Goal: Information Seeking & Learning: Learn about a topic

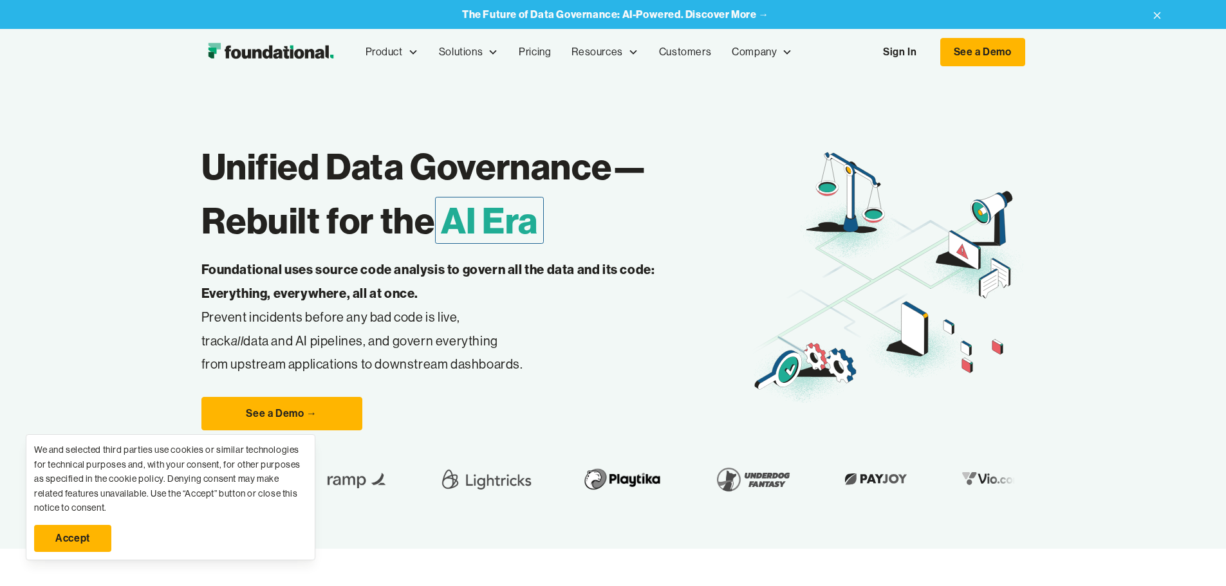
click at [929, 52] on link "Sign In" at bounding box center [899, 52] width 59 height 27
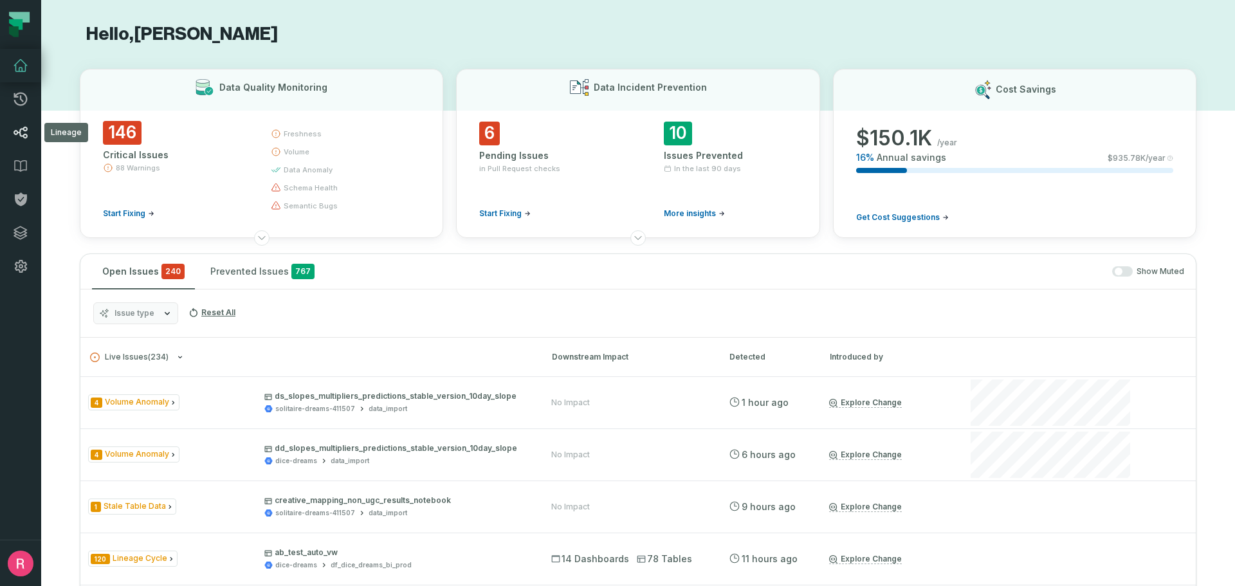
click at [21, 136] on icon at bounding box center [21, 133] width 14 height 12
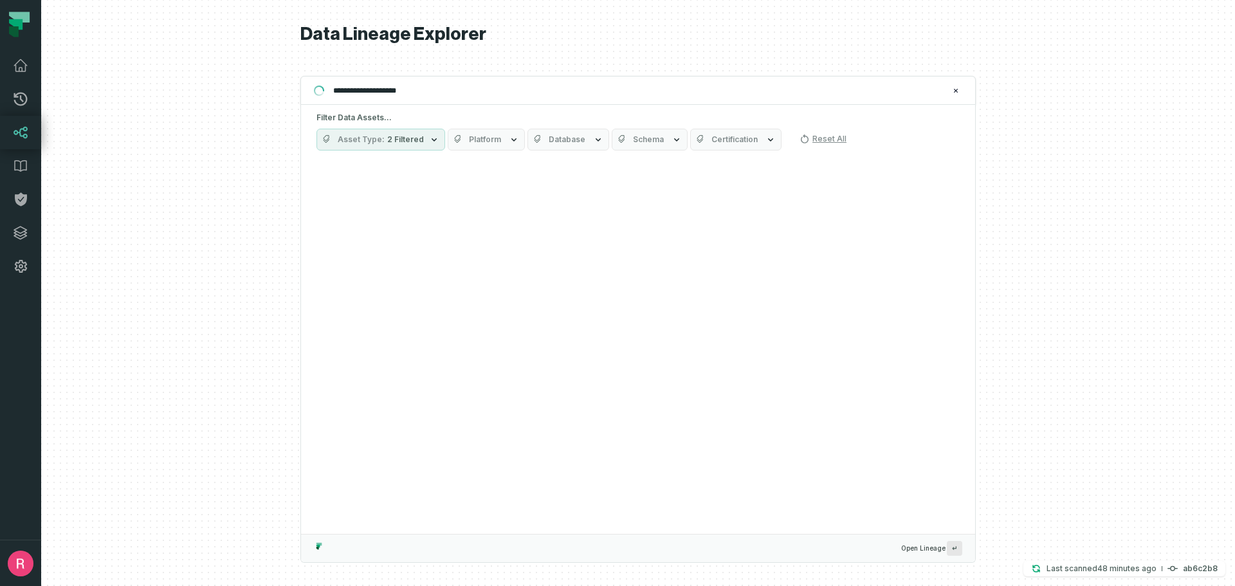
type input "**********"
click at [580, 138] on button "Database" at bounding box center [569, 140] width 82 height 22
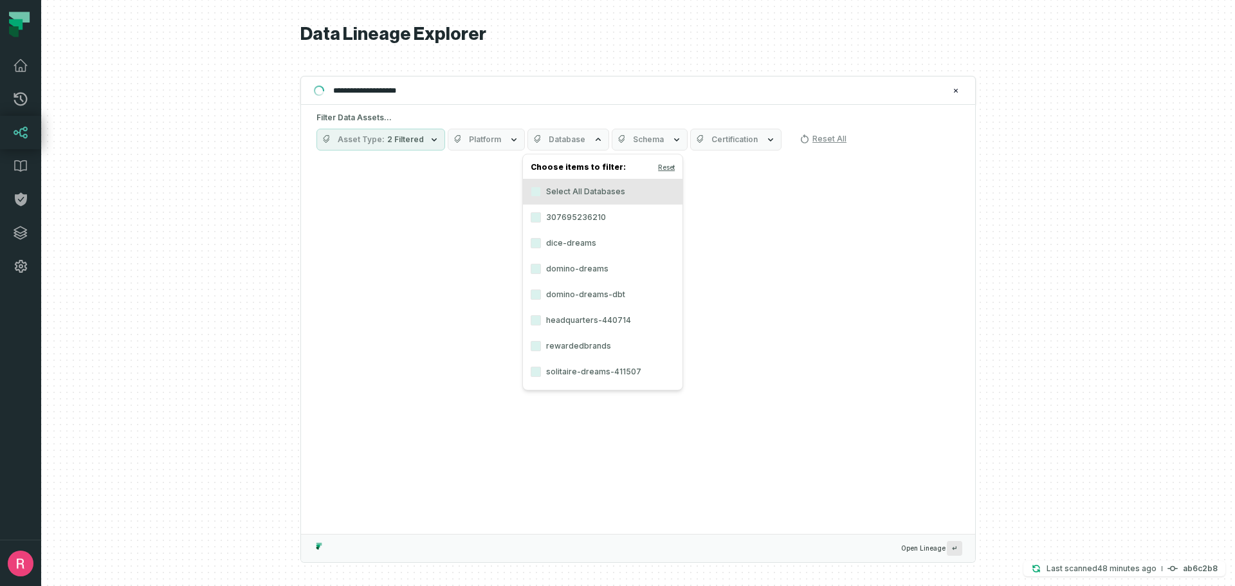
click at [592, 273] on label "domino-dreams" at bounding box center [603, 269] width 160 height 26
click at [541, 273] on button "domino-dreams" at bounding box center [536, 269] width 10 height 10
click at [999, 246] on div at bounding box center [638, 293] width 1194 height 586
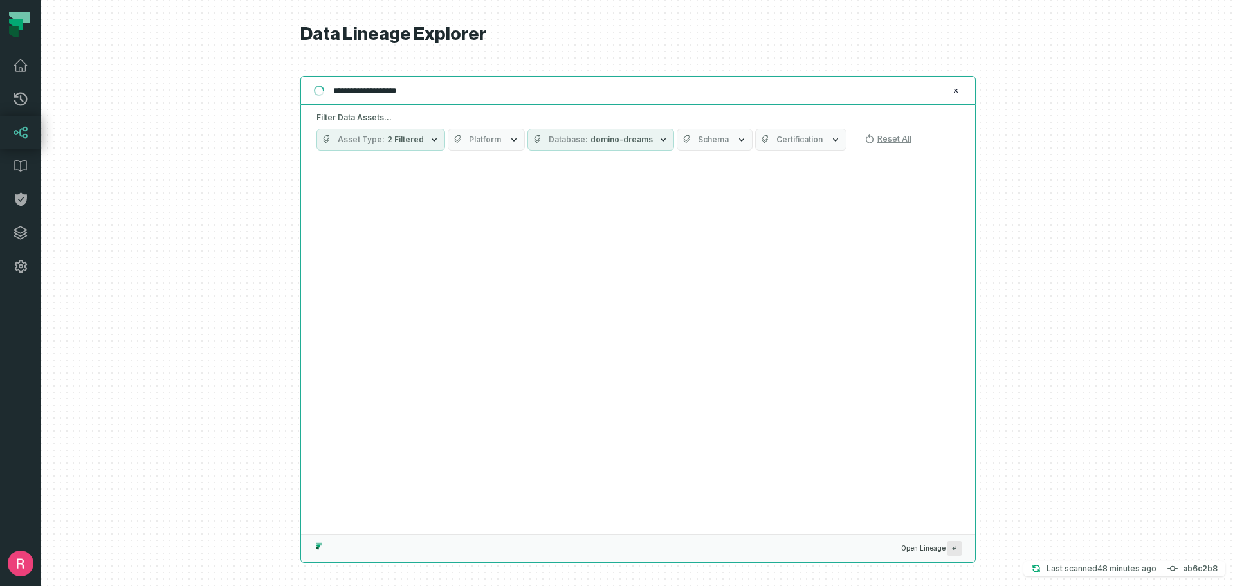
click at [485, 99] on input "**********" at bounding box center [637, 90] width 623 height 21
click at [955, 551] on span "↵" at bounding box center [954, 548] width 15 height 15
click at [928, 550] on span "Open Lineage ↵" at bounding box center [931, 548] width 61 height 15
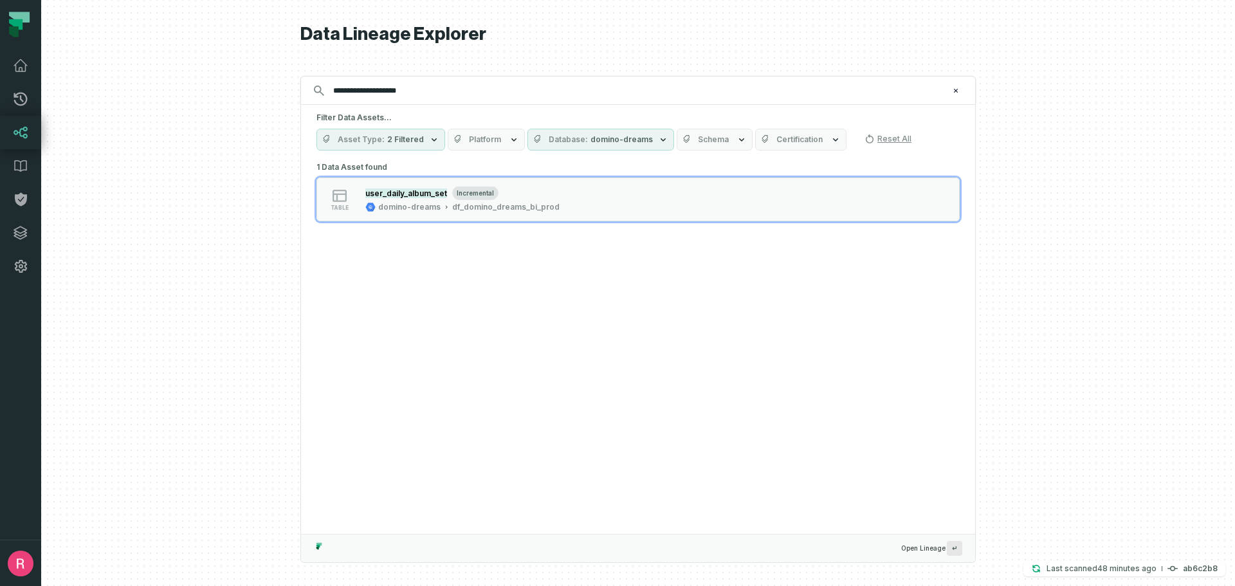
click at [945, 551] on span "Open Lineage ↵" at bounding box center [931, 548] width 61 height 15
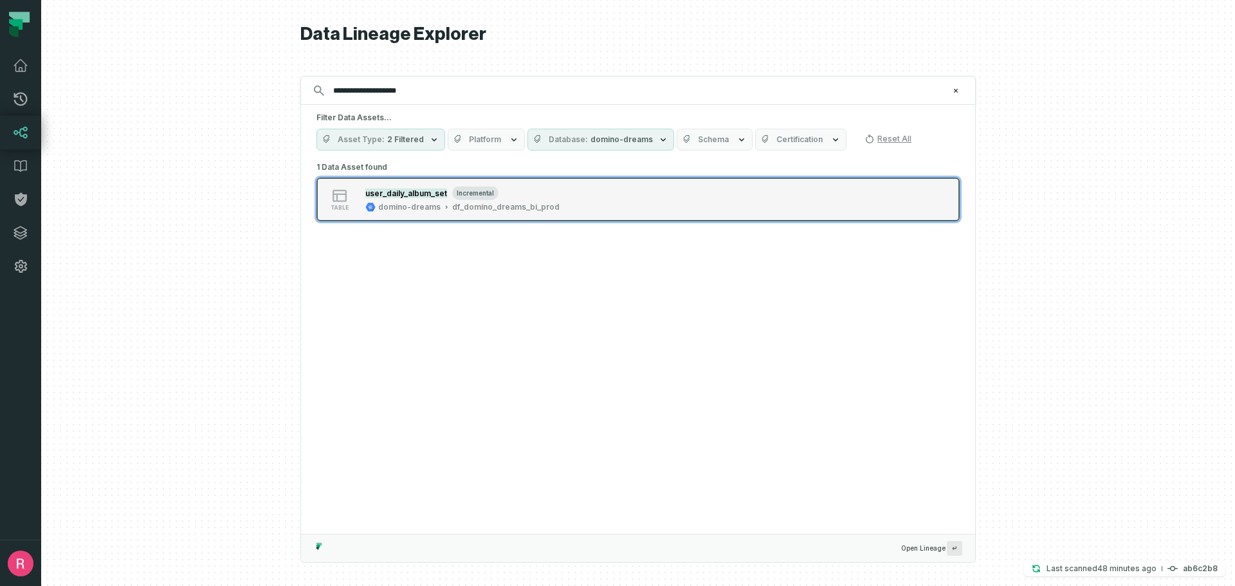
click at [426, 216] on button "table user_daily_album_set incremental domino-dreams df_domino_dreams_bi_prod" at bounding box center [638, 200] width 643 height 44
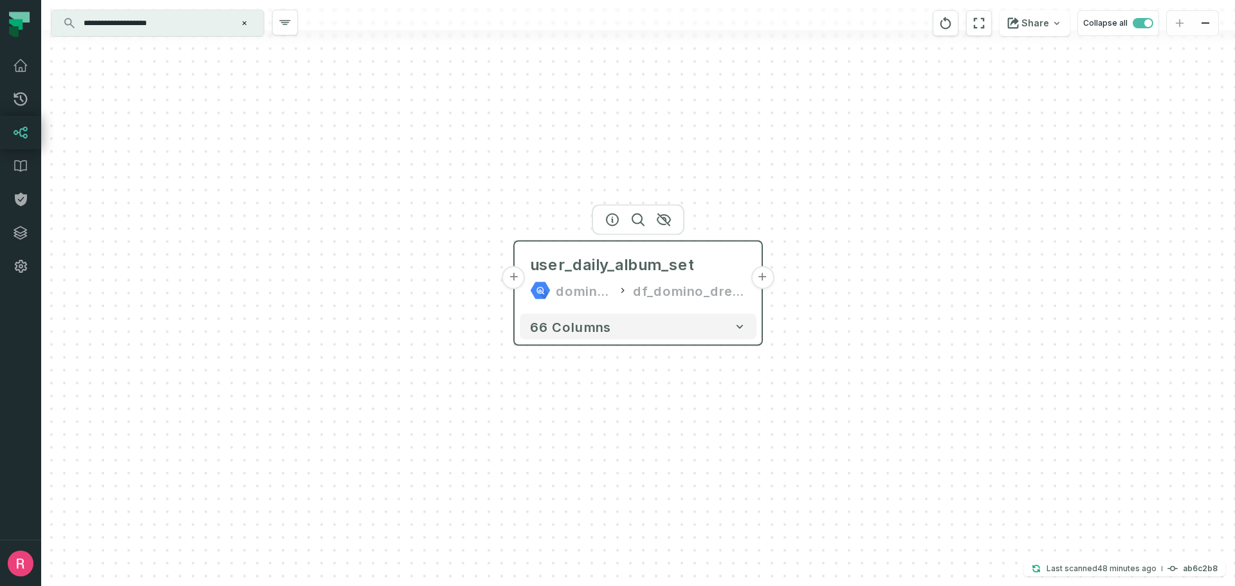
click at [752, 286] on div "user_daily_album_set domino-dreams df_domino_dreams_bi_prod" at bounding box center [638, 278] width 237 height 62
click at [766, 276] on button "+" at bounding box center [762, 277] width 23 height 23
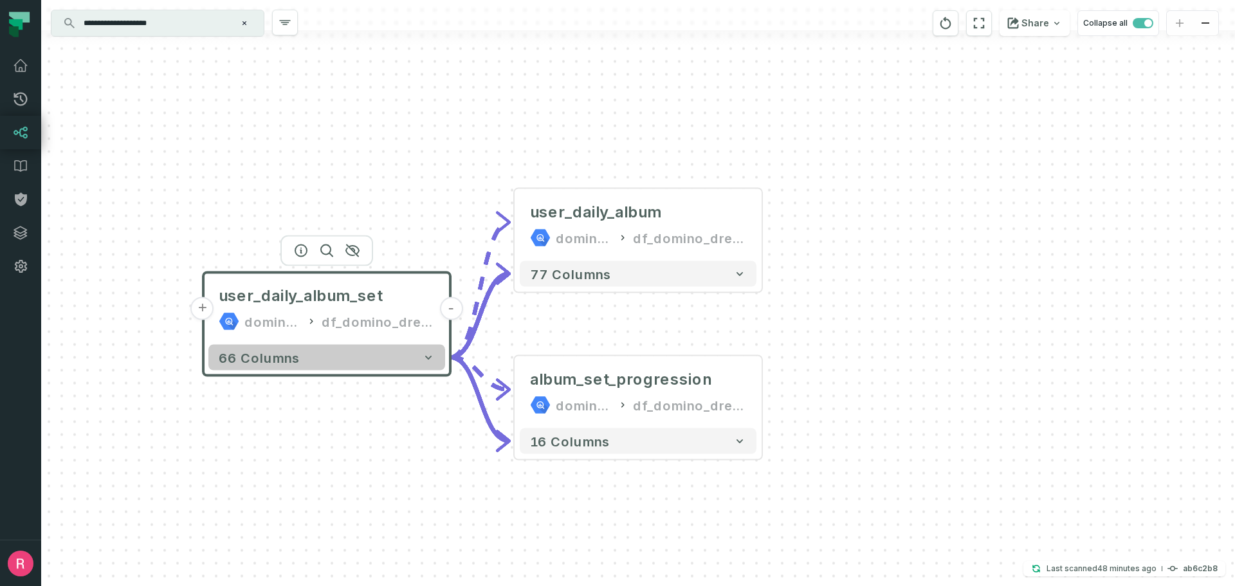
click at [351, 366] on button "66 columns" at bounding box center [326, 358] width 237 height 26
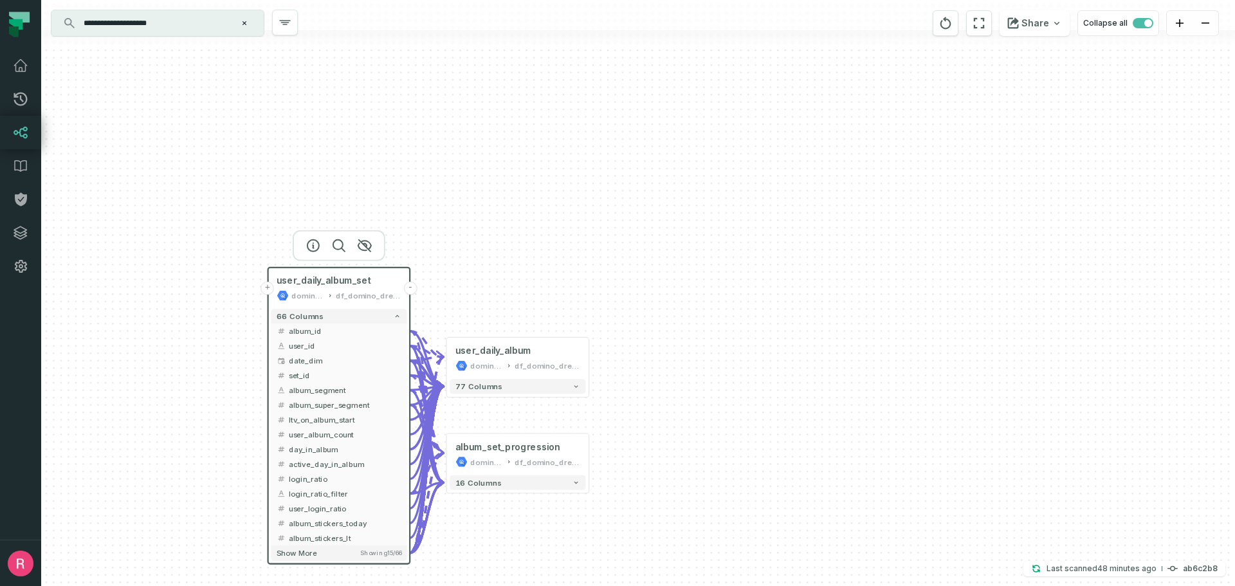
drag, startPoint x: 642, startPoint y: 420, endPoint x: 652, endPoint y: 192, distance: 228.0
click at [652, 192] on div "+ user_daily_album domino-dreams df_domino_dreams_bi_prod + 77 columns + album_…" at bounding box center [638, 293] width 1194 height 586
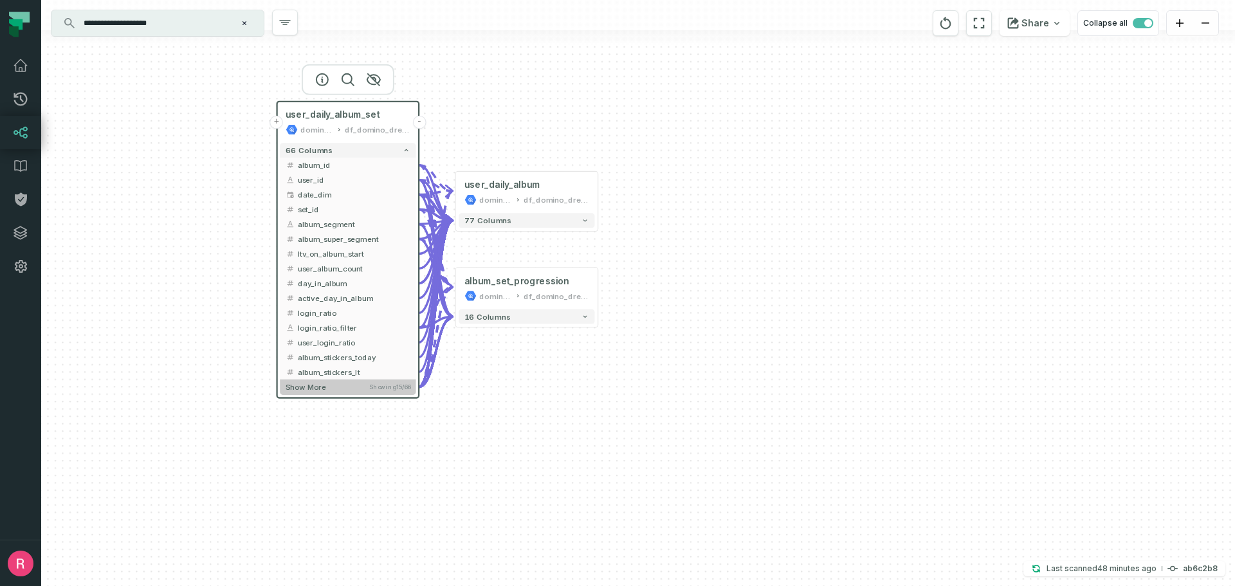
click at [312, 389] on span "Show more" at bounding box center [306, 386] width 40 height 9
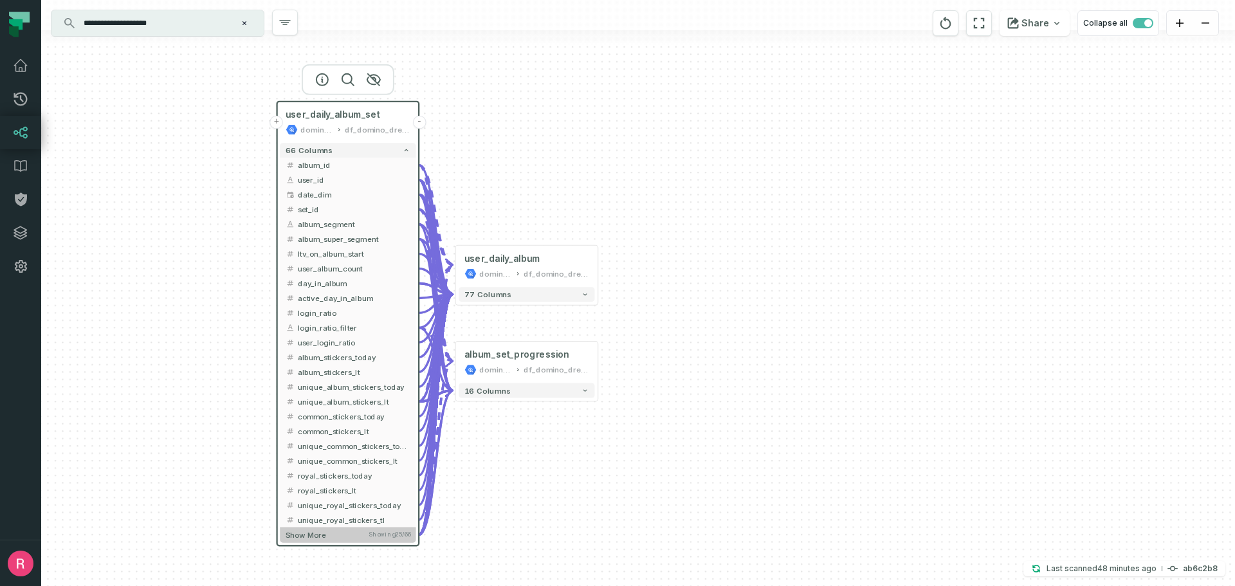
click at [320, 532] on span "Show more" at bounding box center [306, 534] width 40 height 9
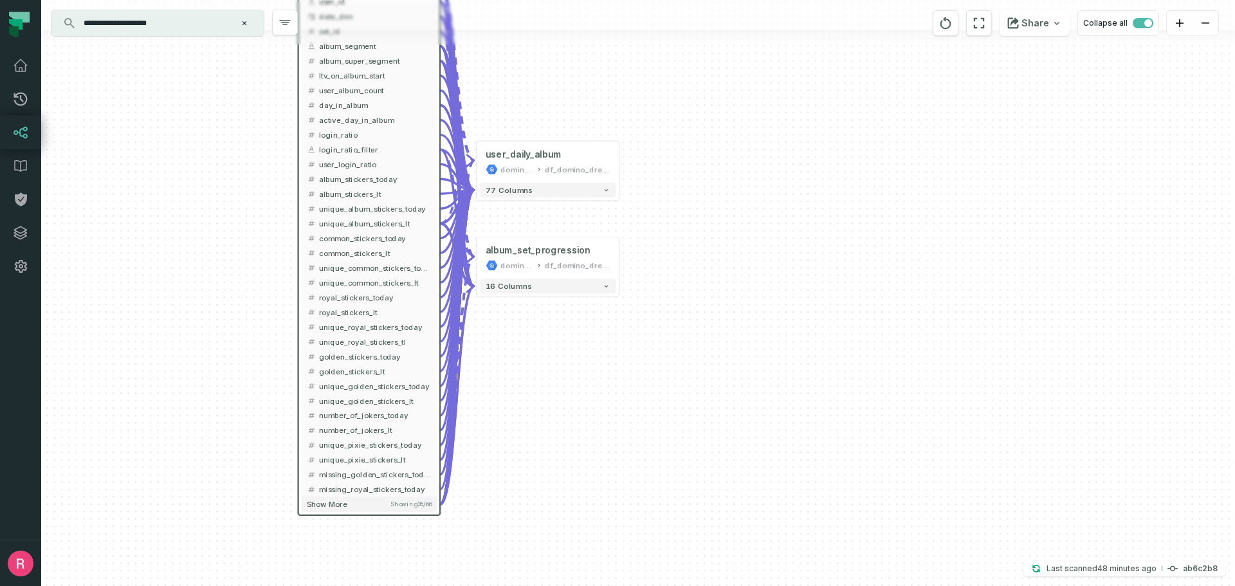
drag, startPoint x: 544, startPoint y: 574, endPoint x: 567, endPoint y: 340, distance: 235.3
click at [566, 347] on div "+ user_daily_album domino-dreams df_domino_dreams_bi_prod + 77 columns + album_…" at bounding box center [638, 293] width 1194 height 586
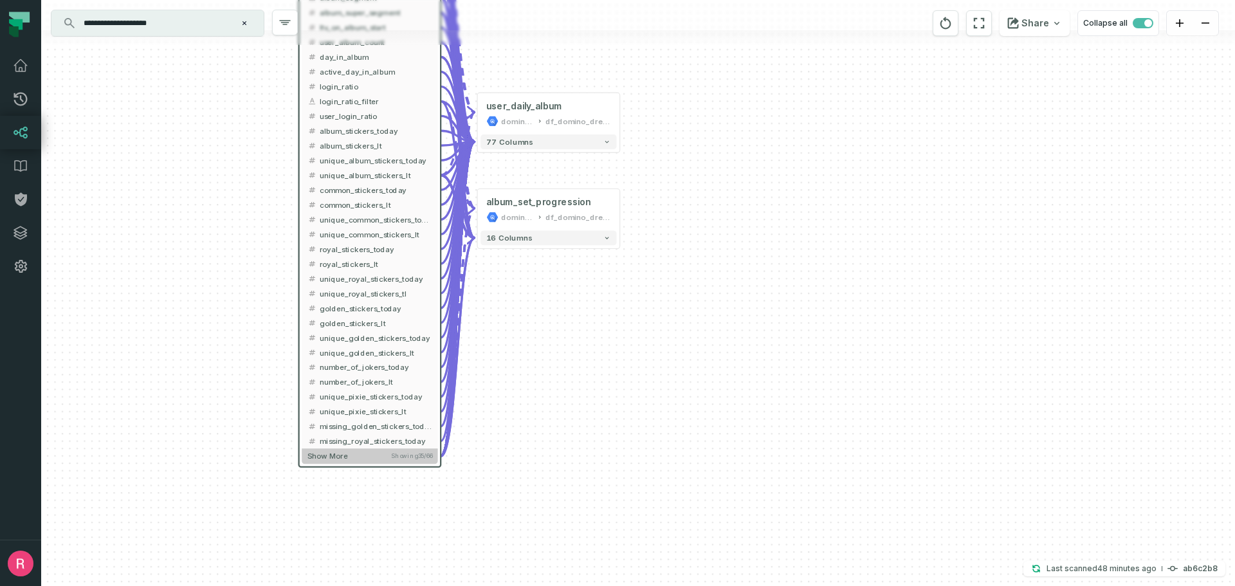
click at [352, 457] on button "Show more Showing 35 / 66" at bounding box center [370, 455] width 136 height 15
click at [344, 452] on span "Show more" at bounding box center [328, 455] width 40 height 9
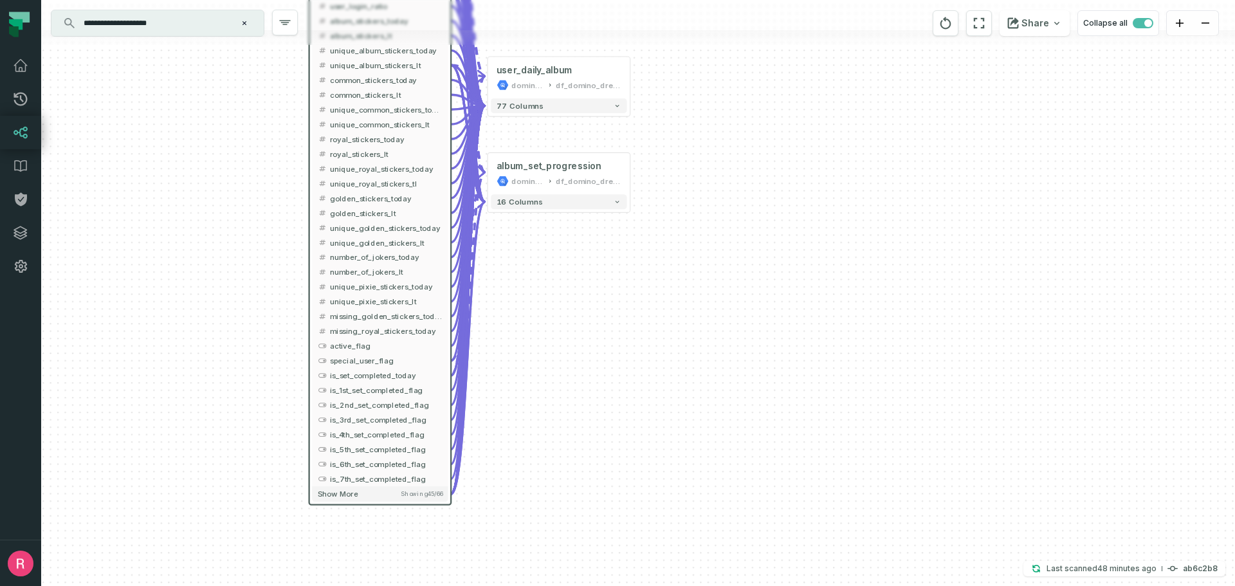
drag, startPoint x: 611, startPoint y: 485, endPoint x: 555, endPoint y: 362, distance: 135.0
click at [622, 360] on div "+ user_daily_album domino-dreams df_domino_dreams_bi_prod + 77 columns + album_…" at bounding box center [638, 293] width 1194 height 586
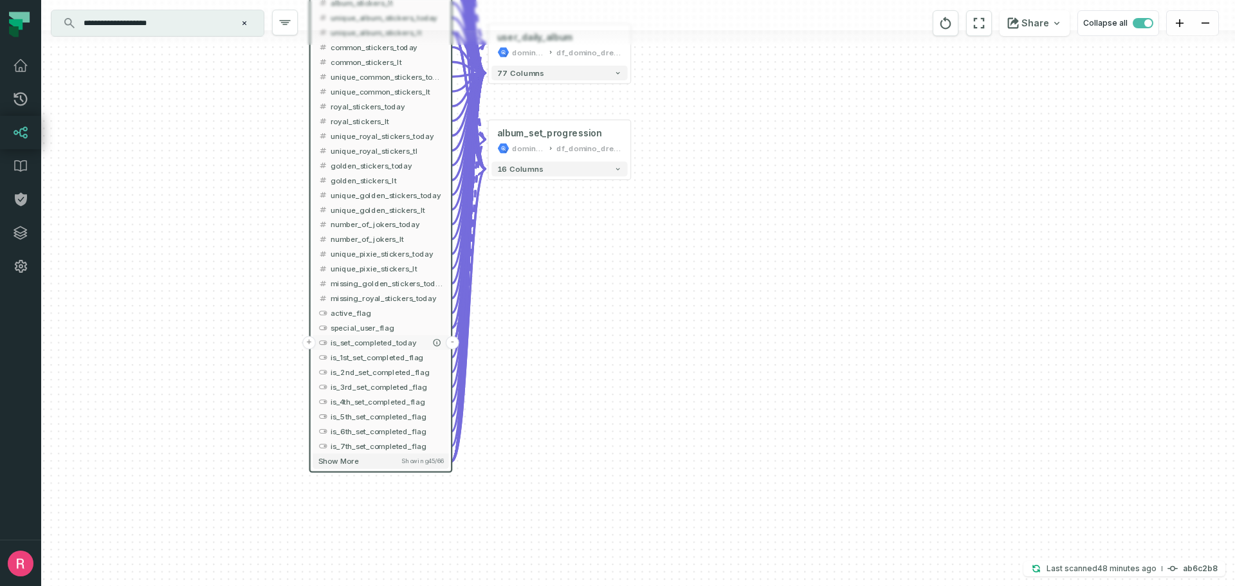
click at [407, 342] on span "is_set_completed_today" at bounding box center [387, 342] width 113 height 11
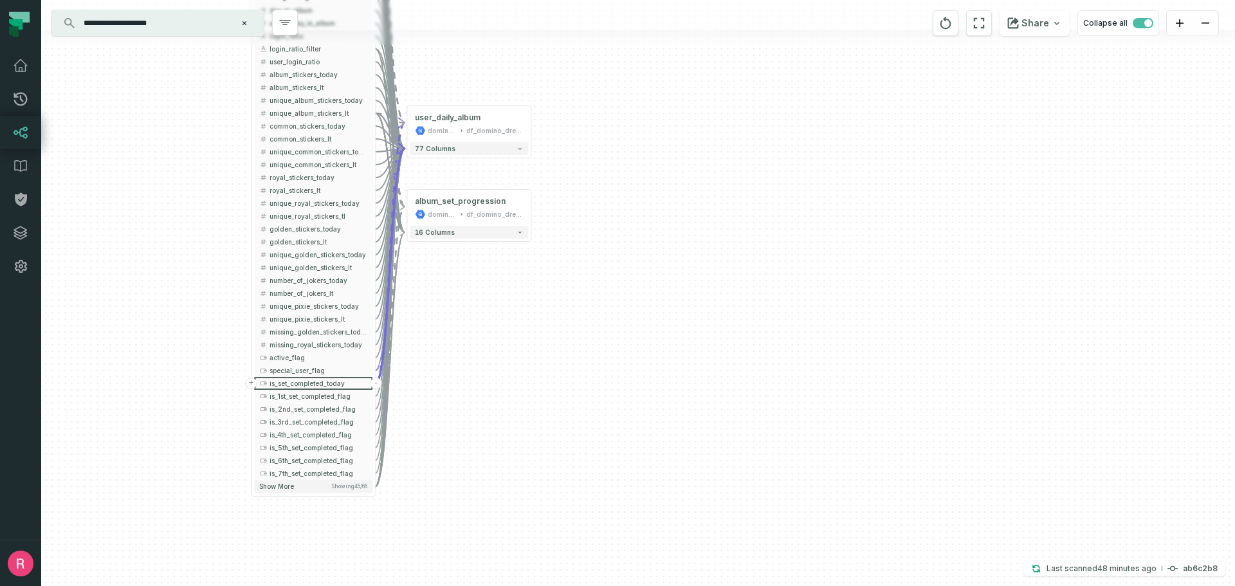
drag, startPoint x: 568, startPoint y: 335, endPoint x: 578, endPoint y: 434, distance: 99.0
click at [578, 434] on div "+ user_daily_album domino-dreams df_domino_dreams_bi_prod + 77 columns + album_…" at bounding box center [638, 293] width 1194 height 586
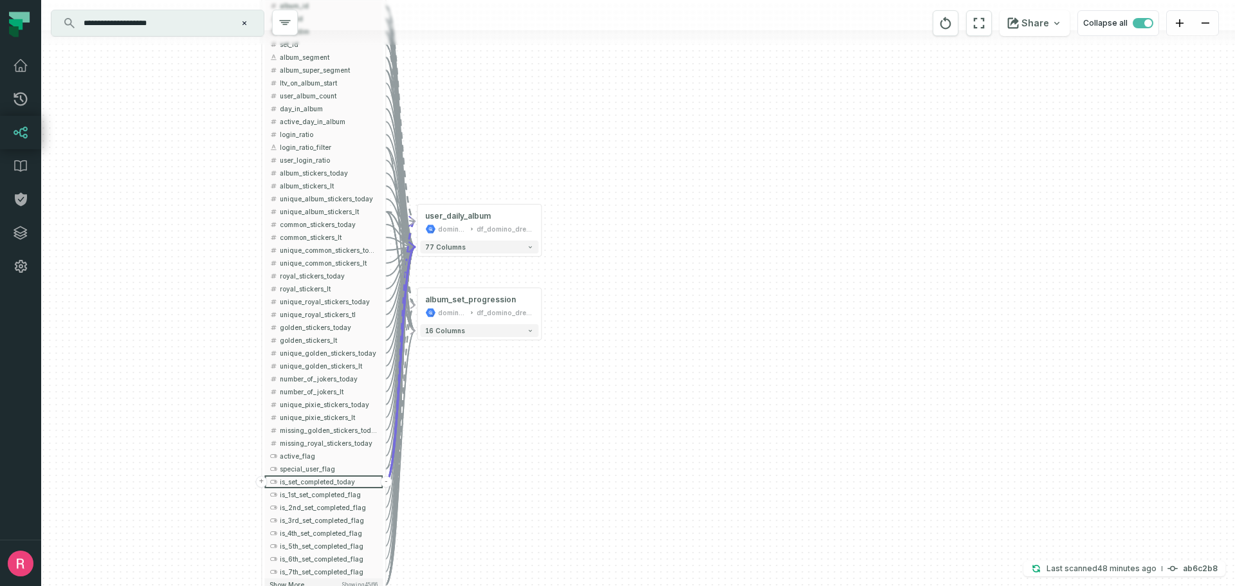
drag, startPoint x: 591, startPoint y: 79, endPoint x: 578, endPoint y: 256, distance: 177.4
click at [578, 256] on div "+ user_daily_album domino-dreams df_domino_dreams_bi_prod + 77 columns + album_…" at bounding box center [638, 293] width 1194 height 586
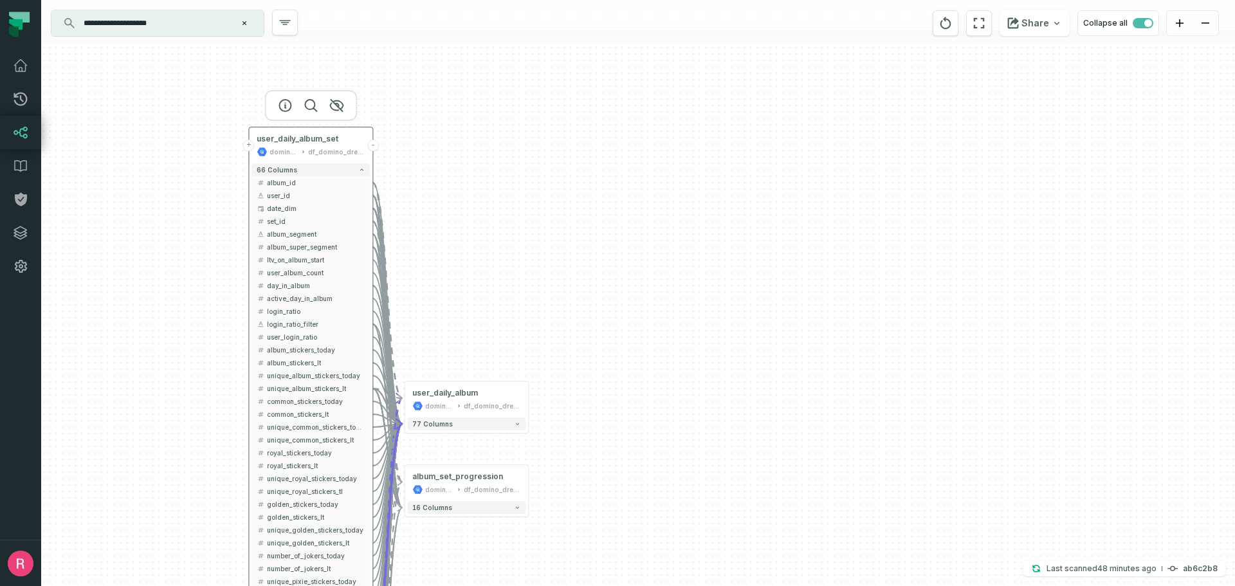
click at [373, 146] on button "-" at bounding box center [373, 146] width 12 height 12
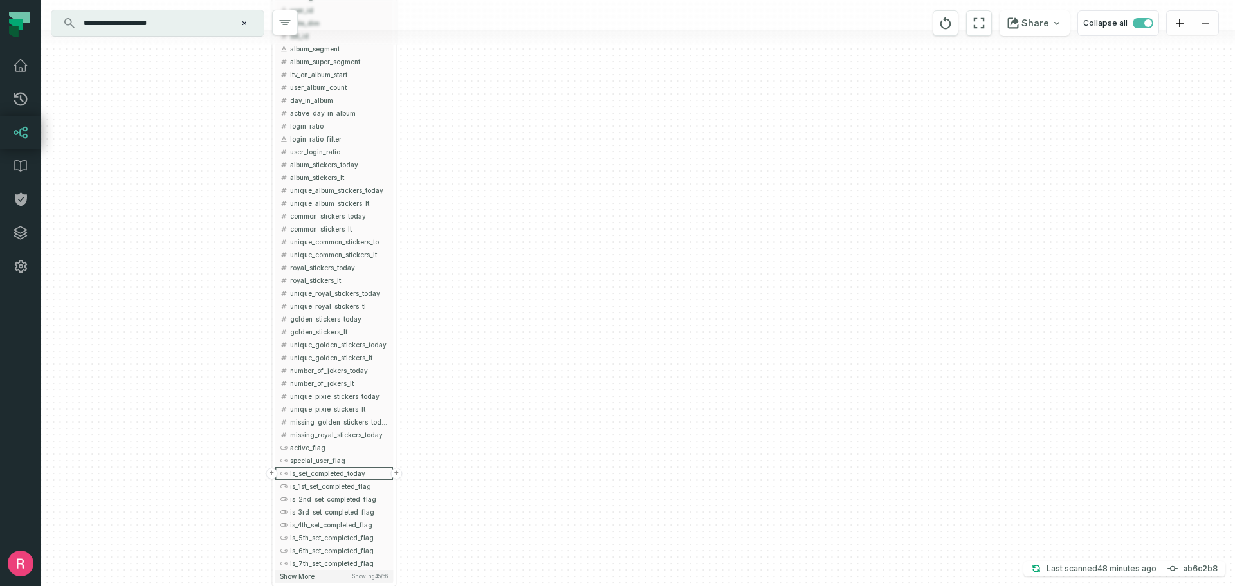
drag, startPoint x: 478, startPoint y: 456, endPoint x: 512, endPoint y: 225, distance: 233.5
click at [512, 225] on div "+ user_daily_album_set domino-dreams df_domino_dreams_bi_prod + 66 columns + al…" at bounding box center [638, 293] width 1194 height 586
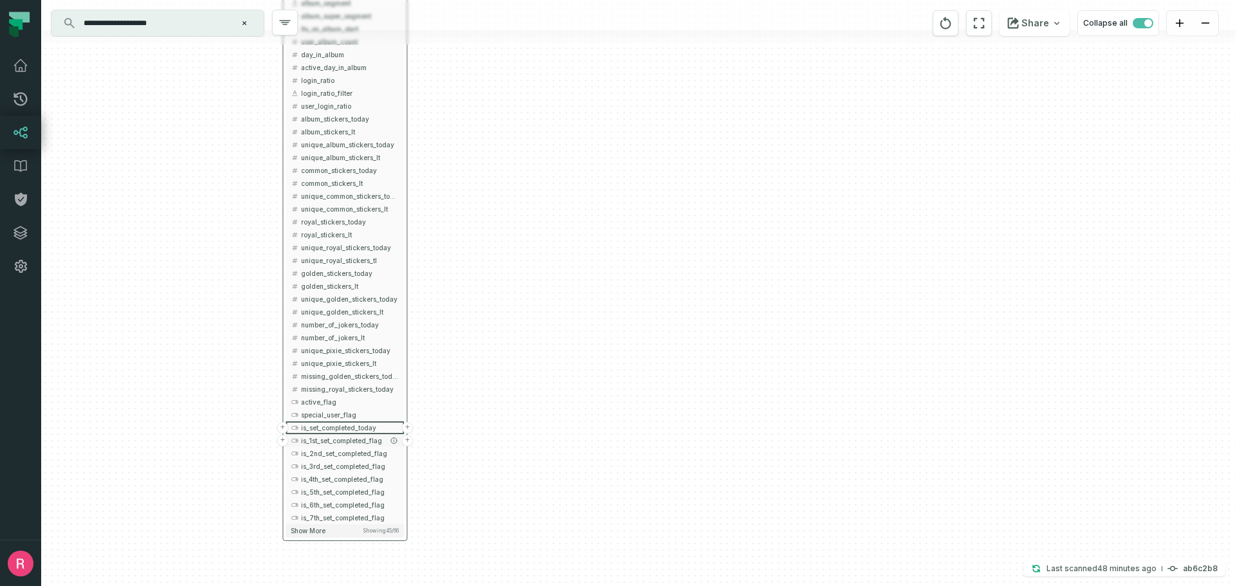
click at [358, 441] on span "is_1st_set_completed_flag" at bounding box center [350, 441] width 98 height 10
click at [411, 442] on button "+" at bounding box center [408, 441] width 12 height 12
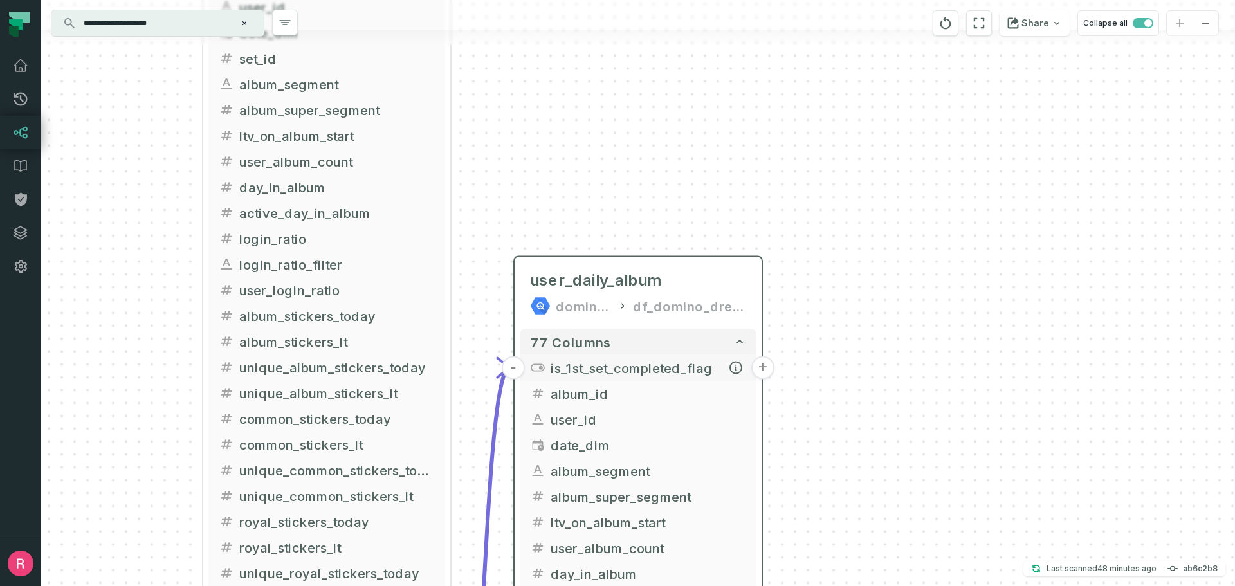
click at [622, 365] on span "is_1st_set_completed_flag" at bounding box center [649, 367] width 196 height 19
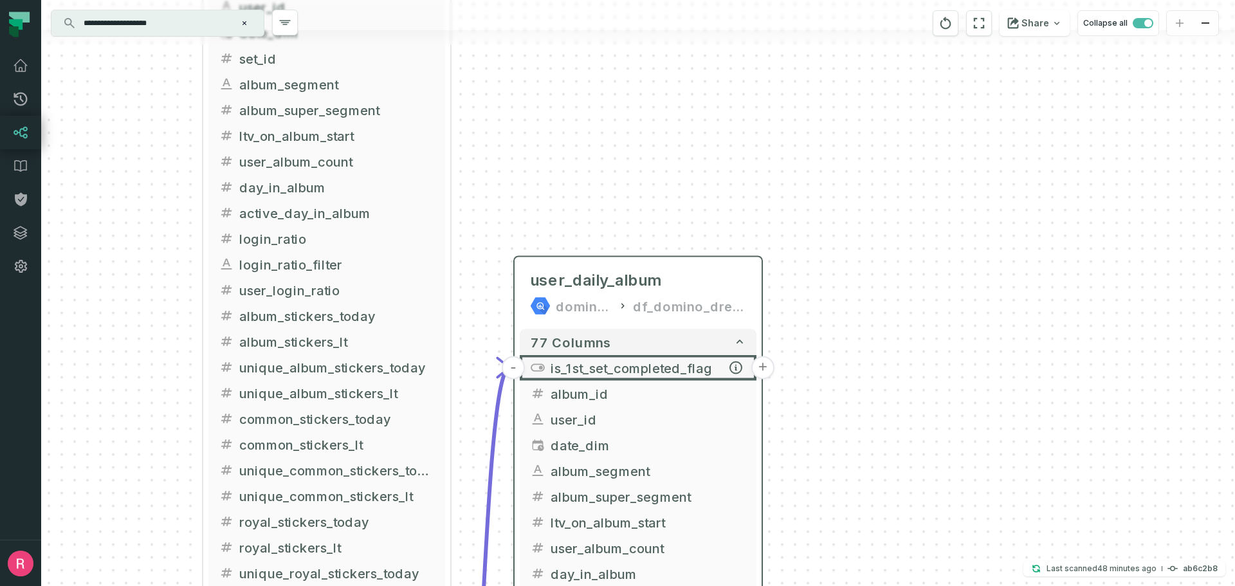
click at [764, 373] on button "+" at bounding box center [763, 367] width 23 height 23
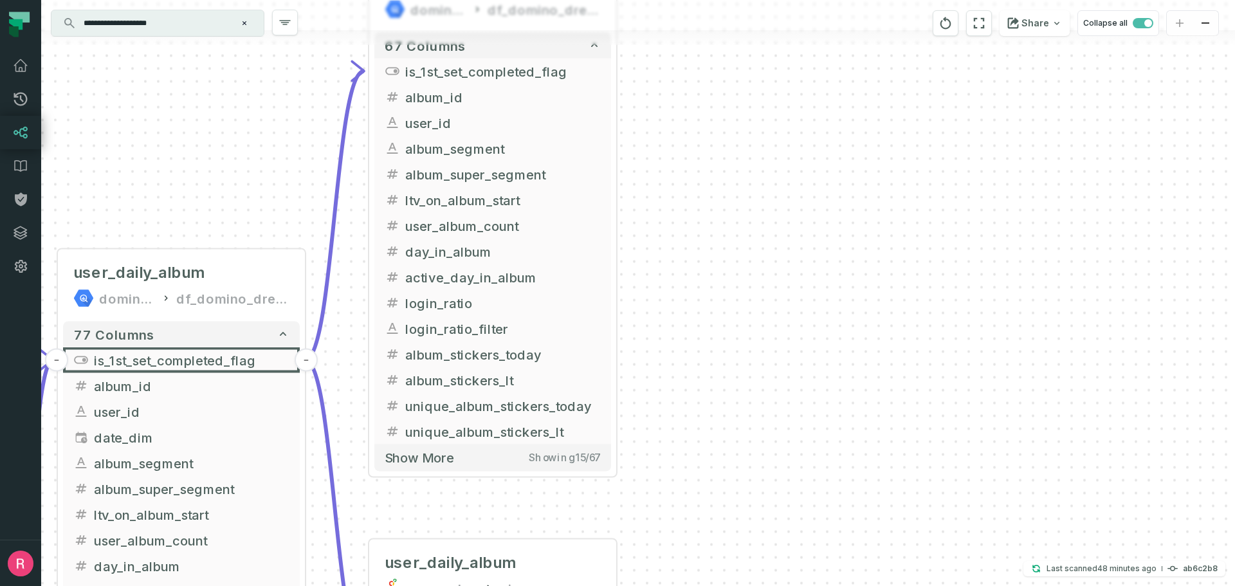
drag, startPoint x: 959, startPoint y: 458, endPoint x: 819, endPoint y: 239, distance: 259.5
click at [819, 239] on div "+ user_album_last_state domino-dreams df_domino_dreams_bi_prod + 67 columns - i…" at bounding box center [638, 293] width 1194 height 586
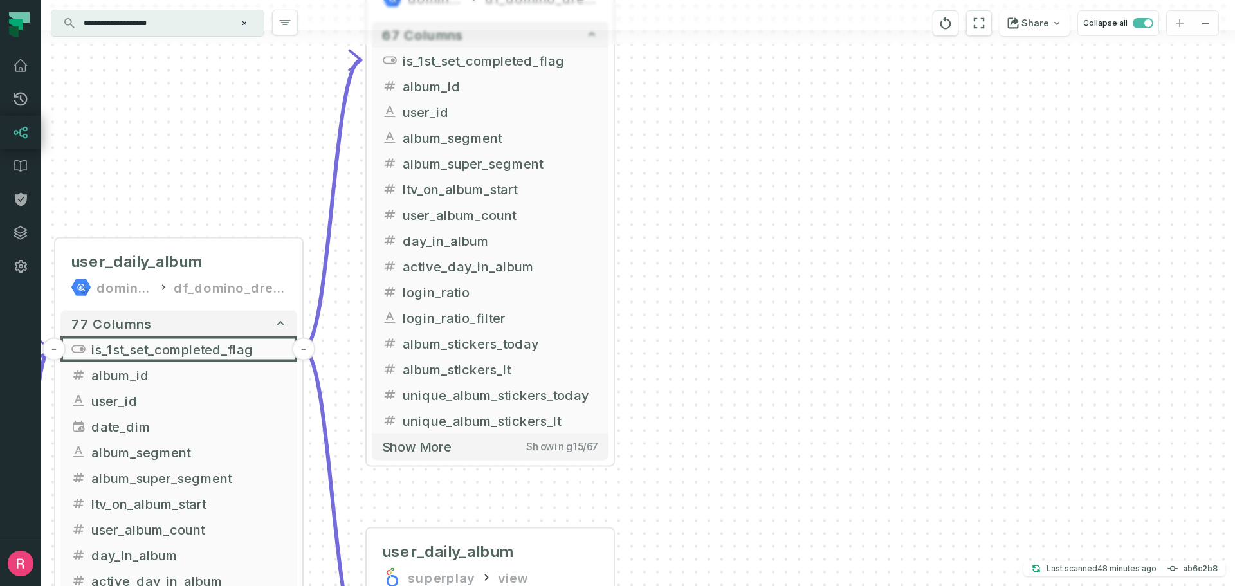
drag, startPoint x: 813, startPoint y: 405, endPoint x: 719, endPoint y: 202, distance: 223.4
click at [719, 203] on div "+ user_album_last_state domino-dreams df_domino_dreams_bi_prod + 67 columns - i…" at bounding box center [638, 293] width 1194 height 586
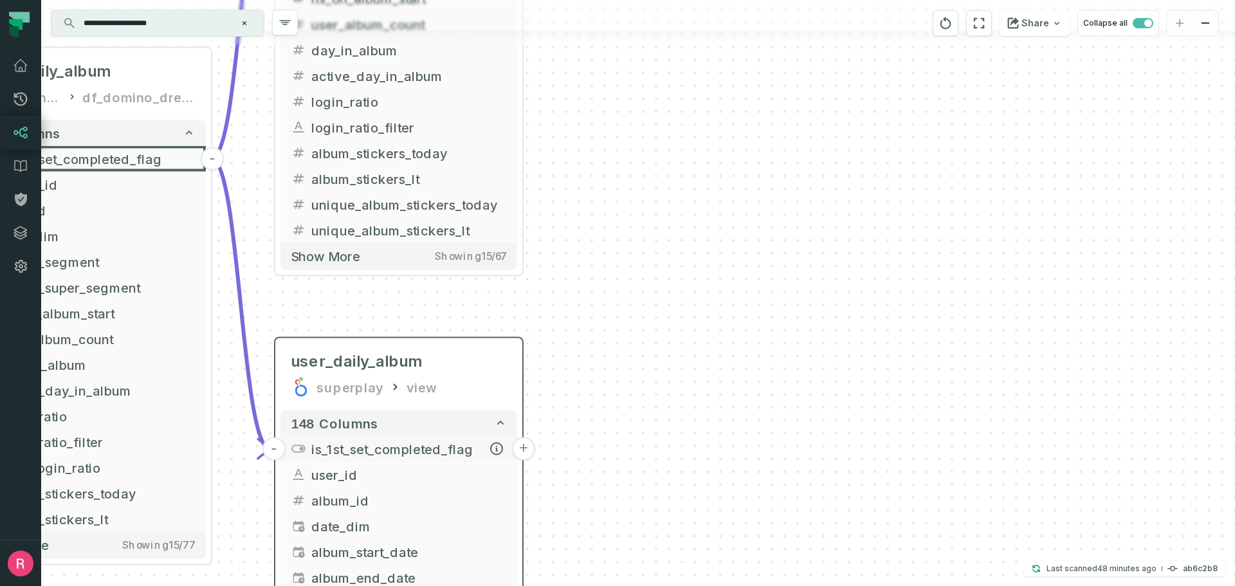
click at [525, 452] on button "+" at bounding box center [523, 449] width 23 height 23
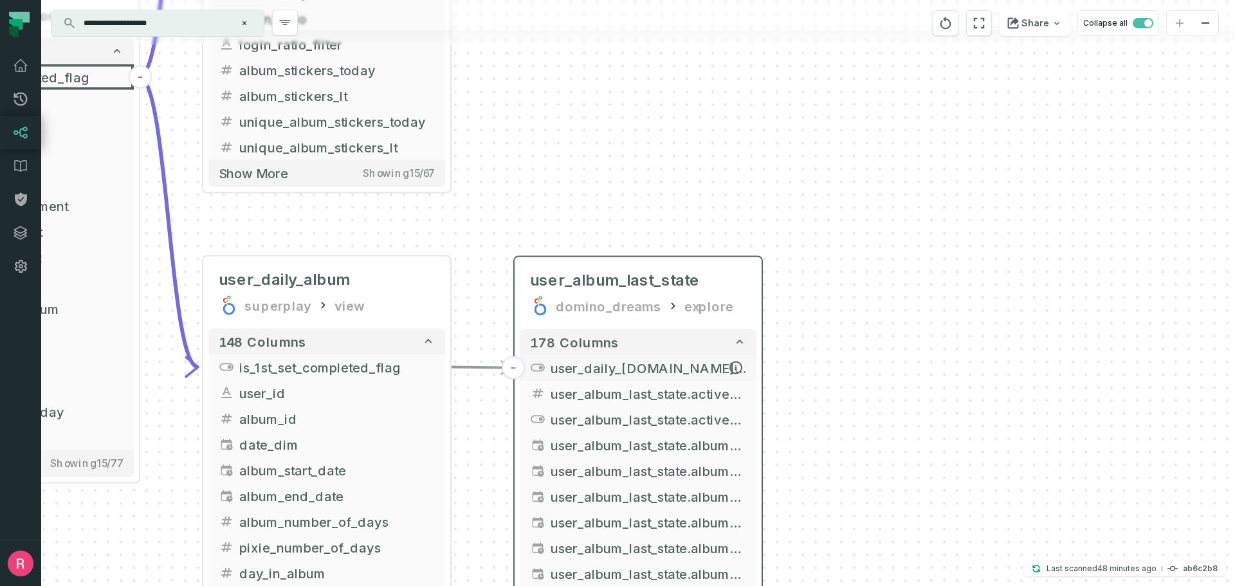
click at [688, 376] on span "user_daily_album.is_1st_set_completed_flag" at bounding box center [649, 367] width 196 height 19
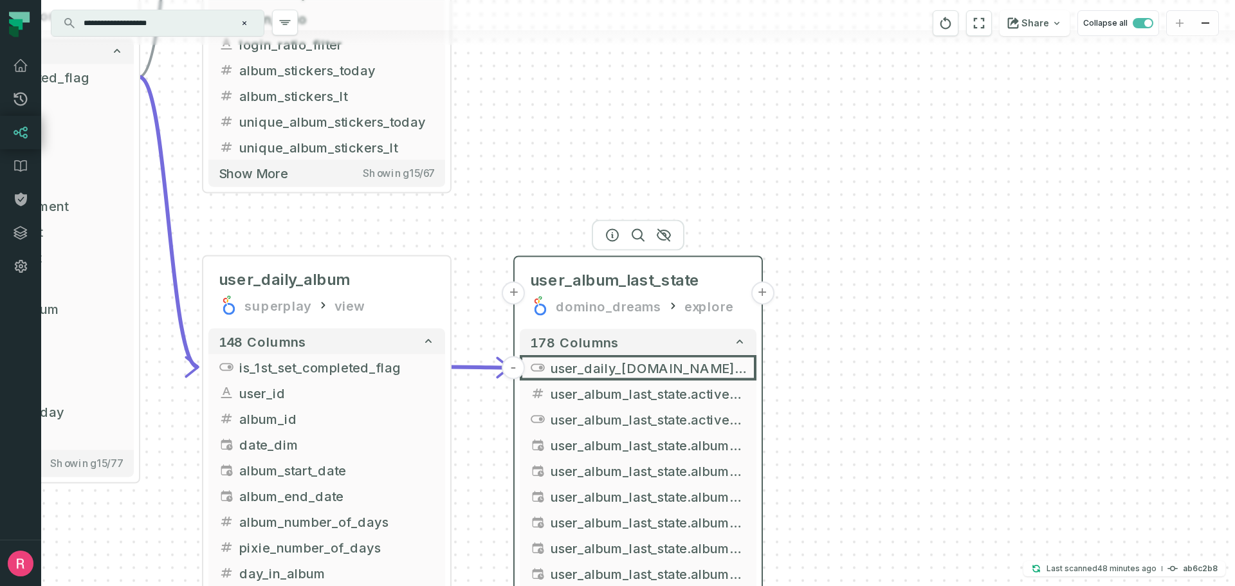
click at [761, 298] on button "+" at bounding box center [762, 293] width 23 height 23
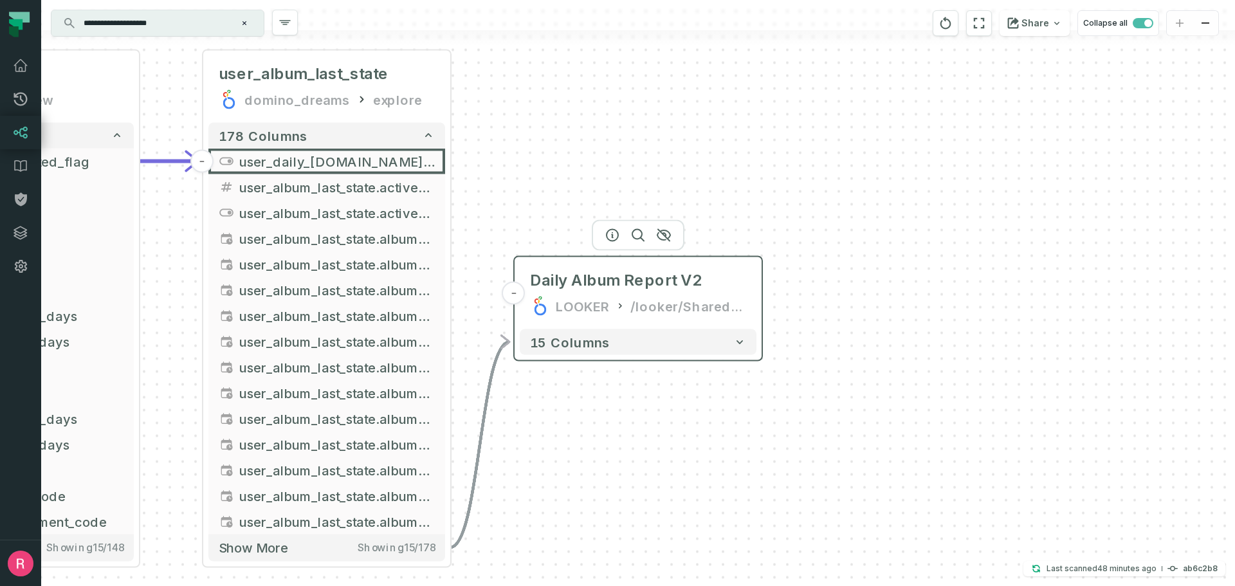
click at [643, 304] on div "/looker/Shared/Domino Dreams" at bounding box center [689, 306] width 116 height 21
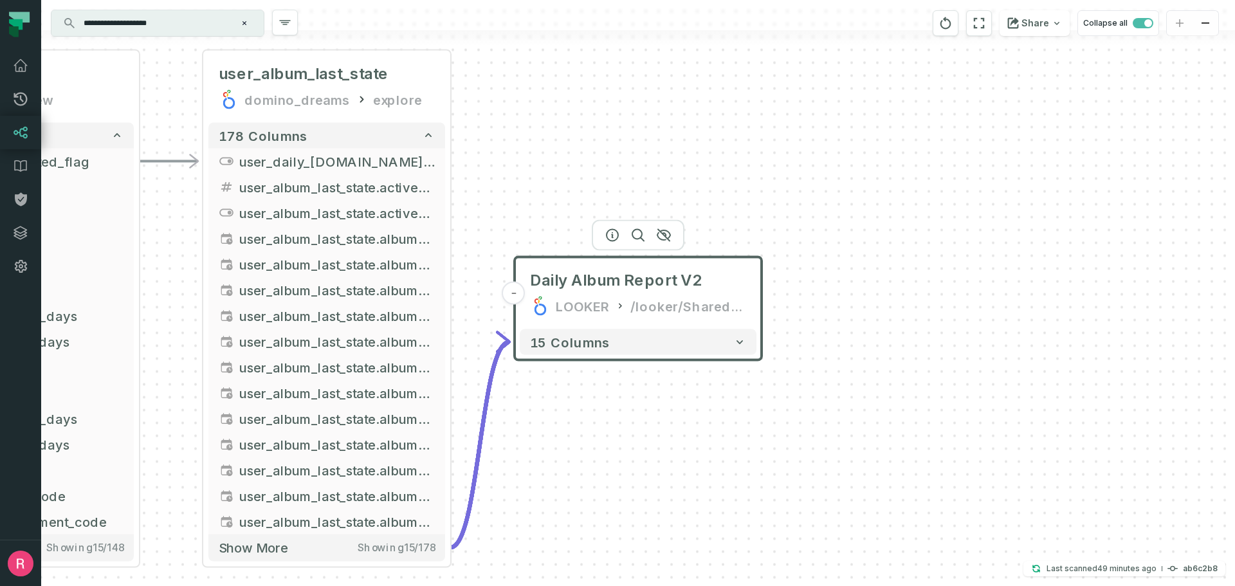
click at [631, 296] on div "/looker/Shared/Domino Dreams" at bounding box center [689, 306] width 116 height 21
click at [614, 244] on div at bounding box center [638, 235] width 93 height 31
click at [614, 233] on icon "button" at bounding box center [612, 234] width 15 height 15
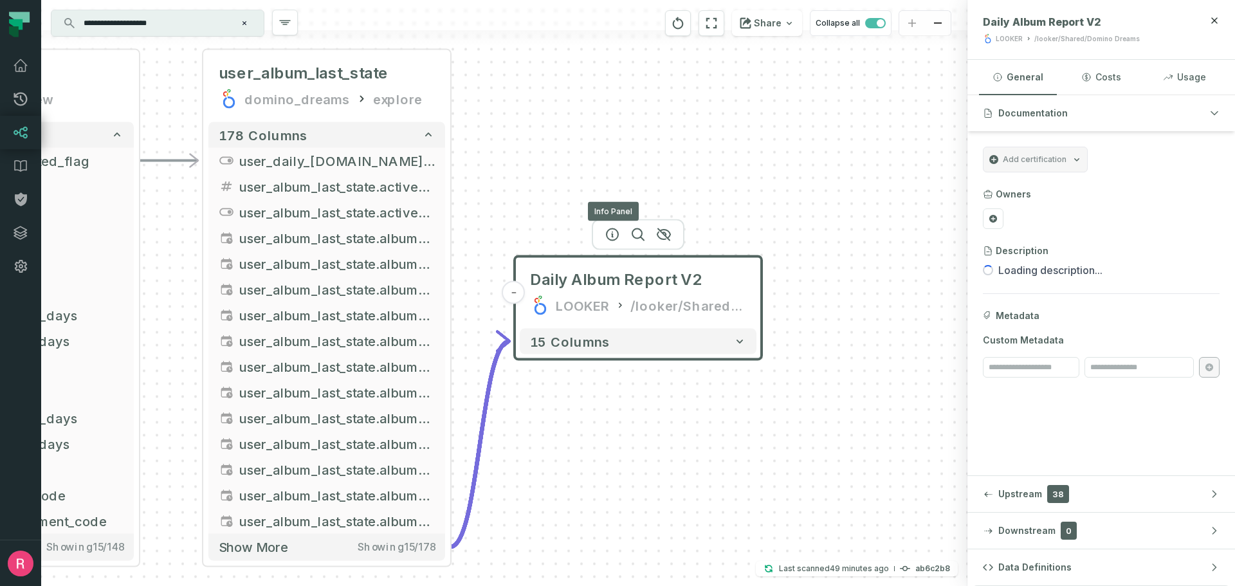
click at [1067, 46] on header "Daily Album Report V2 LOOKER /looker/Shared/Domino Dreams" at bounding box center [1102, 30] width 268 height 60
click at [1071, 38] on div "/looker/Shared/Domino Dreams" at bounding box center [1088, 39] width 106 height 10
click at [1072, 38] on div "/looker/Shared/Domino Dreams" at bounding box center [1088, 39] width 106 height 10
click at [1111, 42] on div "/looker/Shared/Domino Dreams" at bounding box center [1088, 39] width 106 height 10
click at [1194, 81] on button "Usage" at bounding box center [1185, 77] width 78 height 35
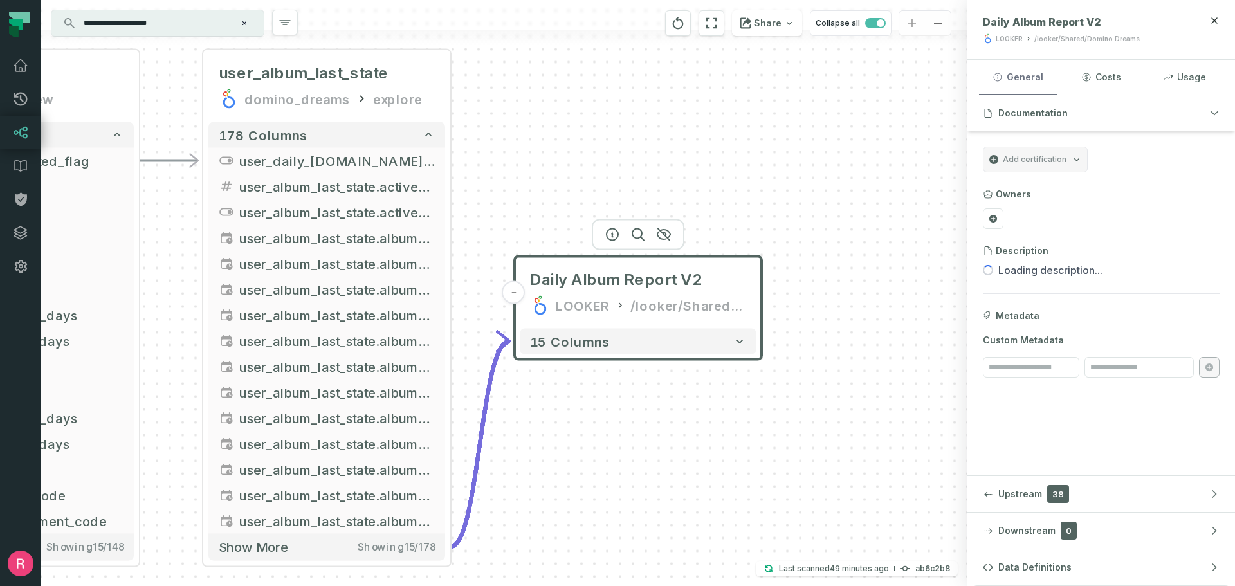
click at [1028, 74] on button "General" at bounding box center [1018, 77] width 78 height 35
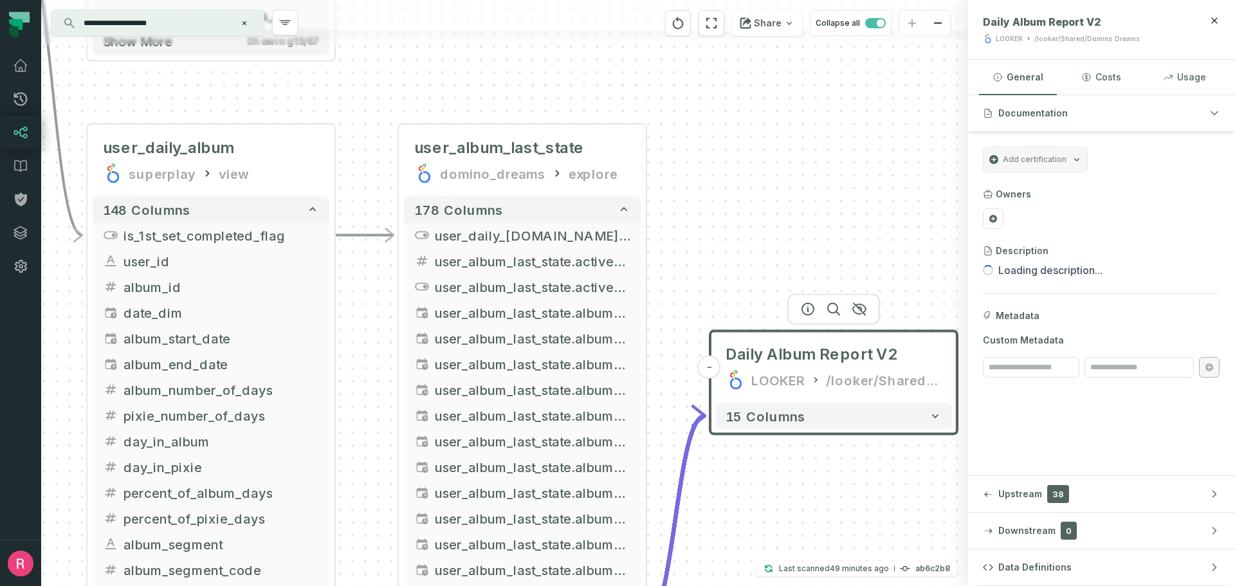
drag, startPoint x: 564, startPoint y: 181, endPoint x: 754, endPoint y: 262, distance: 206.2
click at [755, 261] on div "- Daily Album Report V2 LOOKER /looker/Shared/Domino Dreams 15 columns + user_a…" at bounding box center [504, 293] width 927 height 586
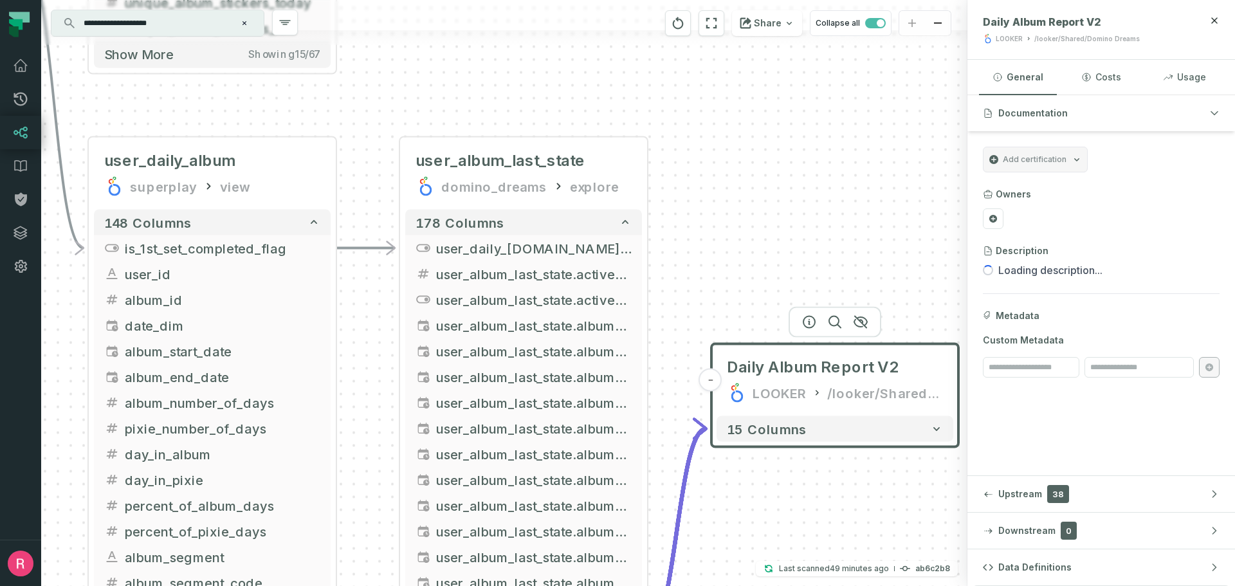
drag, startPoint x: 699, startPoint y: 214, endPoint x: 705, endPoint y: 378, distance: 163.6
click at [705, 361] on div "- Daily Album Report V2 LOOKER /looker/Shared/Domino Dreams 15 columns + user_a…" at bounding box center [504, 293] width 927 height 586
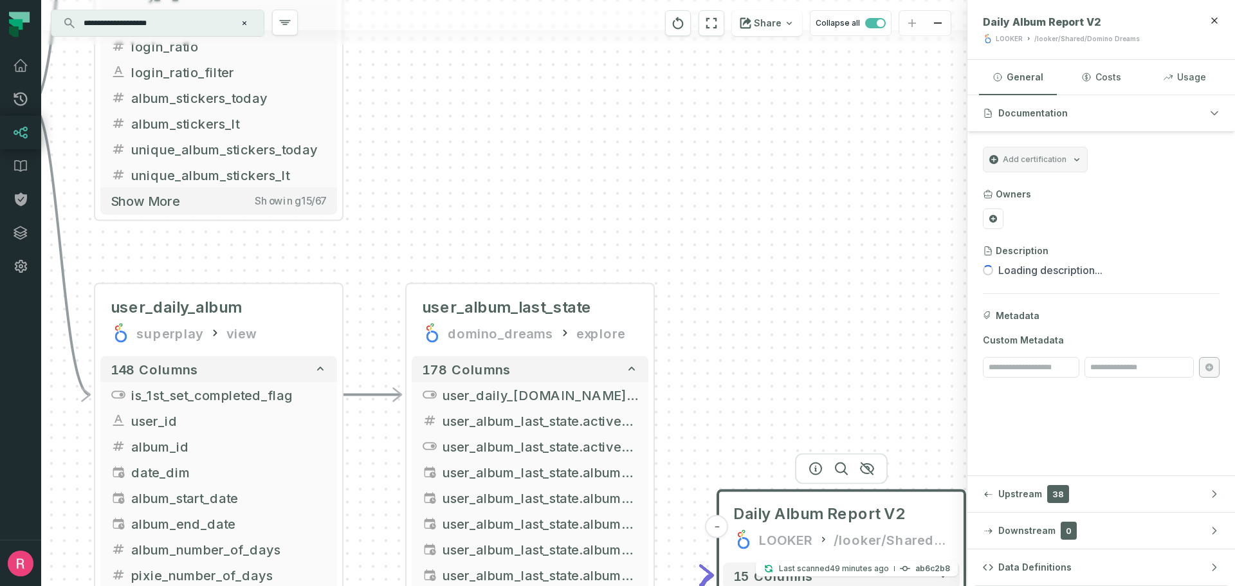
drag, startPoint x: 579, startPoint y: 176, endPoint x: 572, endPoint y: 351, distance: 175.2
click at [572, 351] on div "- Daily Album Report V2 LOOKER /looker/Shared/Domino Dreams 15 columns + user_a…" at bounding box center [504, 293] width 927 height 586
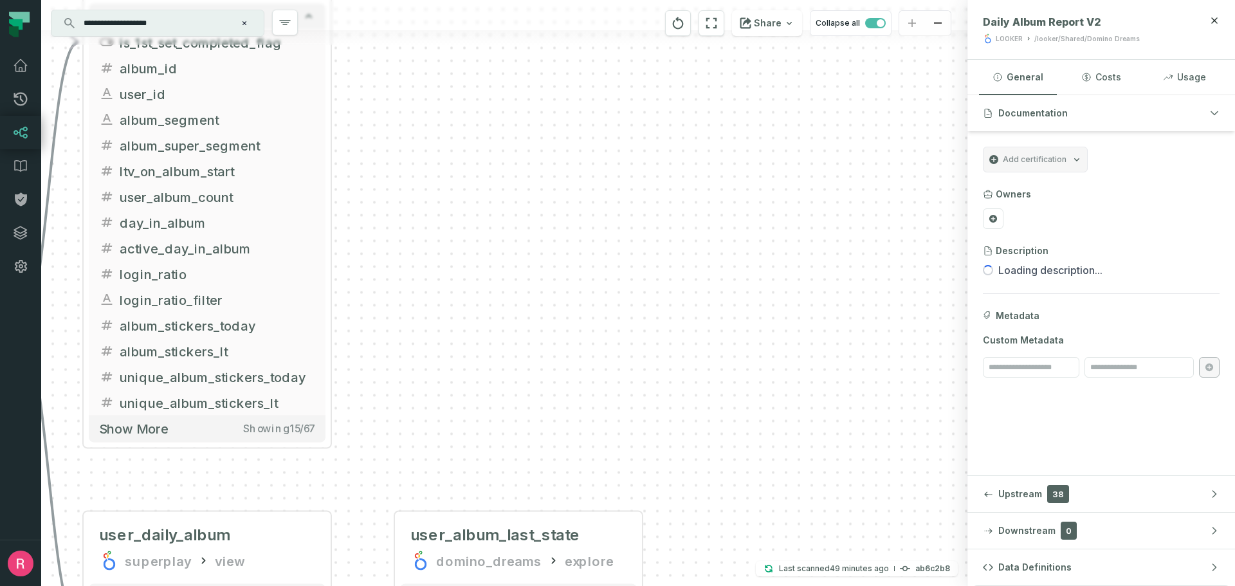
drag, startPoint x: 534, startPoint y: 233, endPoint x: 518, endPoint y: 356, distance: 124.6
click at [518, 356] on div "- Daily Album Report V2 LOOKER /looker/Shared/Domino Dreams 15 columns + user_a…" at bounding box center [504, 293] width 927 height 586
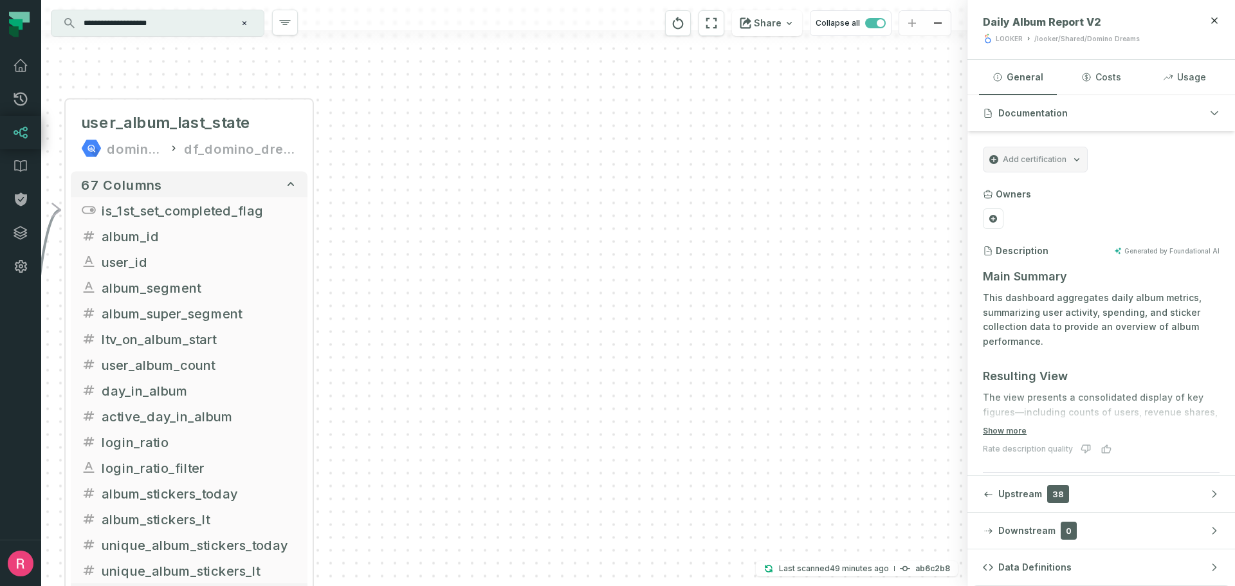
drag, startPoint x: 499, startPoint y: 237, endPoint x: 322, endPoint y: 295, distance: 185.4
click at [497, 341] on div "- Daily Album Report V2 LOOKER /looker/Shared/Domino Dreams 15 columns + user_a…" at bounding box center [504, 293] width 927 height 586
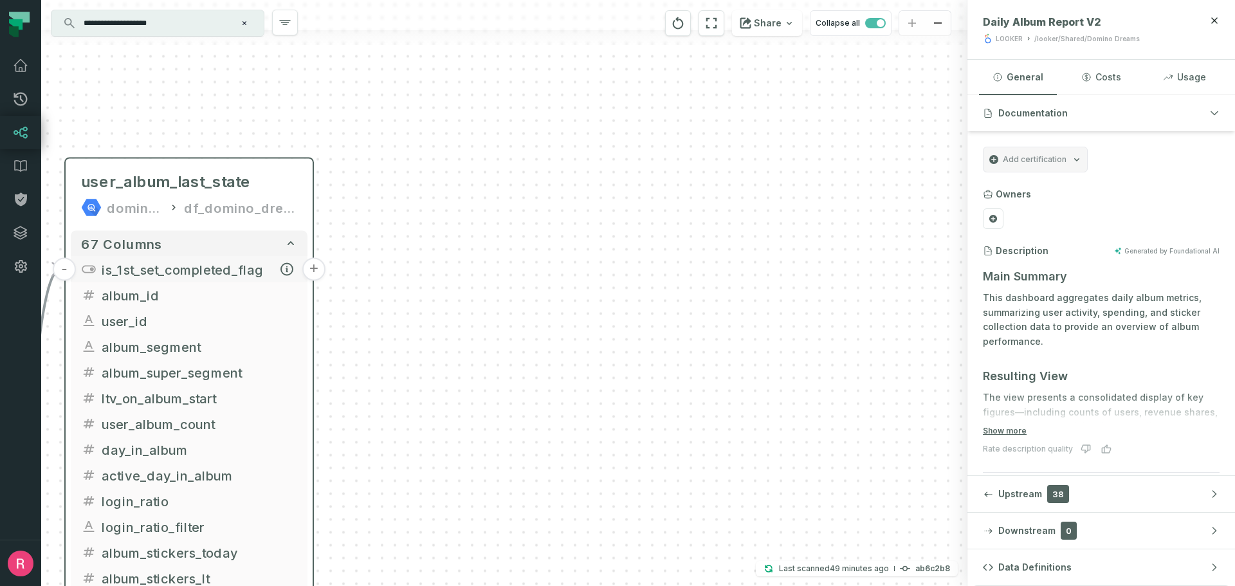
click at [216, 272] on span "is_1st_set_completed_flag" at bounding box center [200, 269] width 196 height 19
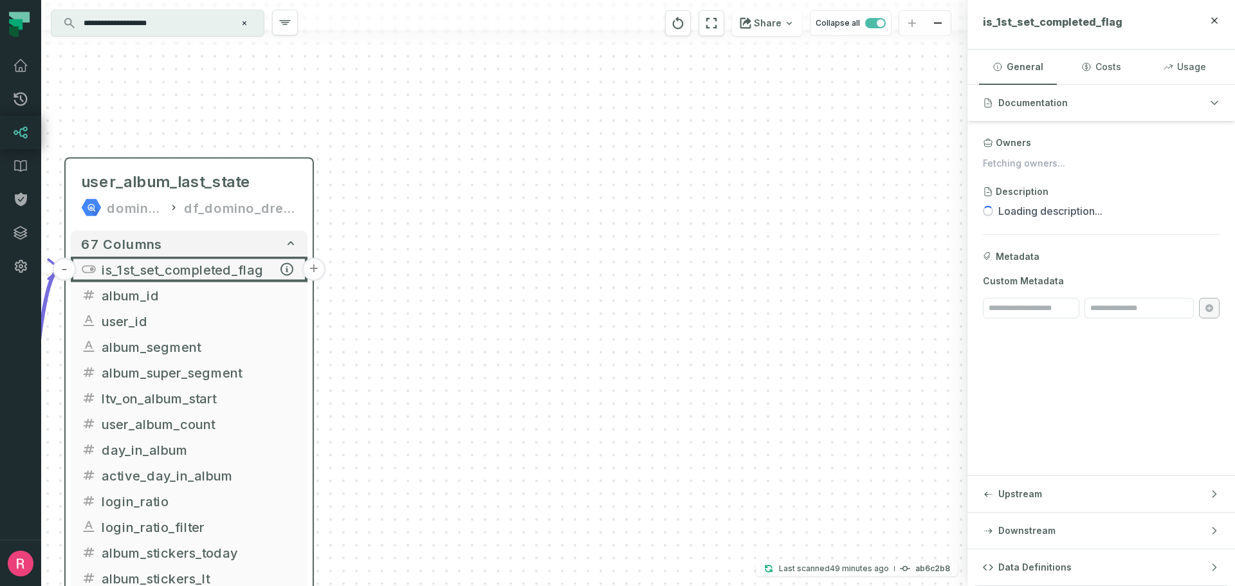
click at [315, 272] on button "+" at bounding box center [313, 269] width 23 height 23
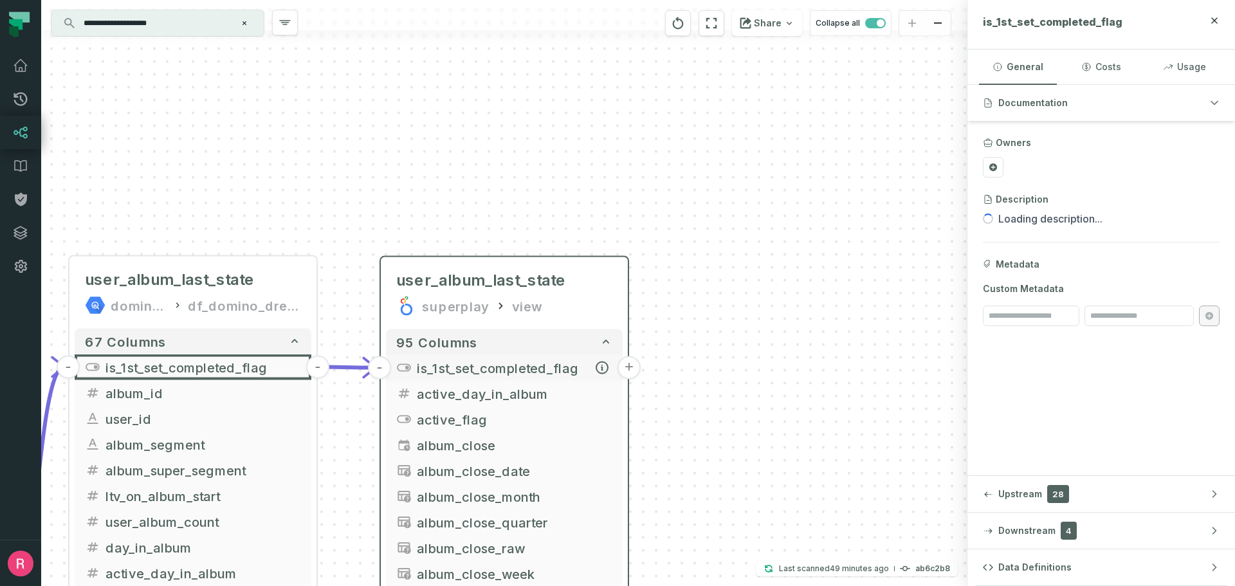
click at [535, 374] on span "is_1st_set_completed_flag" at bounding box center [515, 367] width 196 height 19
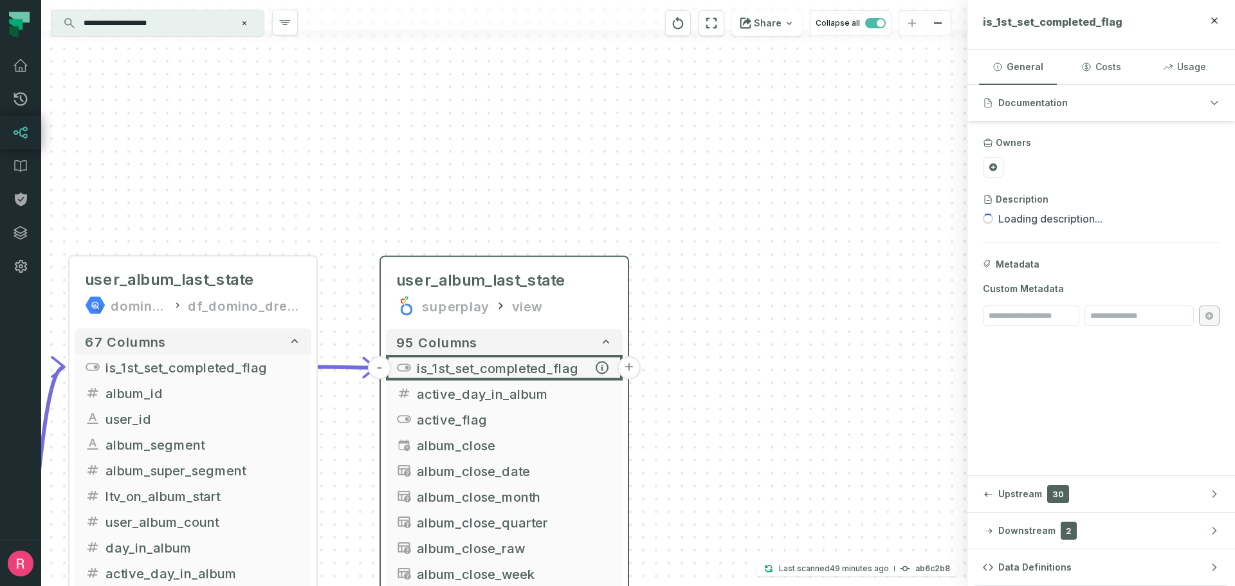
click at [632, 371] on button "+" at bounding box center [629, 367] width 23 height 23
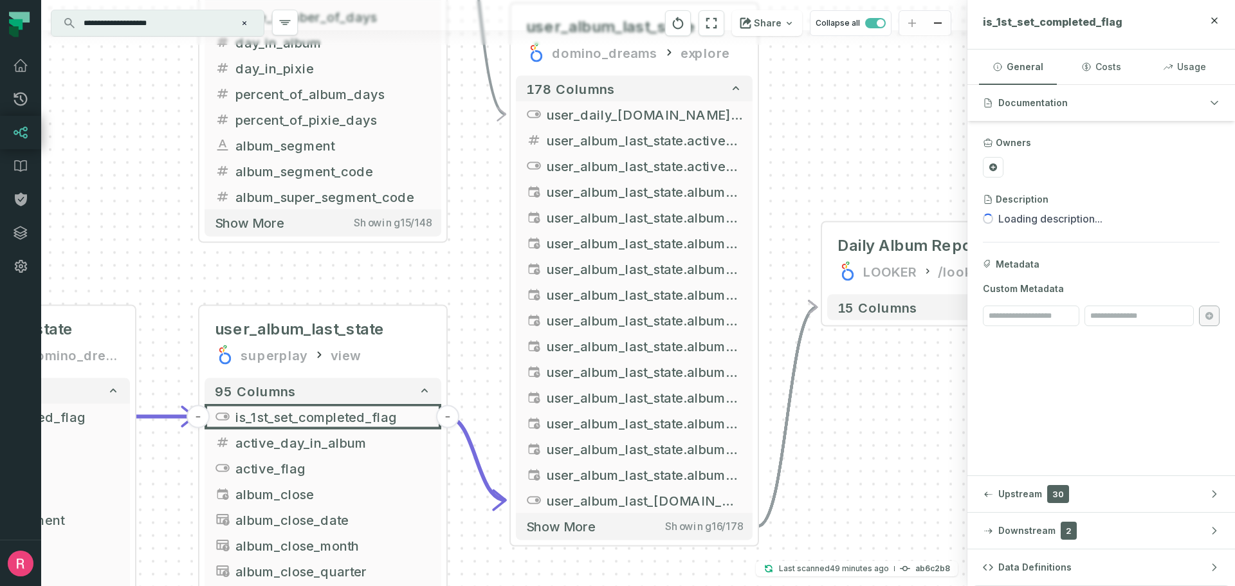
drag, startPoint x: 663, startPoint y: 264, endPoint x: 414, endPoint y: 349, distance: 262.7
click at [414, 349] on div "+ user_album_last_state superplay view + 95 columns - is_1st_set_completed_flag…" at bounding box center [504, 293] width 927 height 586
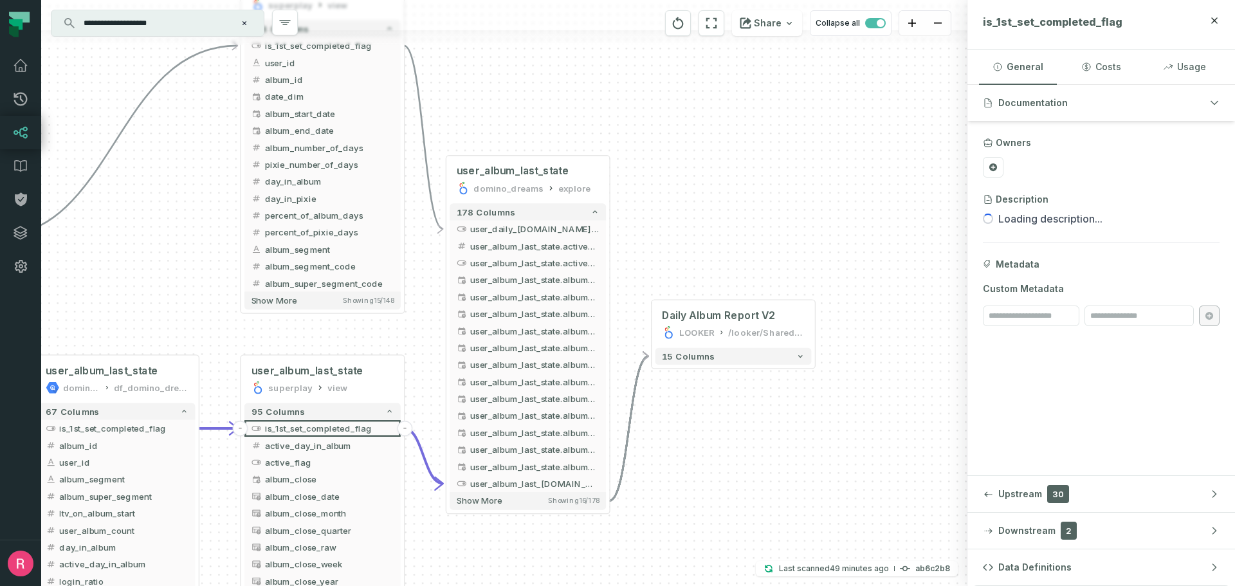
drag, startPoint x: 719, startPoint y: 494, endPoint x: 711, endPoint y: 454, distance: 40.6
click at [712, 456] on div "+ user_album_last_state superplay view + 95 columns - is_1st_set_completed_flag…" at bounding box center [504, 293] width 927 height 586
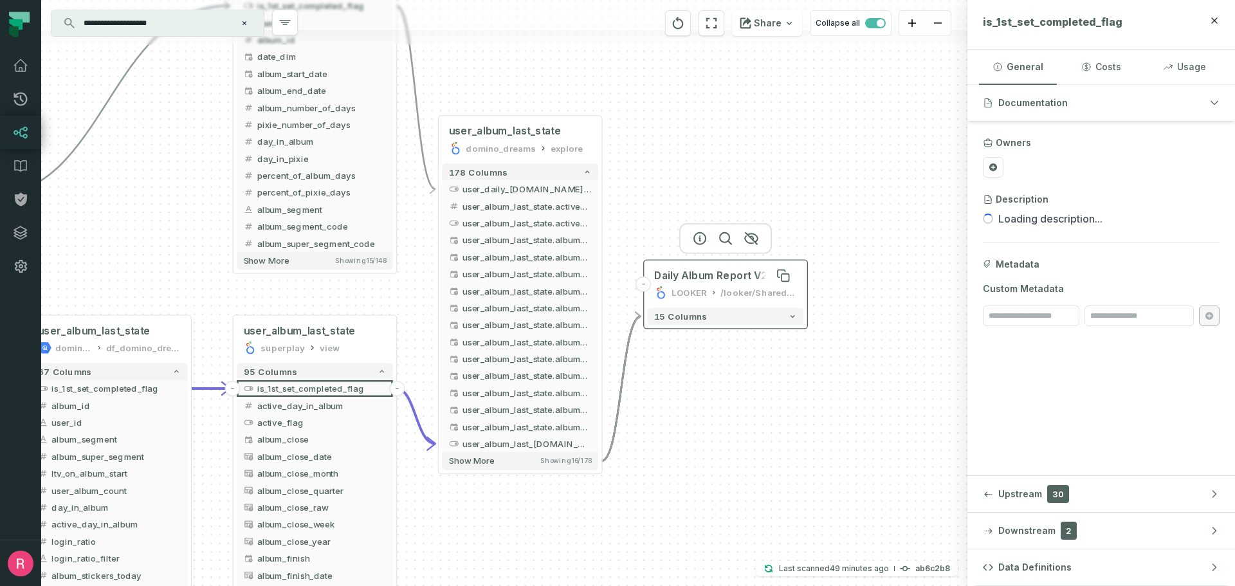
click at [732, 281] on div "Daily Album Report V2" at bounding box center [711, 276] width 114 height 14
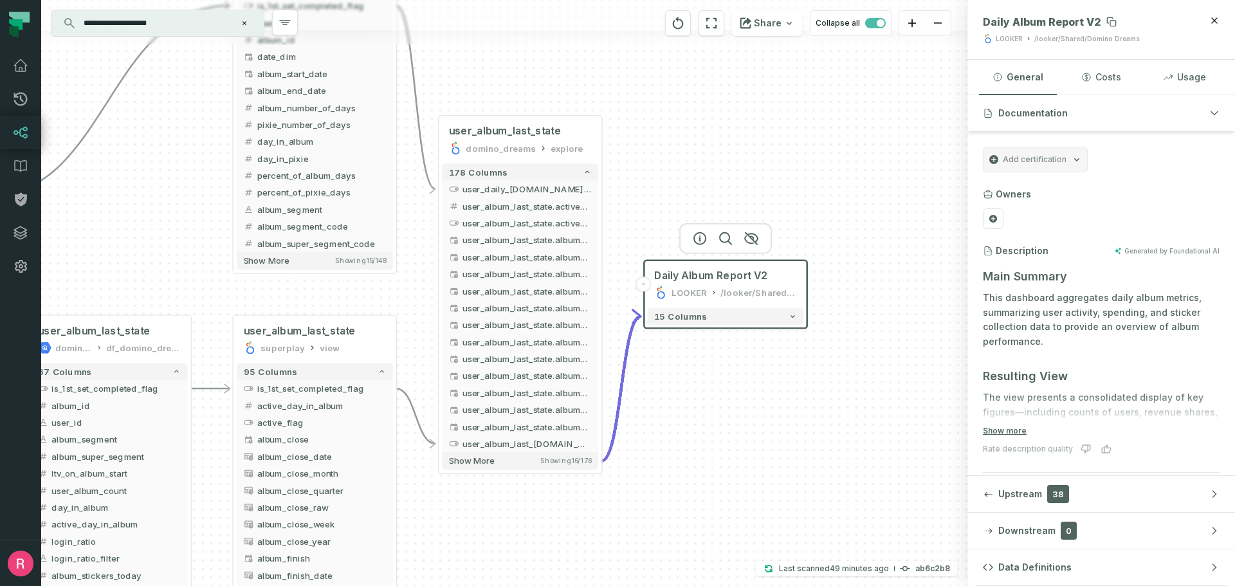
click at [1022, 23] on span "Daily Album Report V2" at bounding box center [1042, 21] width 118 height 13
copy div "Daily Album Report V2"
click at [800, 291] on div "Daily Album Report V2 LOOKER /looker/Shared/Domino Dreams" at bounding box center [726, 284] width 156 height 41
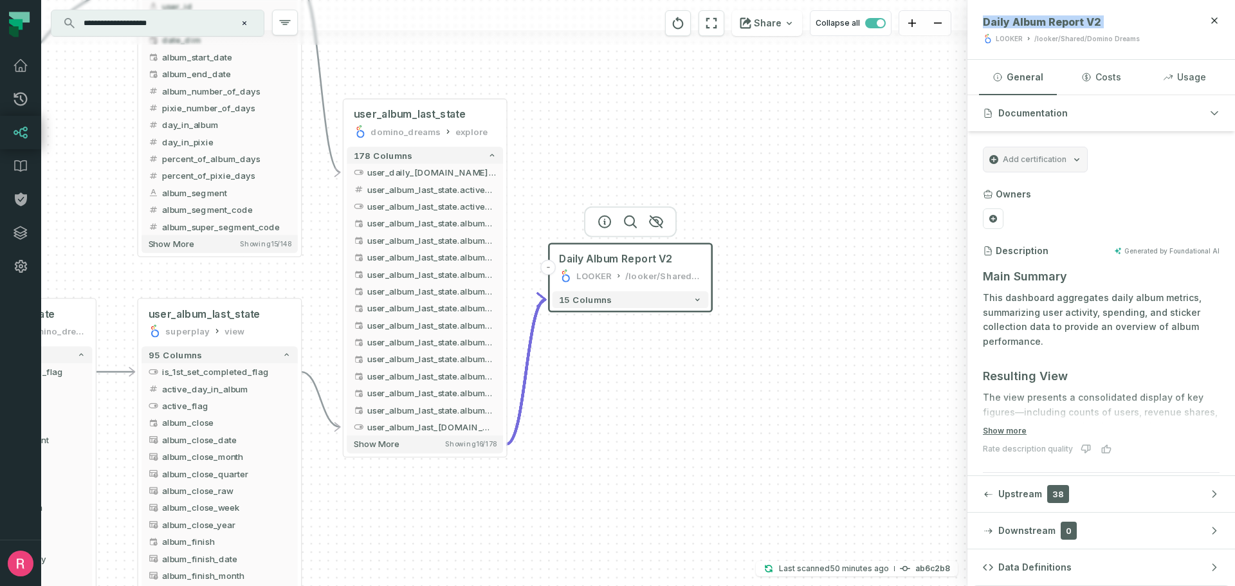
drag, startPoint x: 818, startPoint y: 460, endPoint x: 715, endPoint y: 378, distance: 131.8
click at [715, 378] on div "+ user_album_last_state superplay view + 95 columns - is_1st_set_completed_flag…" at bounding box center [504, 293] width 927 height 586
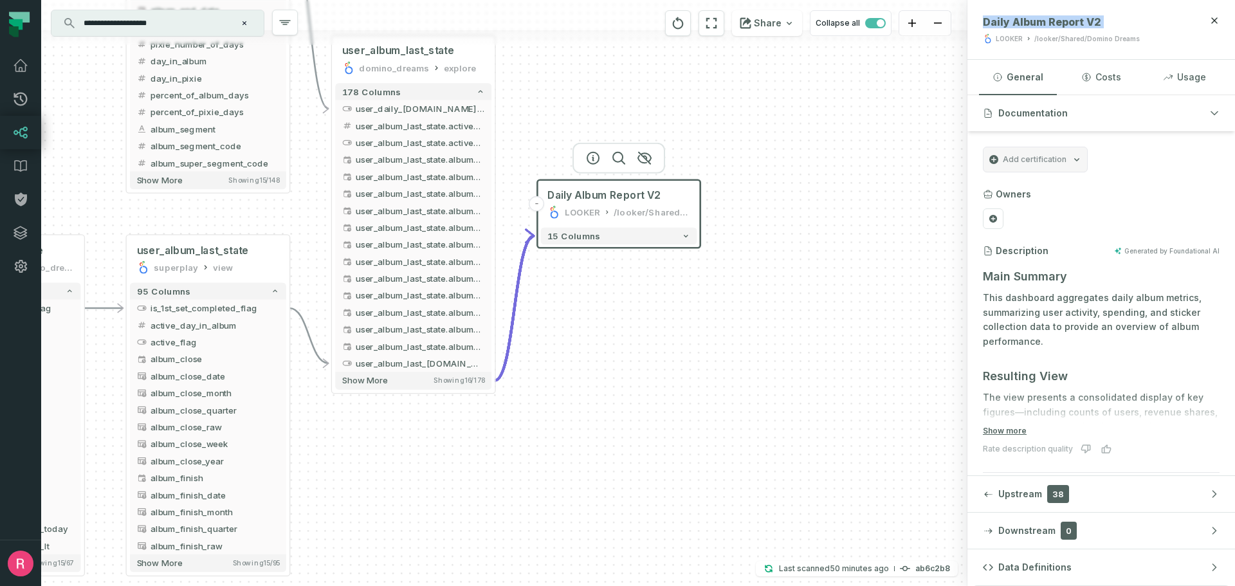
click at [706, 443] on div "+ user_album_last_state superplay view + 95 columns - is_1st_set_completed_flag…" at bounding box center [504, 293] width 927 height 586
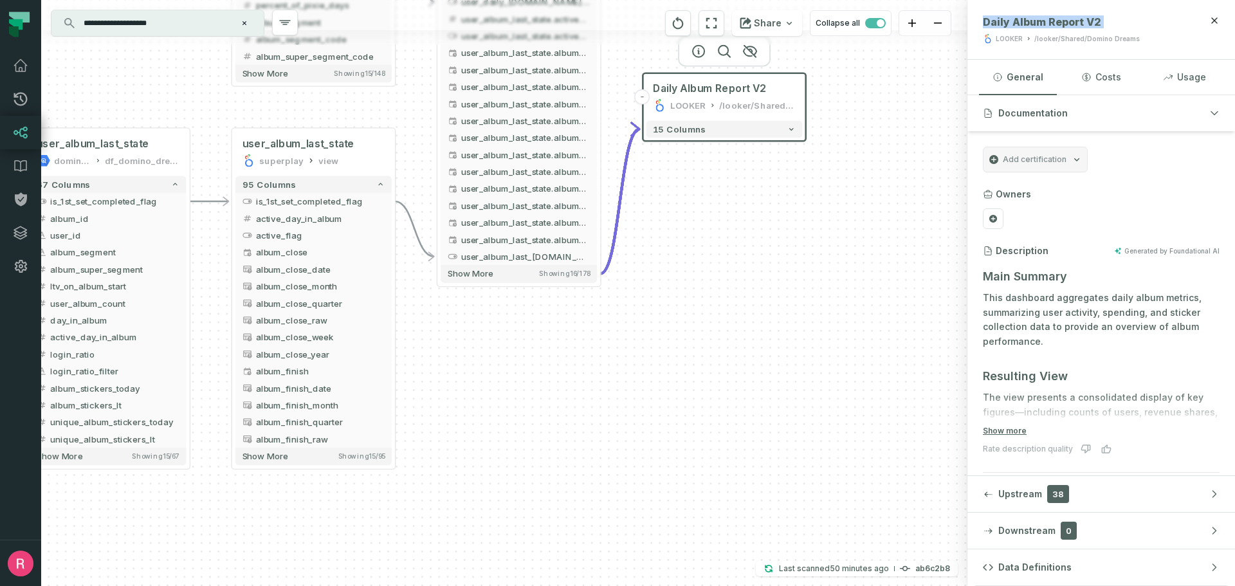
drag, startPoint x: 634, startPoint y: 433, endPoint x: 750, endPoint y: 341, distance: 147.9
click at [750, 341] on div "+ user_album_last_state superplay view + 95 columns - is_1st_set_completed_flag…" at bounding box center [504, 293] width 927 height 586
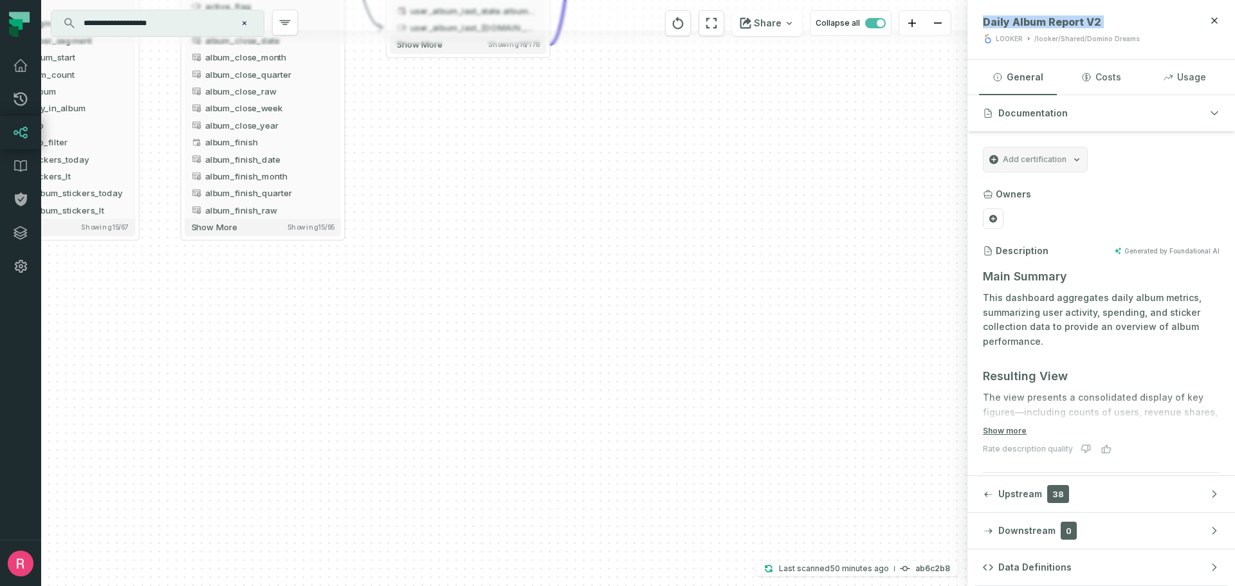
drag, startPoint x: 638, startPoint y: 313, endPoint x: 620, endPoint y: 330, distance: 24.6
click at [617, 291] on div "+ user_album_last_state superplay view + 95 columns - is_1st_set_completed_flag…" at bounding box center [504, 293] width 927 height 586
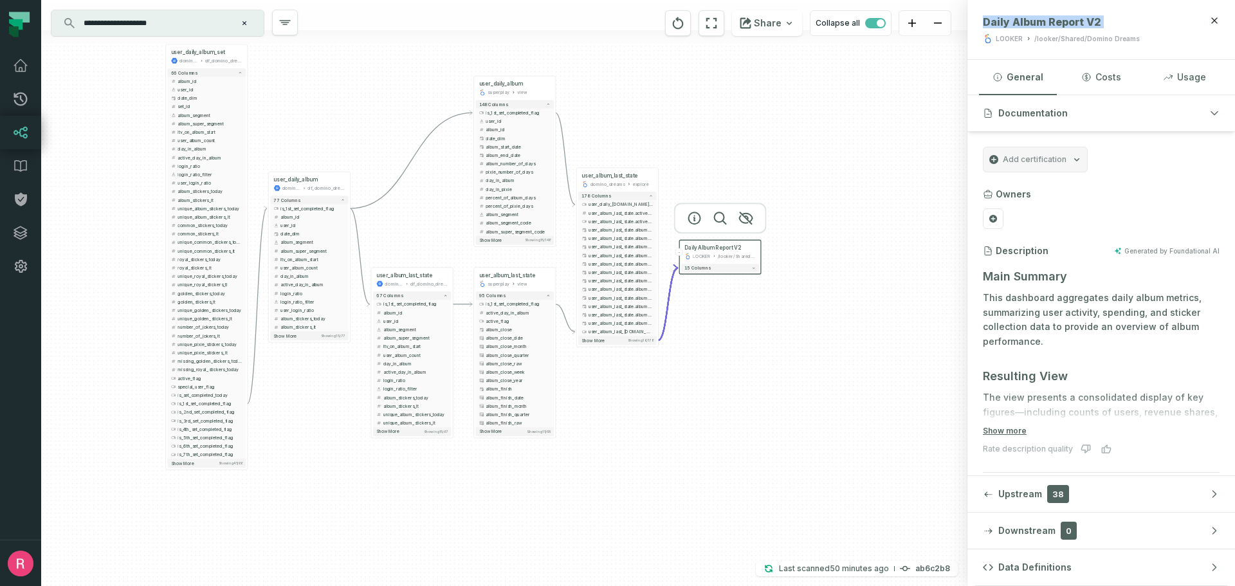
drag, startPoint x: 562, startPoint y: 480, endPoint x: 573, endPoint y: 455, distance: 27.1
click at [568, 484] on div "+ user_album_last_state superplay view + 95 columns - is_1st_set_completed_flag…" at bounding box center [504, 293] width 927 height 586
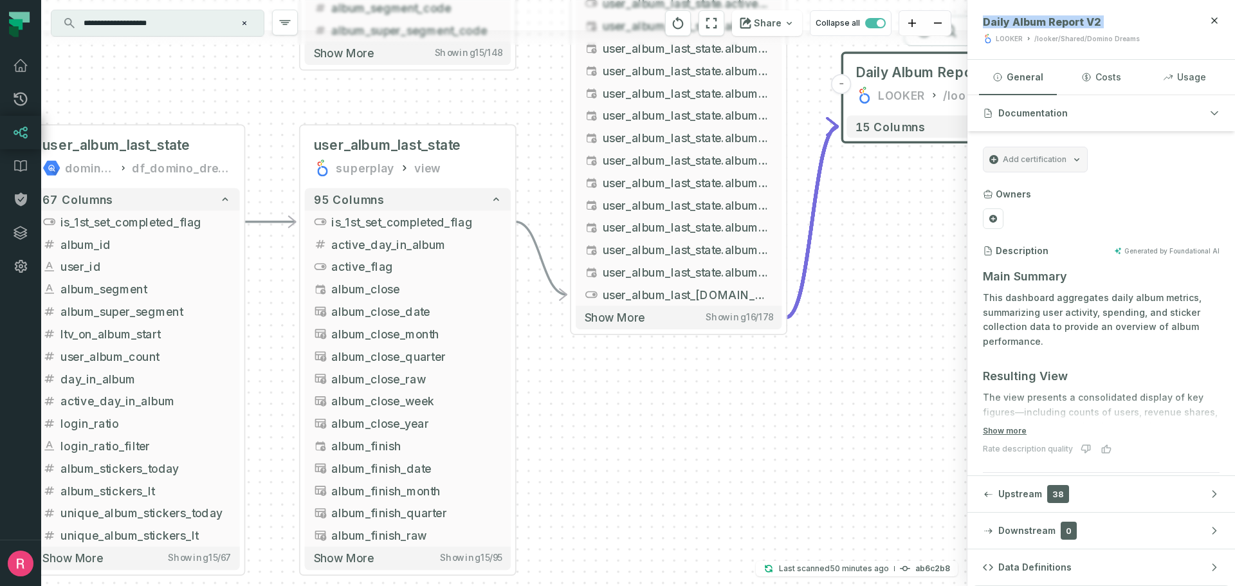
drag, startPoint x: 617, startPoint y: 375, endPoint x: 634, endPoint y: 484, distance: 110.0
click at [627, 528] on div "+ user_album_last_state superplay view + 95 columns - is_1st_set_completed_flag…" at bounding box center [504, 293] width 927 height 586
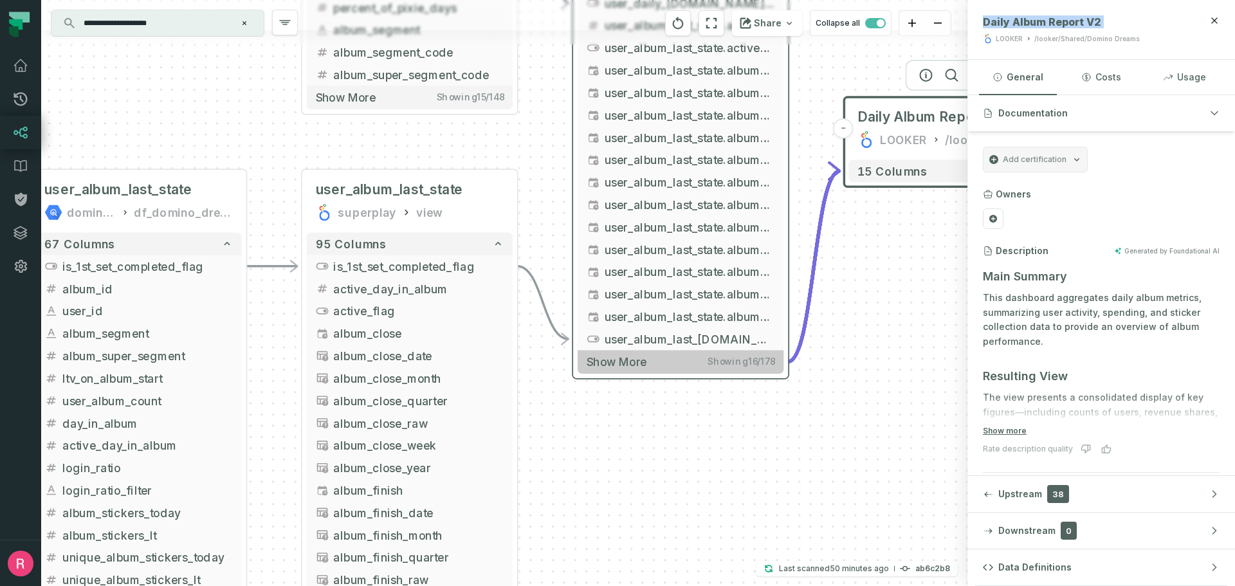
click at [674, 354] on button "Show more Showing 16 / 178" at bounding box center [681, 361] width 206 height 23
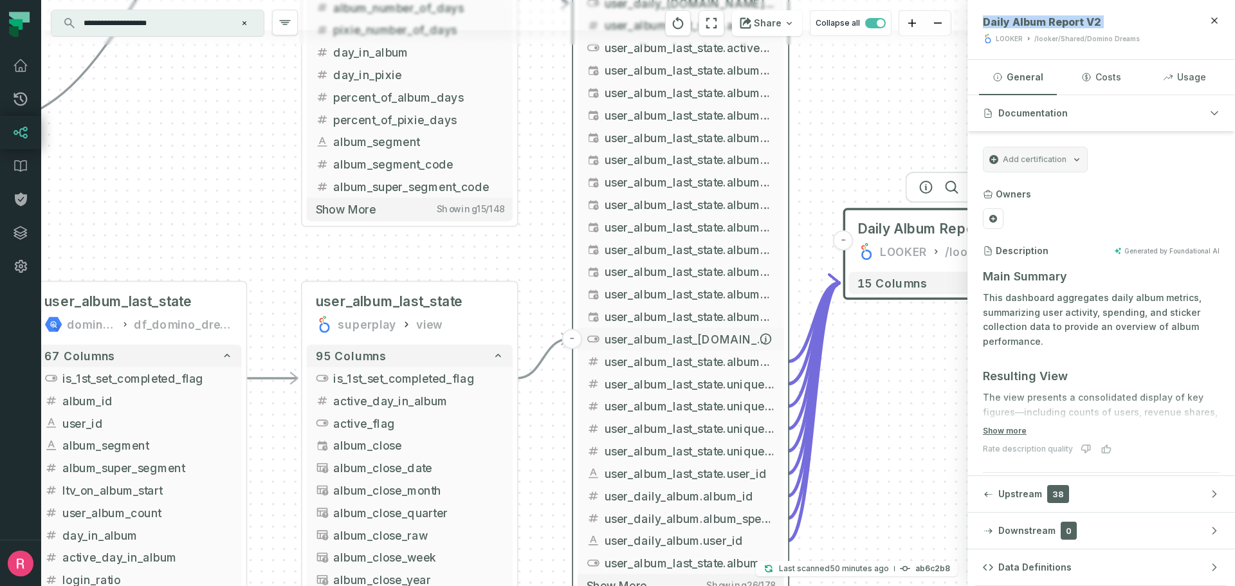
click at [682, 343] on span "user_album_last_state.is_1st_set_completed_flag" at bounding box center [690, 339] width 171 height 17
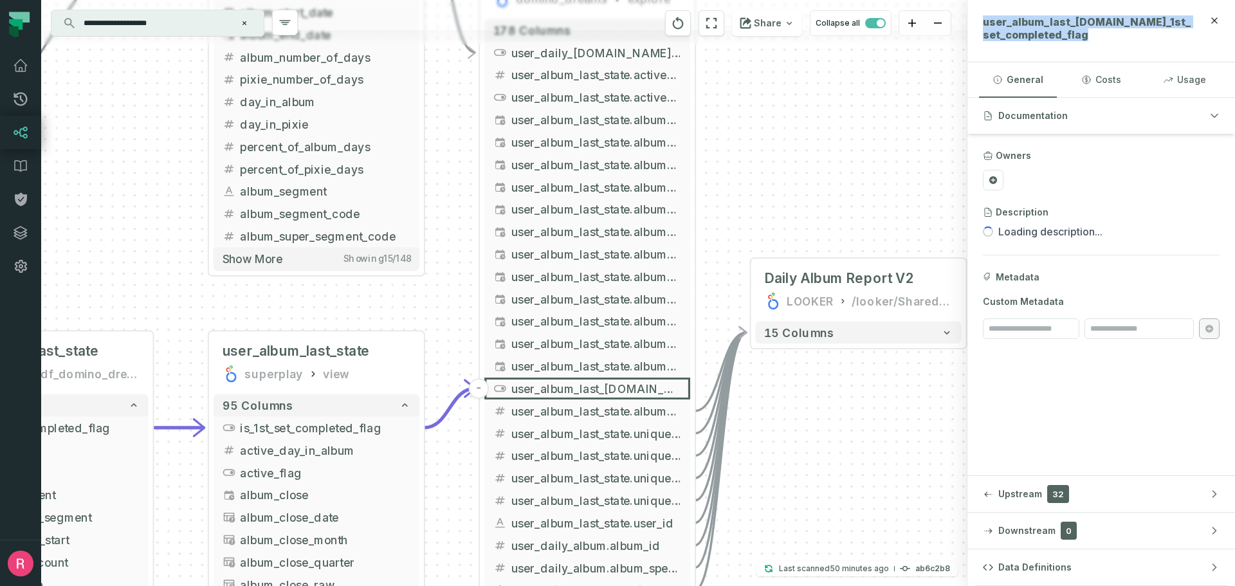
drag, startPoint x: 887, startPoint y: 391, endPoint x: 777, endPoint y: 437, distance: 118.5
click at [786, 440] on div "+ user_album_last_state superplay view + 95 columns - is_1st_set_completed_flag…" at bounding box center [504, 293] width 927 height 586
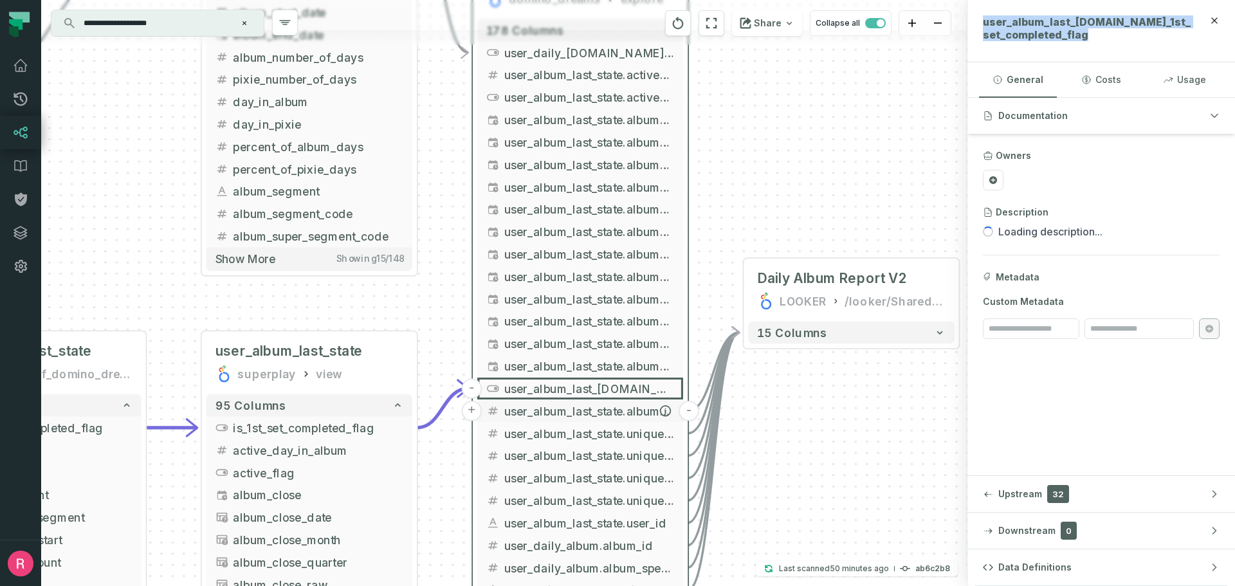
click at [608, 417] on span "user_album_last_state.album_spent_lt" at bounding box center [589, 411] width 171 height 17
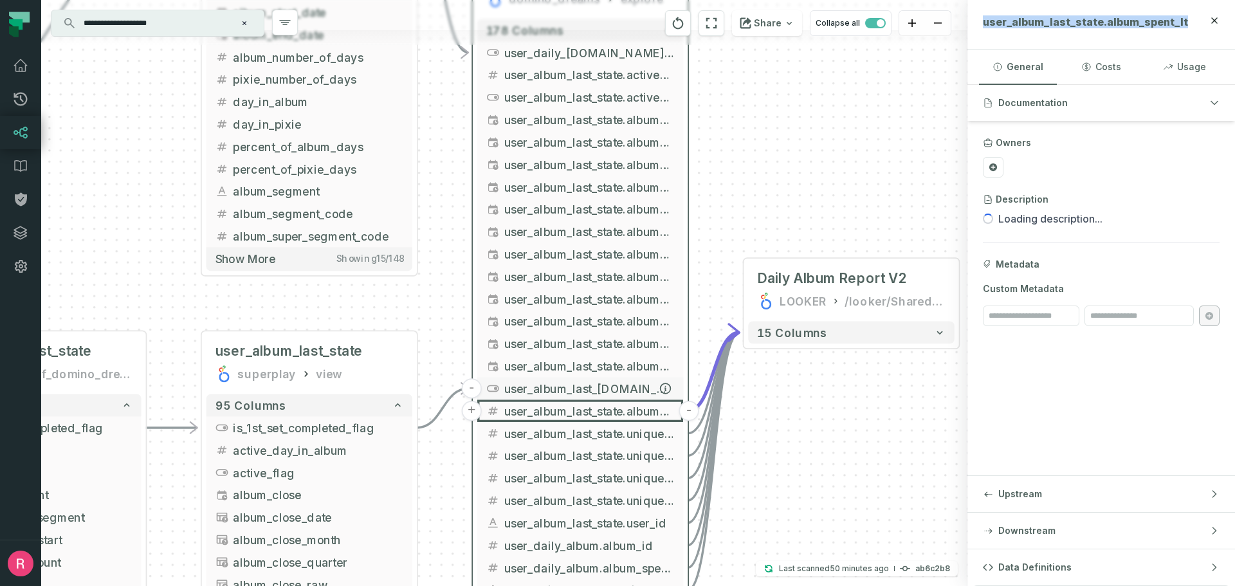
click at [616, 392] on span "user_album_last_state.is_1st_set_completed_flag" at bounding box center [589, 388] width 171 height 17
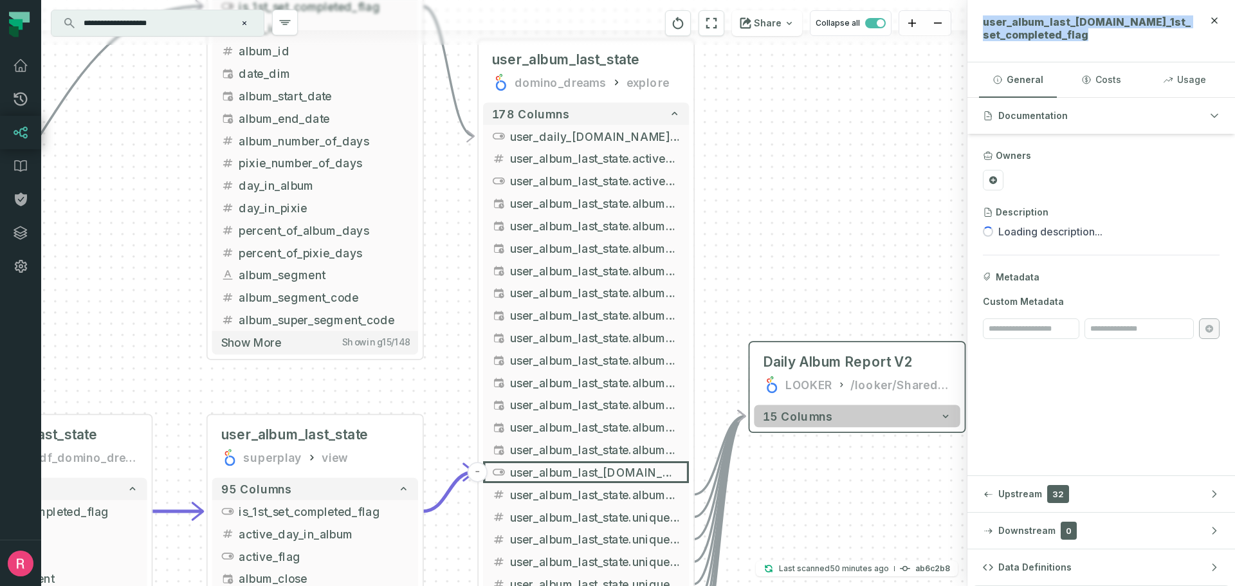
drag, startPoint x: 789, startPoint y: 452, endPoint x: 768, endPoint y: 463, distance: 23.6
click at [788, 522] on div "+ user_album_last_state superplay view + 95 columns - is_1st_set_completed_flag…" at bounding box center [504, 293] width 927 height 586
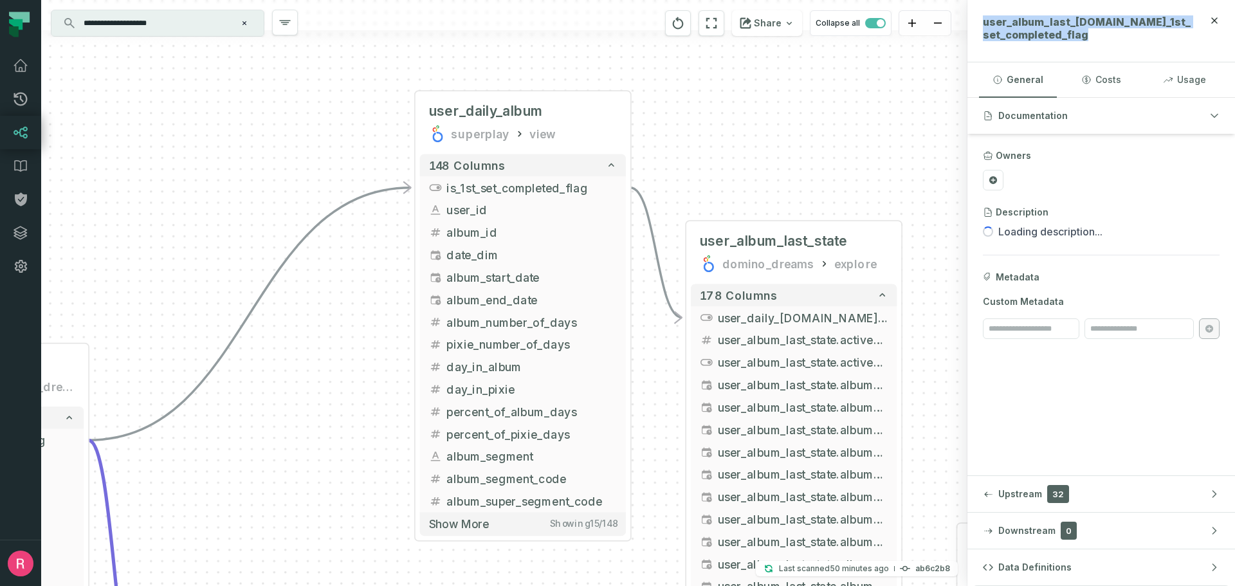
drag, startPoint x: 762, startPoint y: 289, endPoint x: 883, endPoint y: 292, distance: 120.4
click at [884, 293] on div "+ user_album_last_state superplay view + 95 columns - is_1st_set_completed_flag…" at bounding box center [504, 293] width 927 height 586
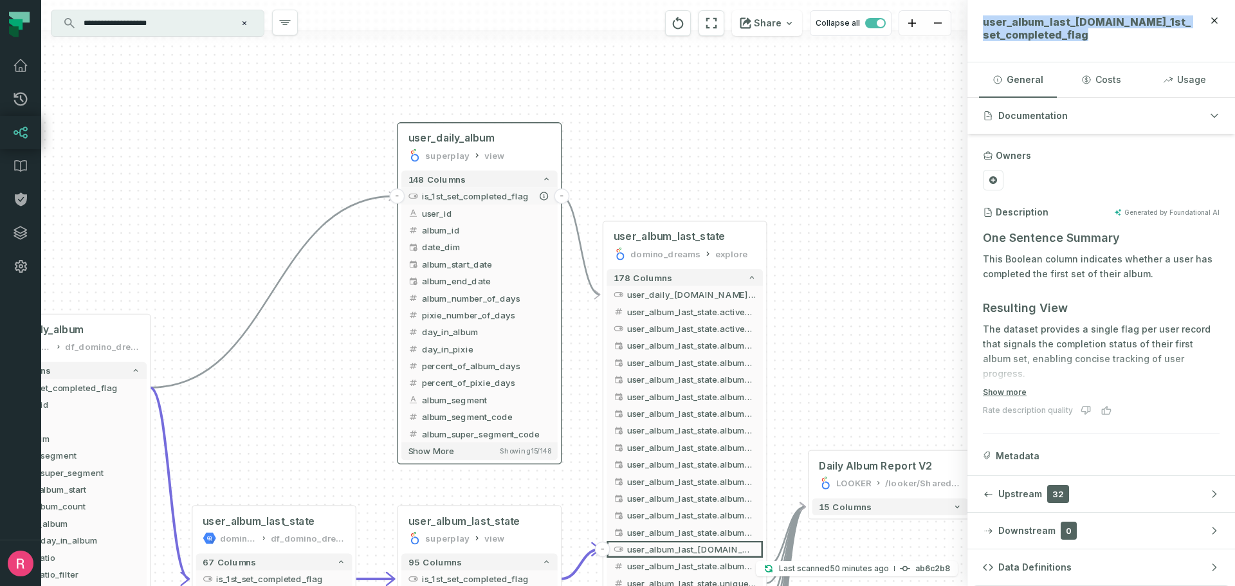
click at [466, 199] on span "is_1st_set_completed_flag" at bounding box center [486, 196] width 129 height 13
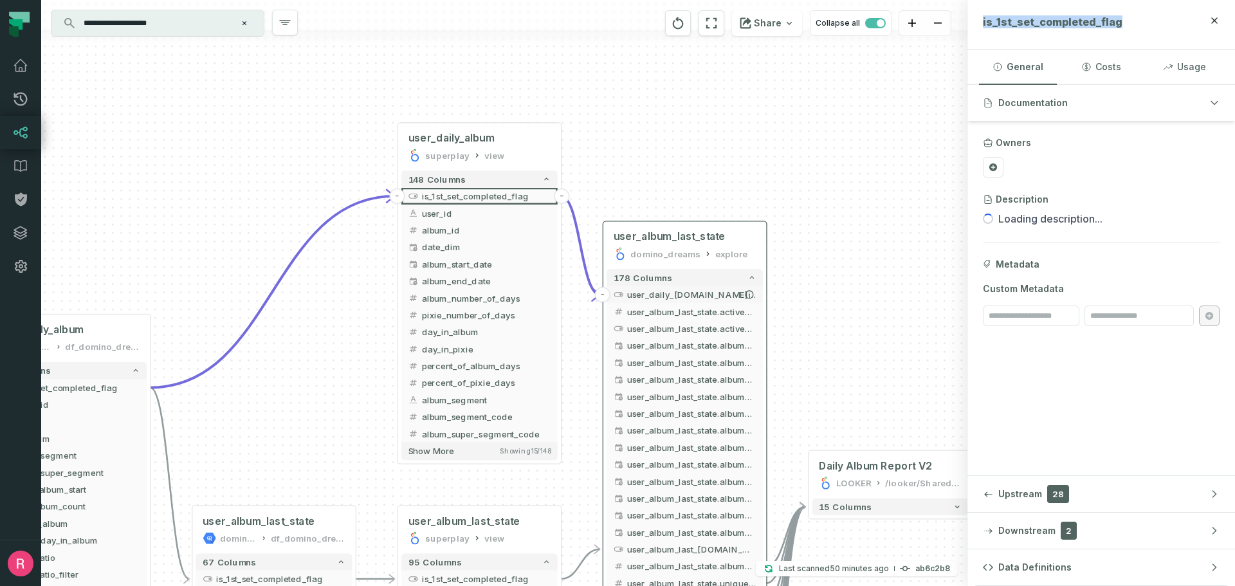
click at [706, 299] on span "user_daily_album.is_1st_set_completed_flag" at bounding box center [691, 294] width 129 height 13
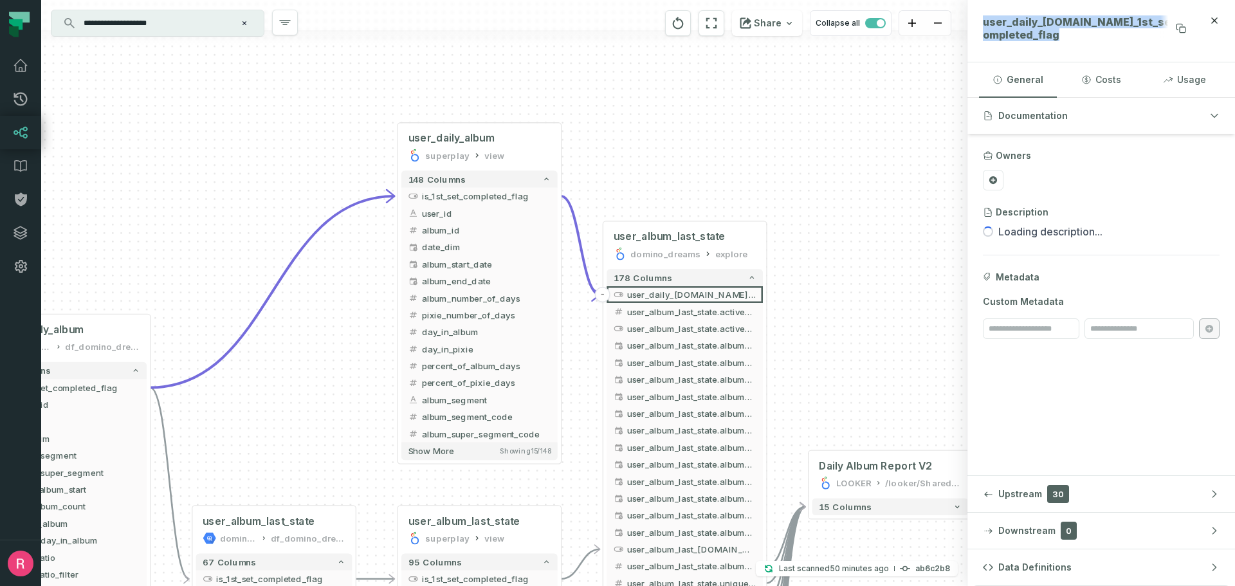
click at [1103, 26] on span "user_daily_album.is_1st_set_completed_flag" at bounding box center [1087, 28] width 208 height 26
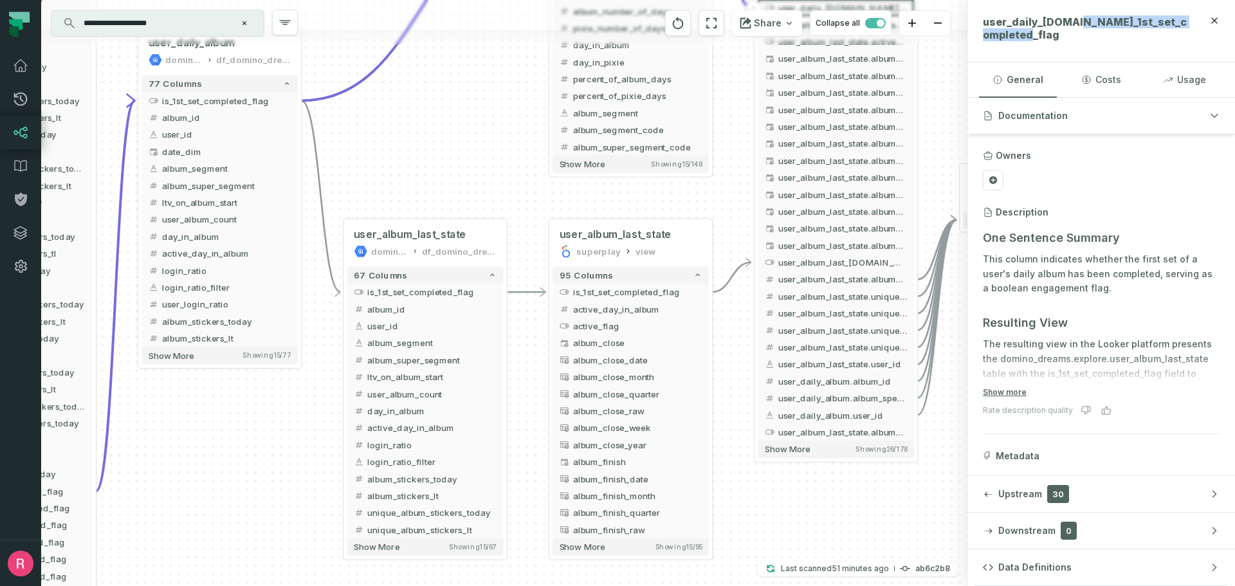
drag, startPoint x: 313, startPoint y: 424, endPoint x: 421, endPoint y: 187, distance: 260.9
click at [421, 187] on div "+ user_album_last_state superplay view + 95 columns - is_1st_set_completed_flag…" at bounding box center [504, 293] width 927 height 586
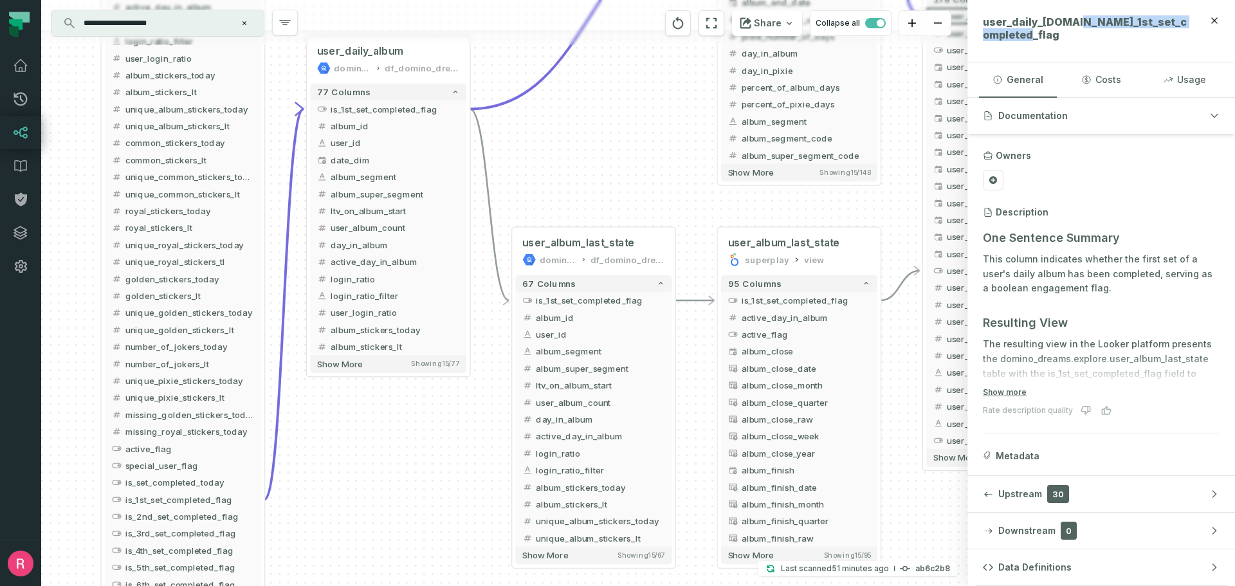
drag, startPoint x: 466, startPoint y: 169, endPoint x: 545, endPoint y: 148, distance: 81.3
click at [545, 148] on div "+ user_album_last_state superplay view + 95 columns - is_1st_set_completed_flag…" at bounding box center [504, 293] width 927 height 586
click at [200, 486] on span "is_set_completed_today" at bounding box center [189, 482] width 129 height 13
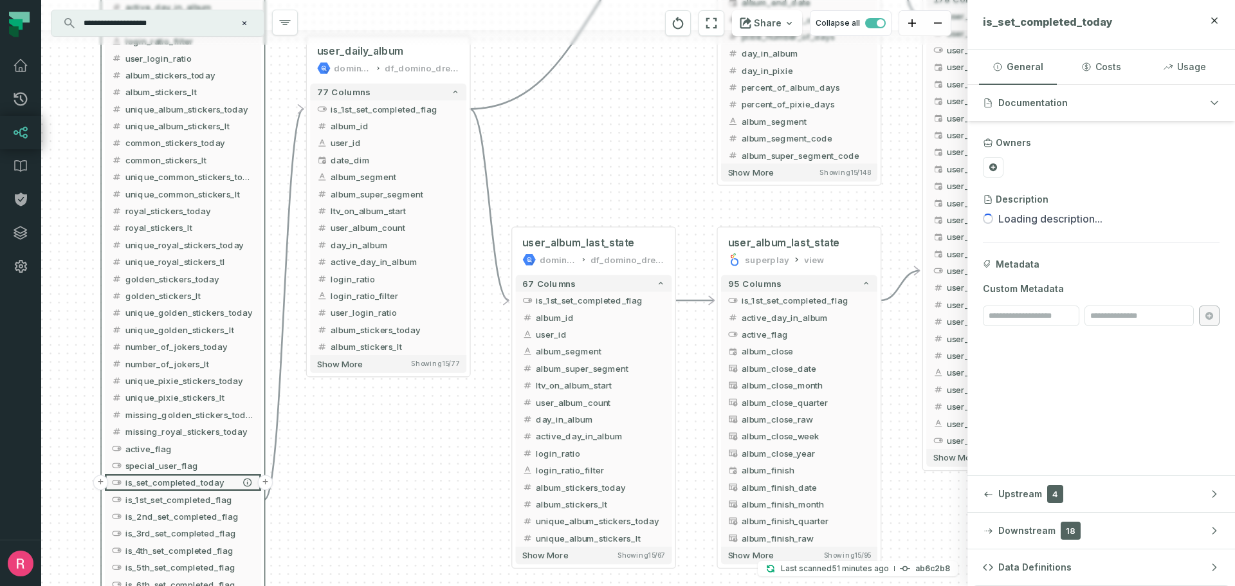
click at [268, 484] on button "+" at bounding box center [265, 482] width 15 height 15
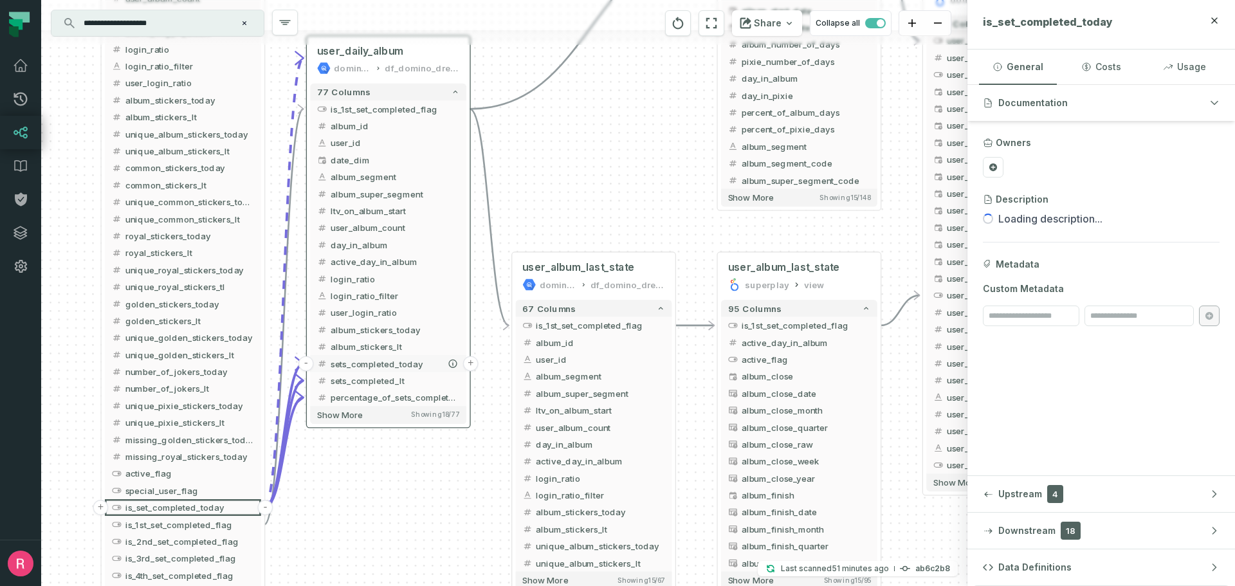
click at [416, 367] on span "sets_completed_today" at bounding box center [395, 363] width 129 height 13
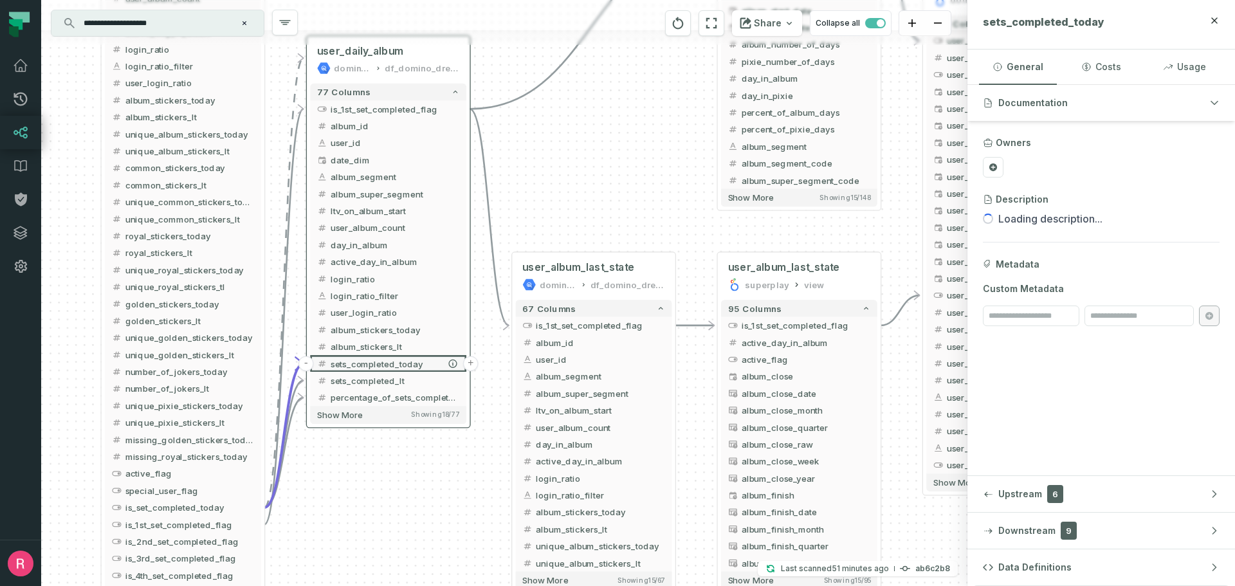
click at [473, 363] on button "+" at bounding box center [470, 363] width 15 height 15
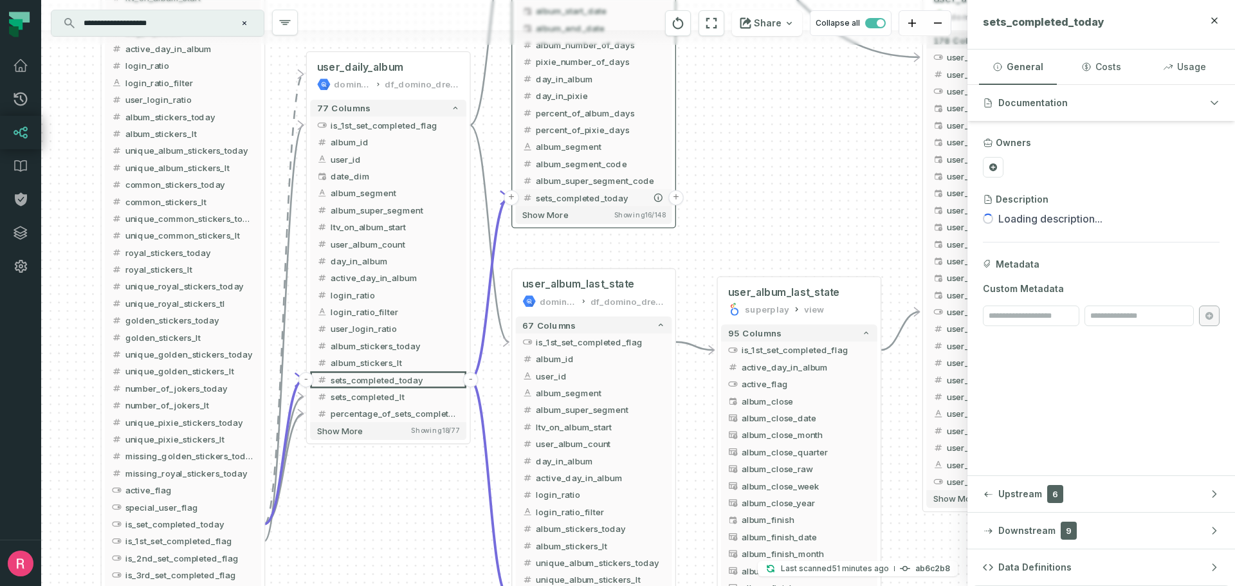
click at [627, 198] on span "sets_completed_today" at bounding box center [600, 197] width 129 height 13
click at [574, 199] on span "sets_completed_today" at bounding box center [601, 197] width 129 height 13
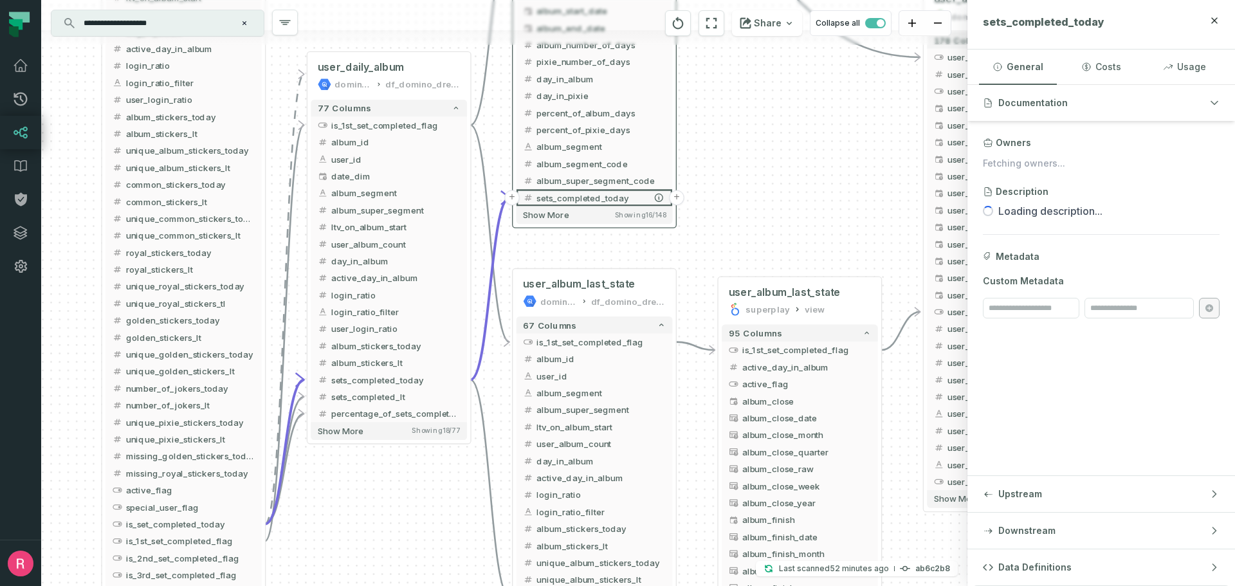
click at [674, 201] on button "+" at bounding box center [676, 197] width 15 height 15
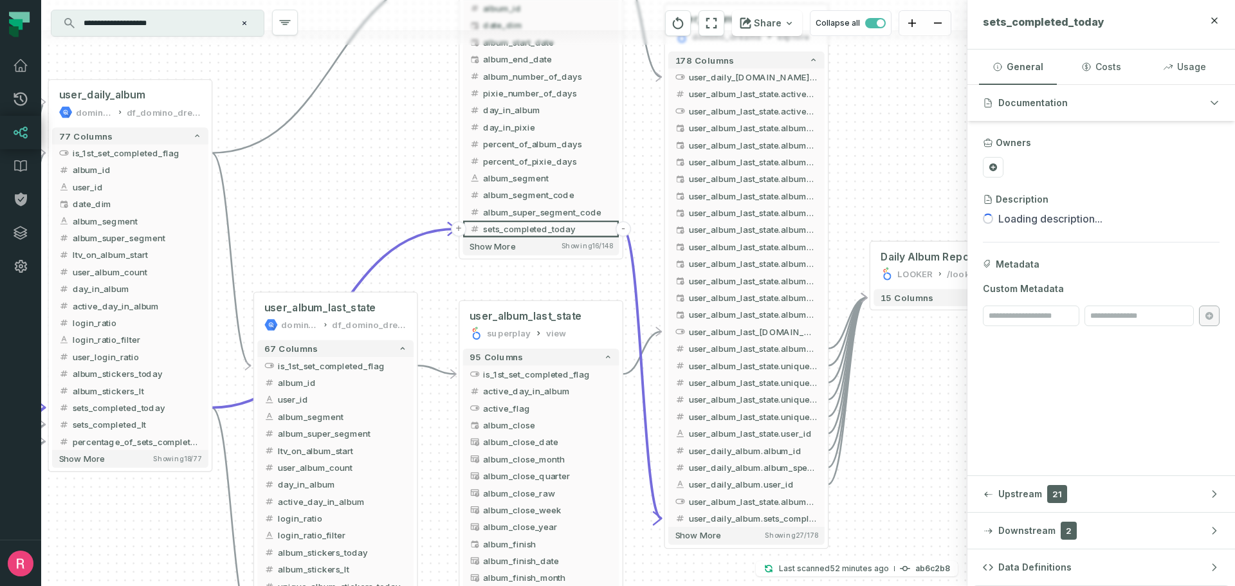
drag, startPoint x: 905, startPoint y: 458, endPoint x: 852, endPoint y: 481, distance: 58.2
click at [852, 481] on div "+ user_album_last_state superplay view + 95 columns - is_1st_set_completed_flag…" at bounding box center [504, 293] width 927 height 586
click at [779, 517] on span "user_daily_album.sets_completed_today" at bounding box center [753, 518] width 129 height 13
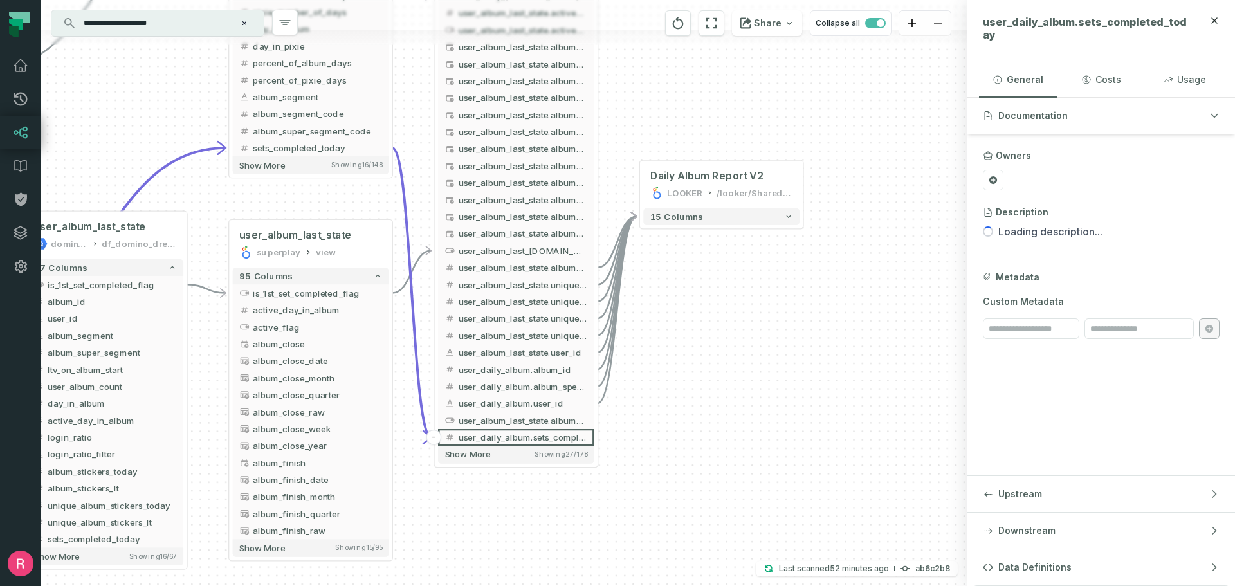
drag, startPoint x: 844, startPoint y: 485, endPoint x: 657, endPoint y: 405, distance: 202.7
click at [657, 405] on div "+ user_album_last_state superplay view + 95 columns - is_1st_set_completed_flag…" at bounding box center [504, 293] width 927 height 586
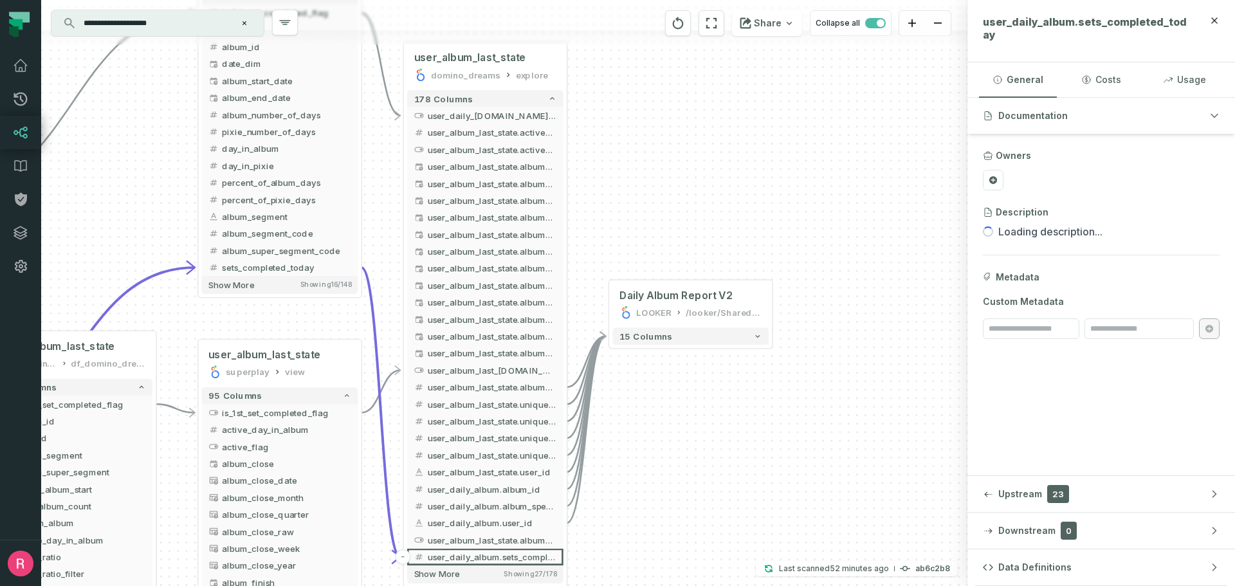
drag, startPoint x: 759, startPoint y: 296, endPoint x: 737, endPoint y: 434, distance: 139.4
click at [737, 434] on div "+ user_album_last_state superplay view + 95 columns - is_1st_set_completed_flag…" at bounding box center [504, 293] width 927 height 586
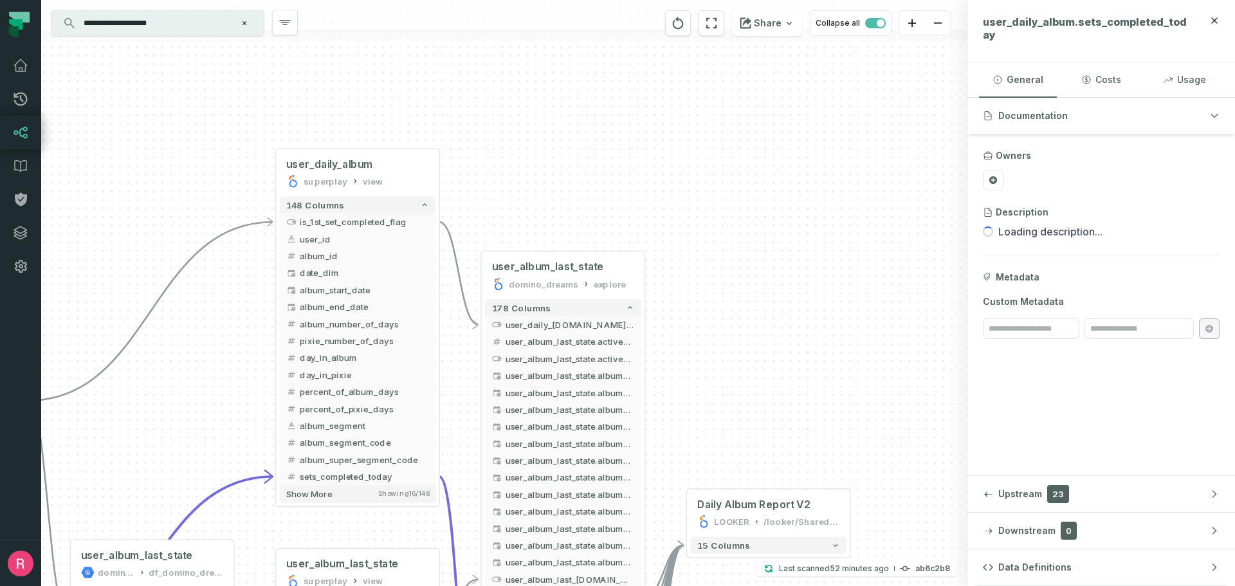
drag, startPoint x: 746, startPoint y: 160, endPoint x: 850, endPoint y: 367, distance: 231.6
click at [850, 367] on div "+ user_album_last_state superplay view + 95 columns - is_1st_set_completed_flag…" at bounding box center [504, 293] width 927 height 586
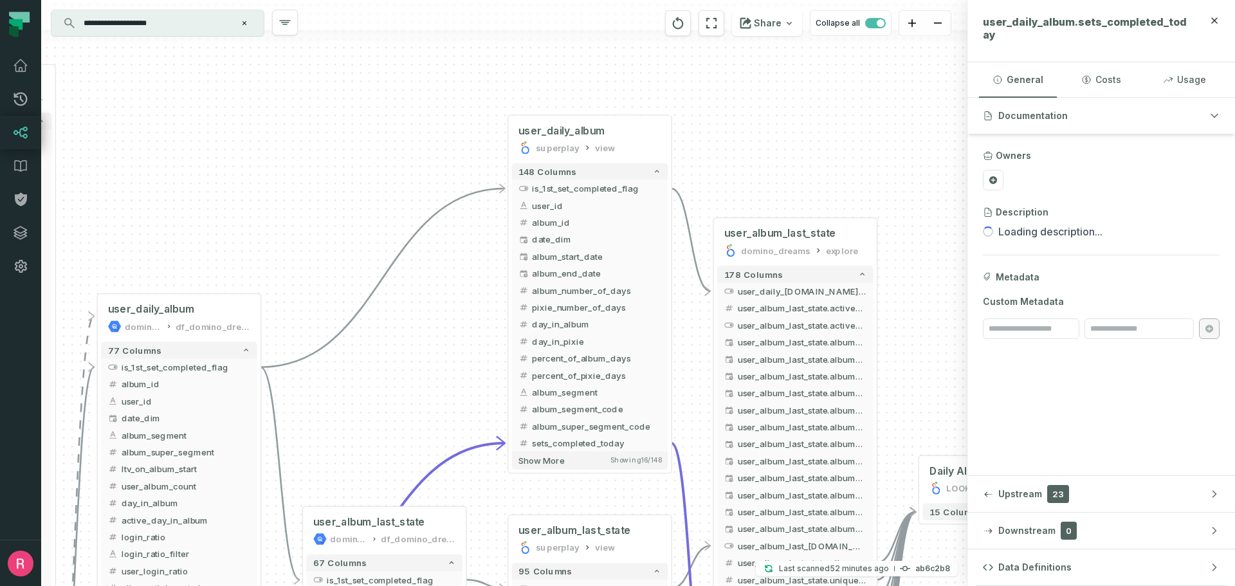
drag, startPoint x: 623, startPoint y: 178, endPoint x: 785, endPoint y: 163, distance: 162.8
click at [785, 163] on div "+ user_album_last_state superplay view + 95 columns - is_1st_set_completed_flag…" at bounding box center [504, 293] width 927 height 586
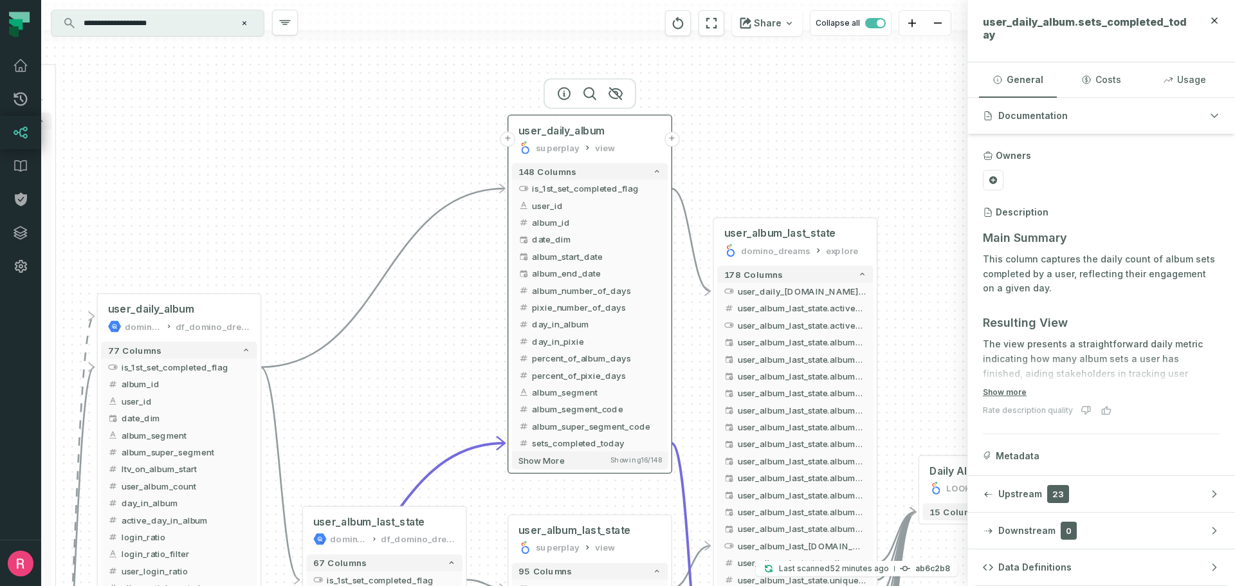
click at [629, 143] on div "superplay view" at bounding box center [590, 148] width 143 height 14
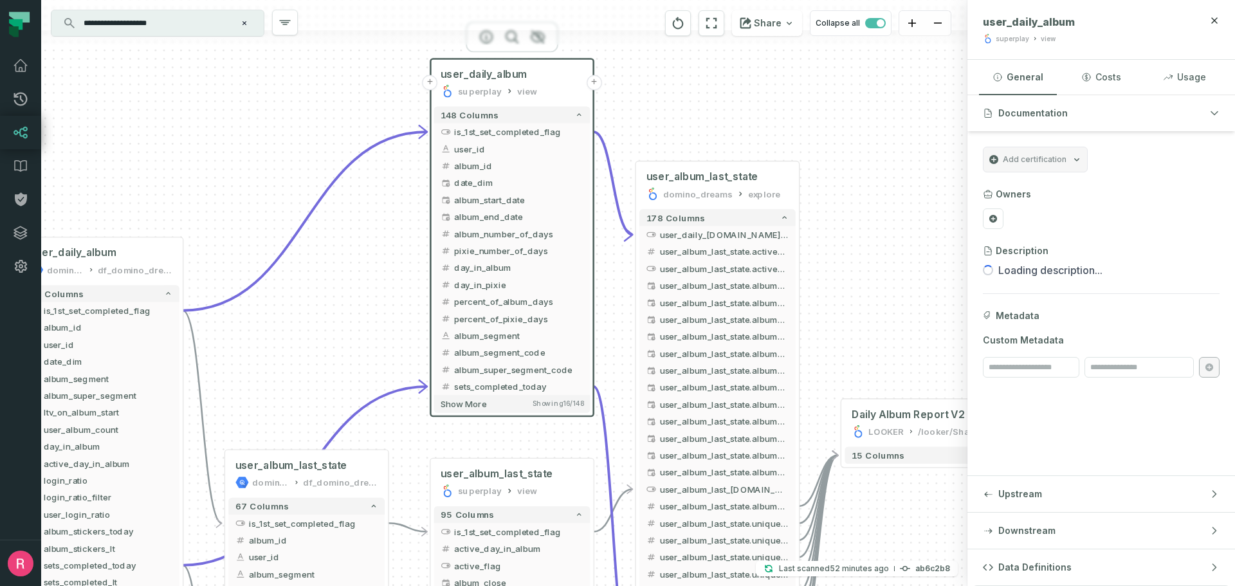
drag, startPoint x: 771, startPoint y: 187, endPoint x: 676, endPoint y: 114, distance: 119.8
click at [676, 114] on div "+ user_album_last_state superplay view + 95 columns - is_1st_set_completed_flag…" at bounding box center [504, 293] width 927 height 586
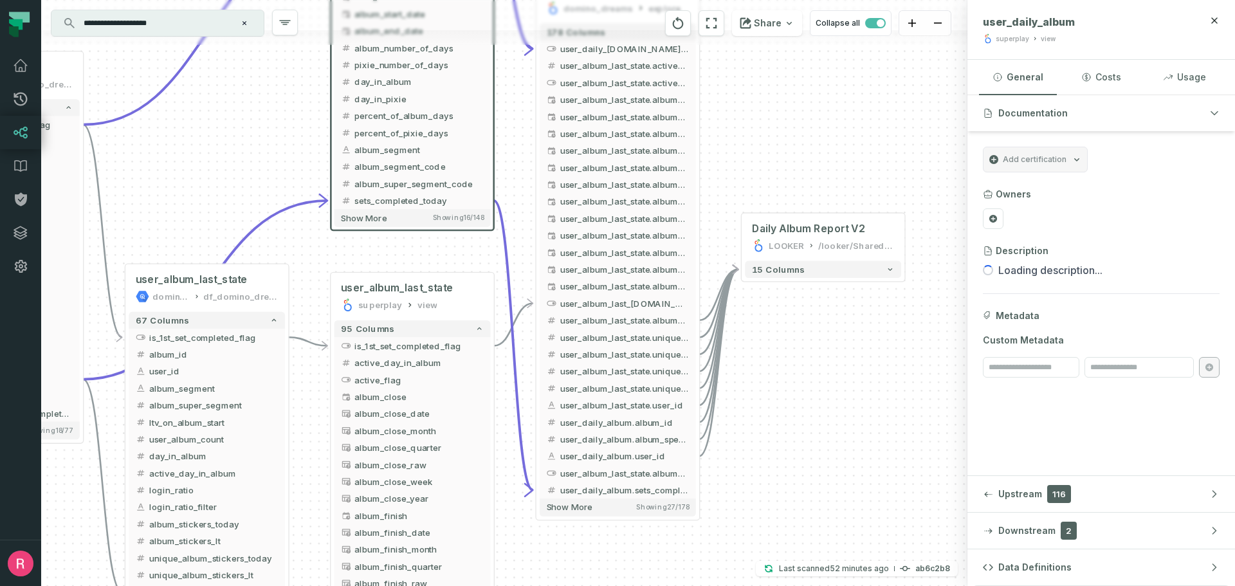
drag, startPoint x: 826, startPoint y: 255, endPoint x: 741, endPoint y: 80, distance: 194.5
click at [741, 80] on div "+ user_album_last_state superplay view + 95 columns - is_1st_set_completed_flag…" at bounding box center [504, 293] width 927 height 586
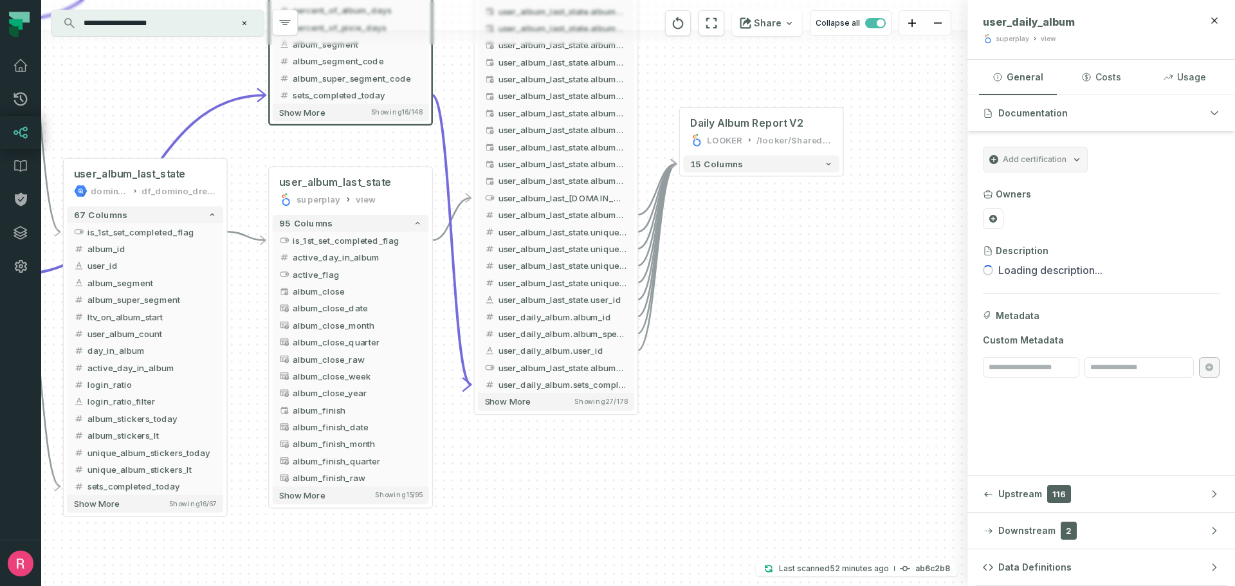
drag, startPoint x: 805, startPoint y: 416, endPoint x: 746, endPoint y: 315, distance: 116.5
click at [746, 315] on div "+ user_album_last_state superplay view + 95 columns - is_1st_set_completed_flag…" at bounding box center [504, 293] width 927 height 586
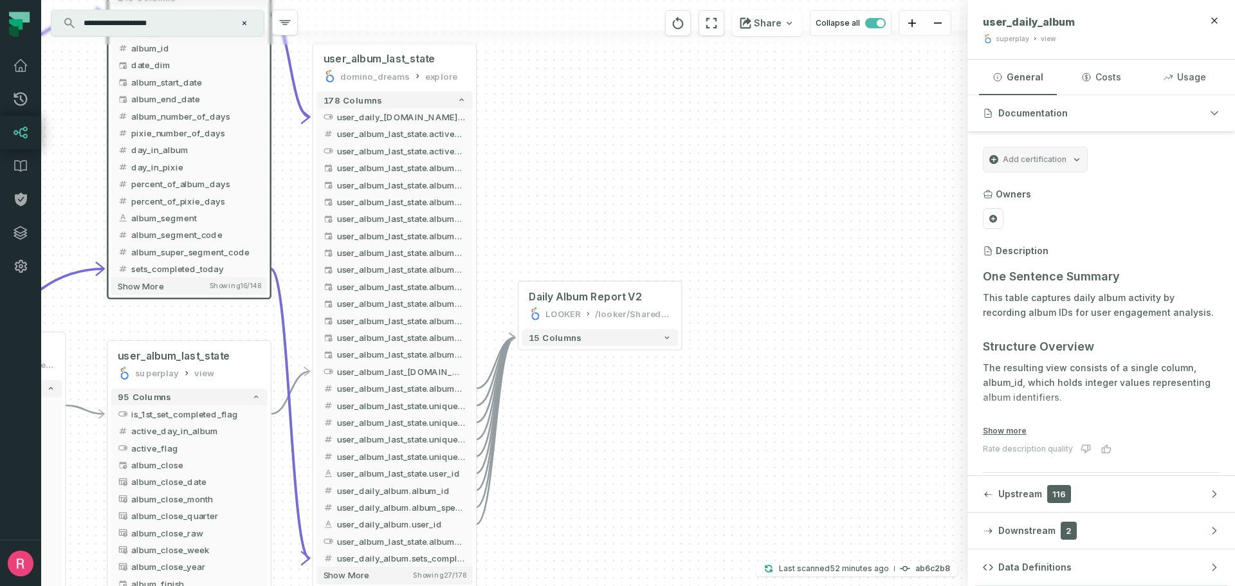
drag, startPoint x: 804, startPoint y: 304, endPoint x: 642, endPoint y: 477, distance: 237.2
click at [642, 477] on div "+ user_album_last_state superplay view + 95 columns - is_1st_set_completed_flag…" at bounding box center [504, 293] width 927 height 586
click at [767, 405] on div "+ user_album_last_state superplay view + 95 columns - is_1st_set_completed_flag…" at bounding box center [504, 293] width 927 height 586
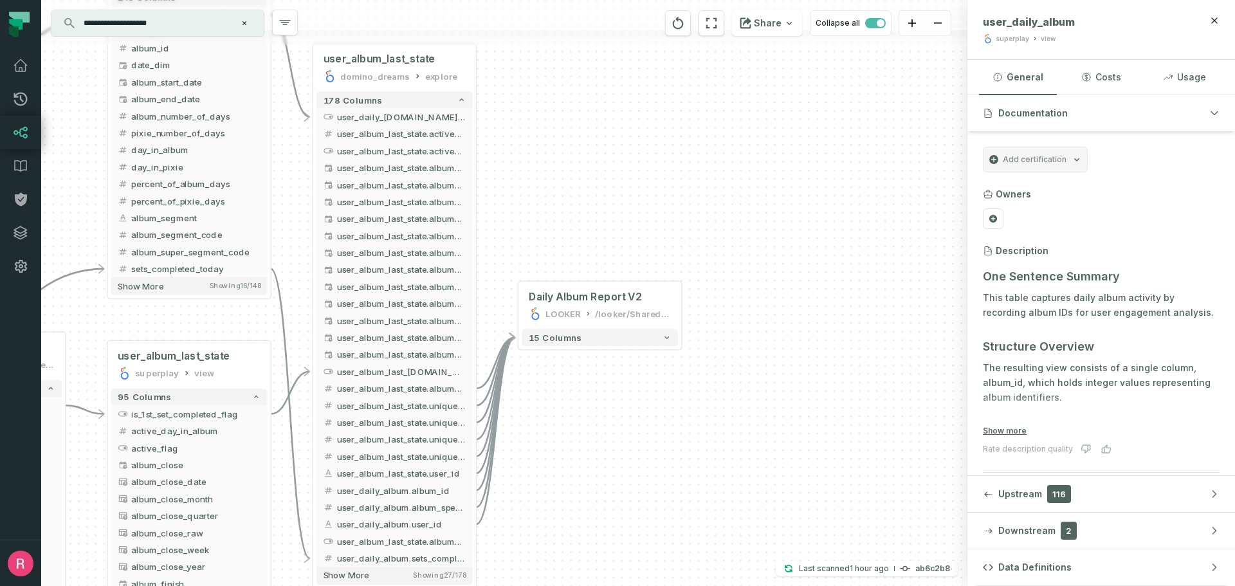
click at [186, 29] on input "**********" at bounding box center [156, 23] width 161 height 21
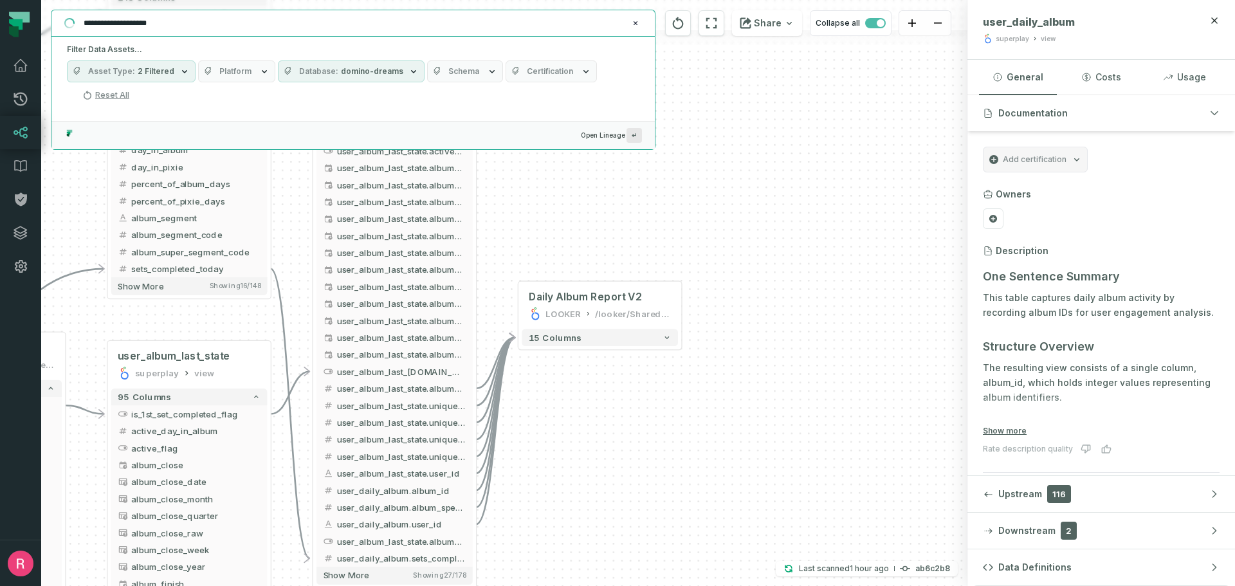
click at [377, 71] on span "domino-dreams" at bounding box center [372, 71] width 62 height 10
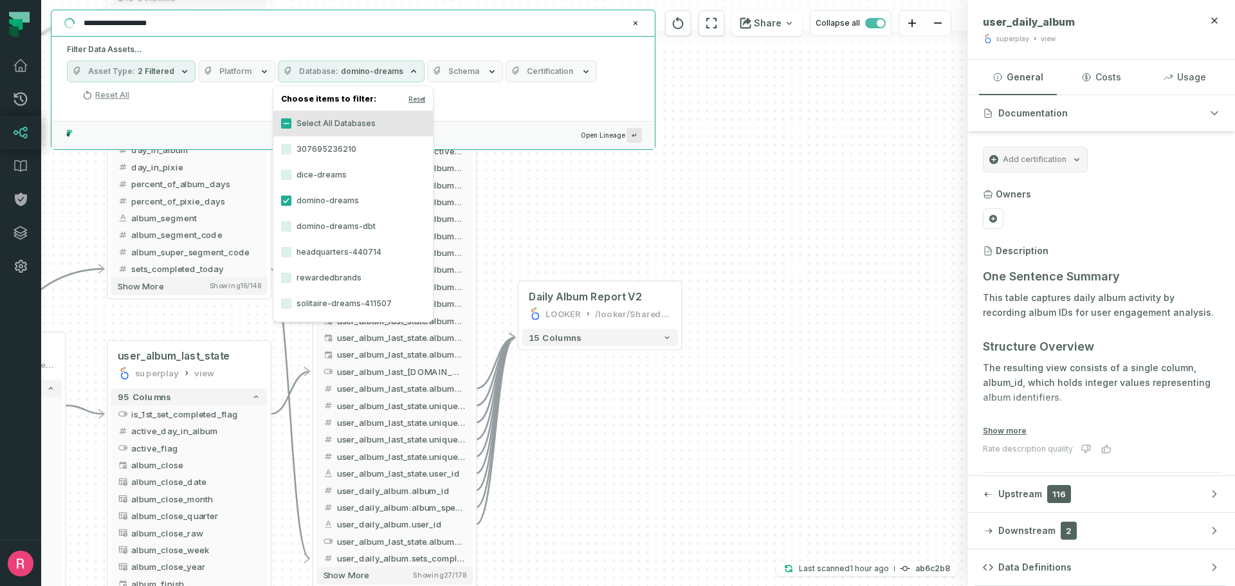
click at [314, 200] on label "domino-dreams" at bounding box center [353, 201] width 160 height 26
click at [291, 200] on button "domino-dreams" at bounding box center [286, 201] width 10 height 10
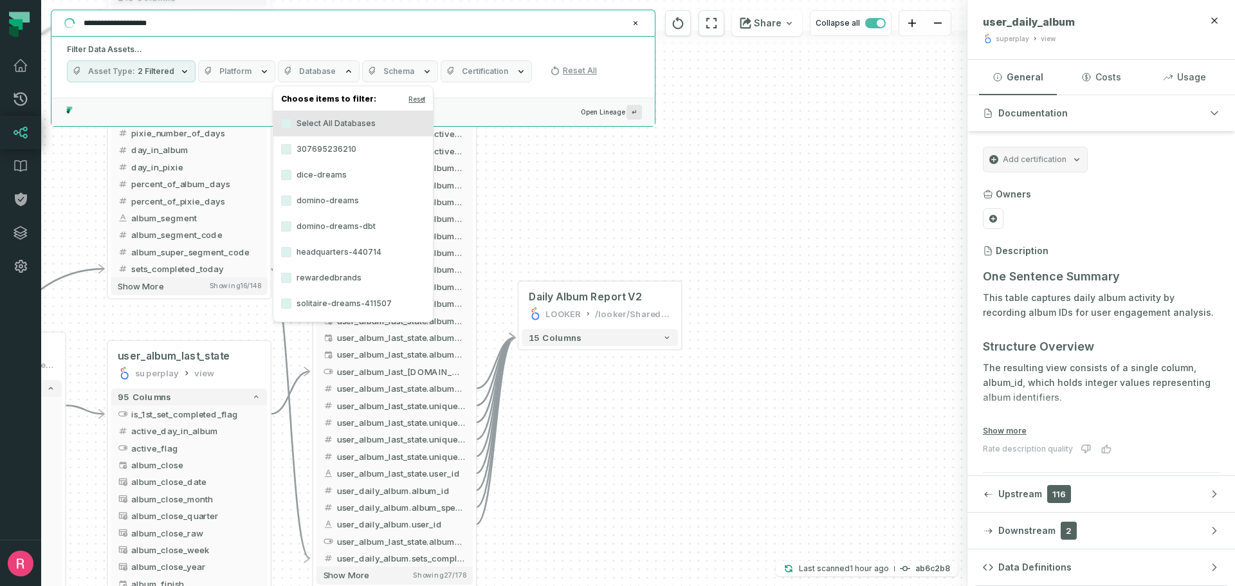
click at [333, 306] on label "solitaire-dreams-411507" at bounding box center [353, 304] width 160 height 26
click at [291, 306] on button "solitaire-dreams-411507" at bounding box center [286, 304] width 10 height 10
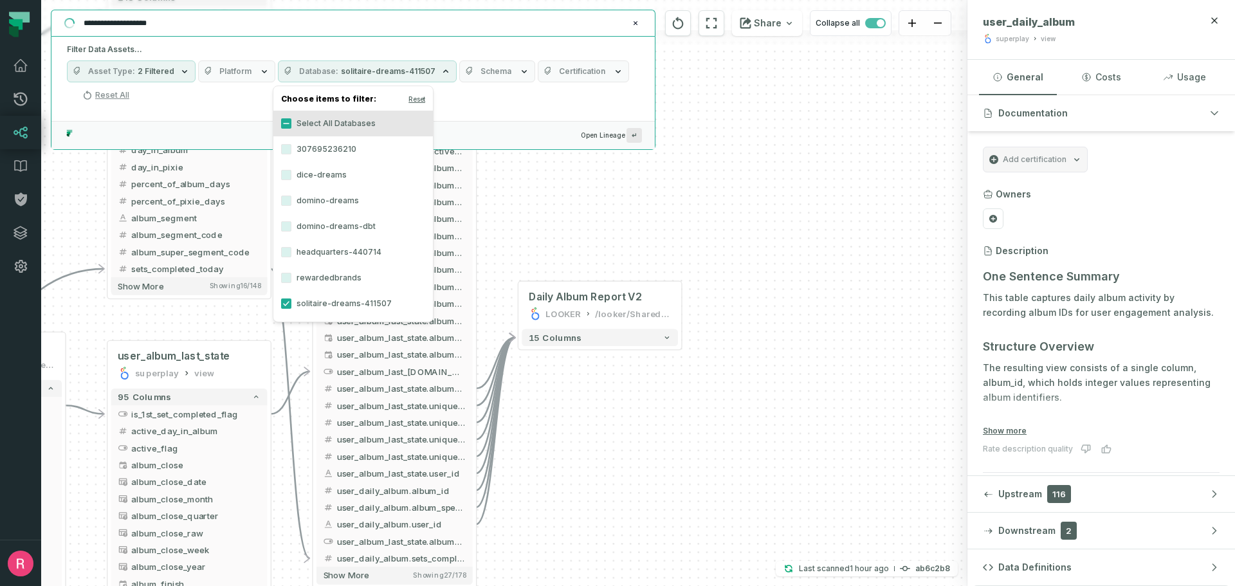
click at [577, 182] on div "+ user_album_last_state superplay view + 95 columns - is_1st_set_completed_flag…" at bounding box center [504, 293] width 927 height 586
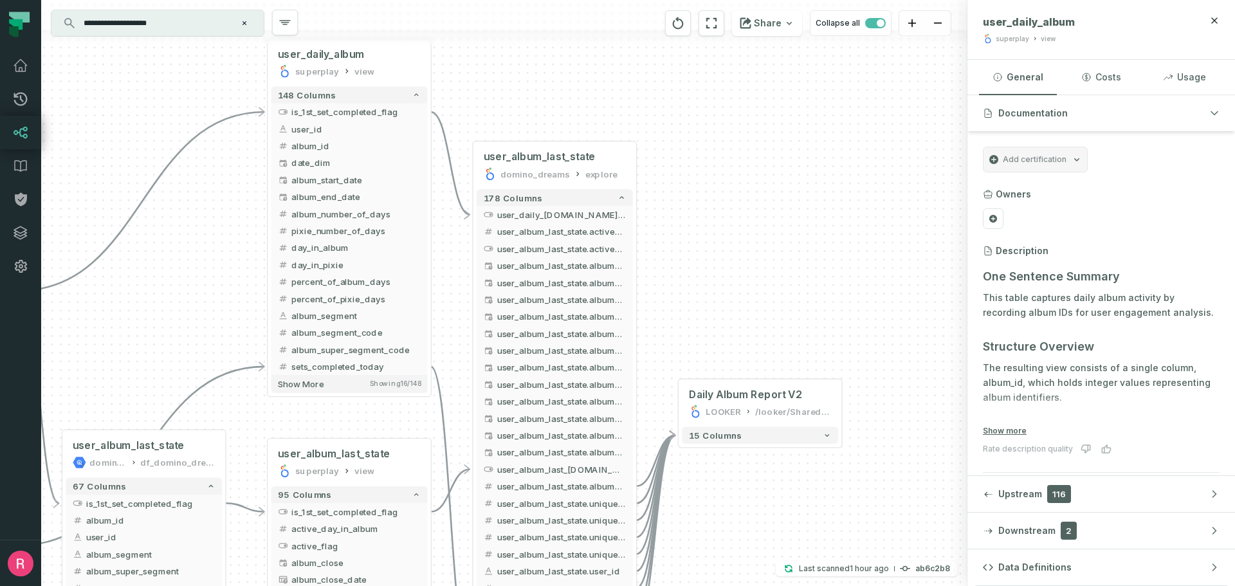
drag, startPoint x: 539, startPoint y: 216, endPoint x: 850, endPoint y: 363, distance: 344.2
click at [848, 360] on div "+ user_album_last_state superplay view + 95 columns - is_1st_set_completed_flag…" at bounding box center [504, 293] width 927 height 586
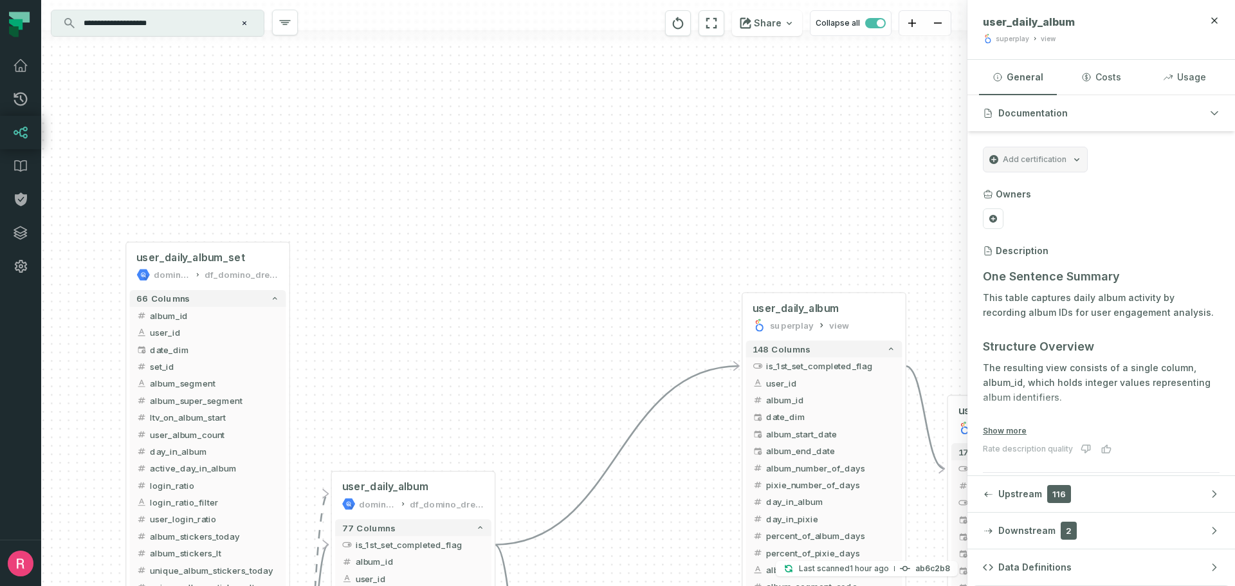
drag, startPoint x: 271, startPoint y: 280, endPoint x: 568, endPoint y: 381, distance: 313.4
click at [570, 403] on div "+ user_album_last_state superplay view + 95 columns - is_1st_set_completed_flag…" at bounding box center [504, 293] width 927 height 586
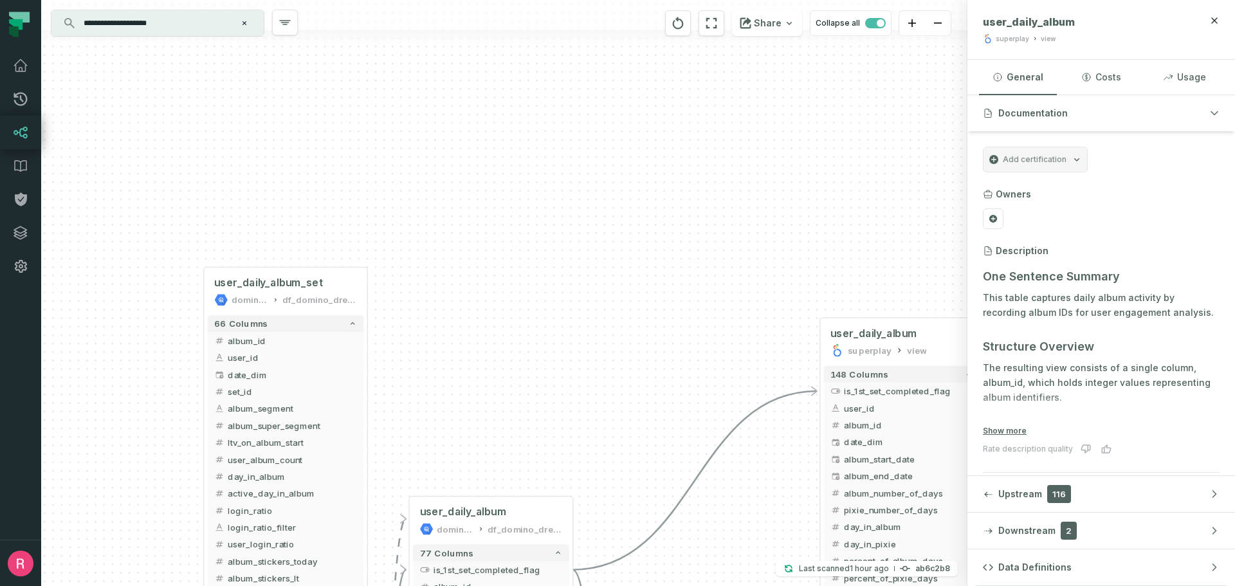
click at [181, 21] on input "**********" at bounding box center [156, 23] width 161 height 21
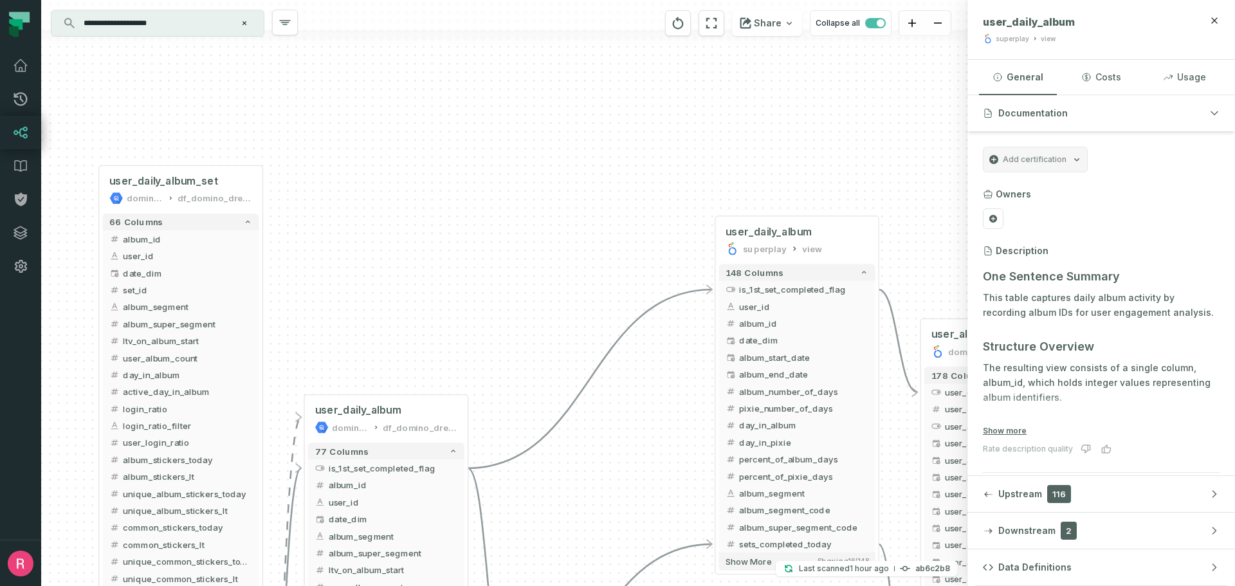
drag, startPoint x: 555, startPoint y: 341, endPoint x: 450, endPoint y: 239, distance: 146.1
click at [450, 239] on div "+ user_album_last_state superplay view + 95 columns - is_1st_set_completed_flag…" at bounding box center [504, 293] width 927 height 586
click at [180, 18] on input "**********" at bounding box center [156, 23] width 161 height 21
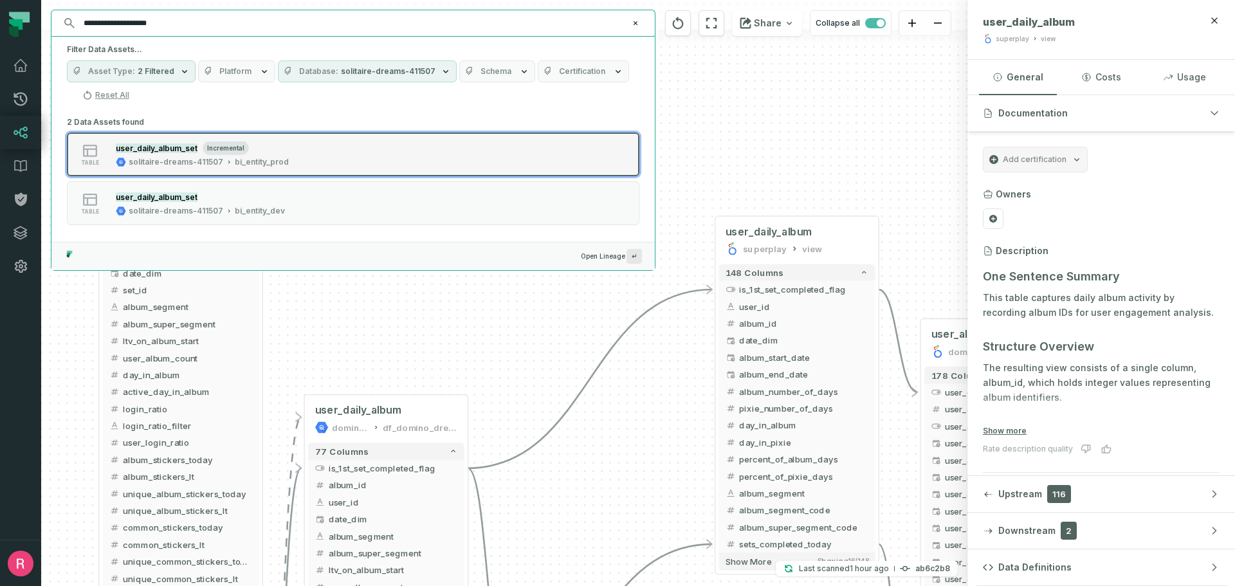
click at [303, 163] on div "table user_daily_album_set incremental solitaire-dreams-411507 bi_entity_prod" at bounding box center [230, 155] width 322 height 26
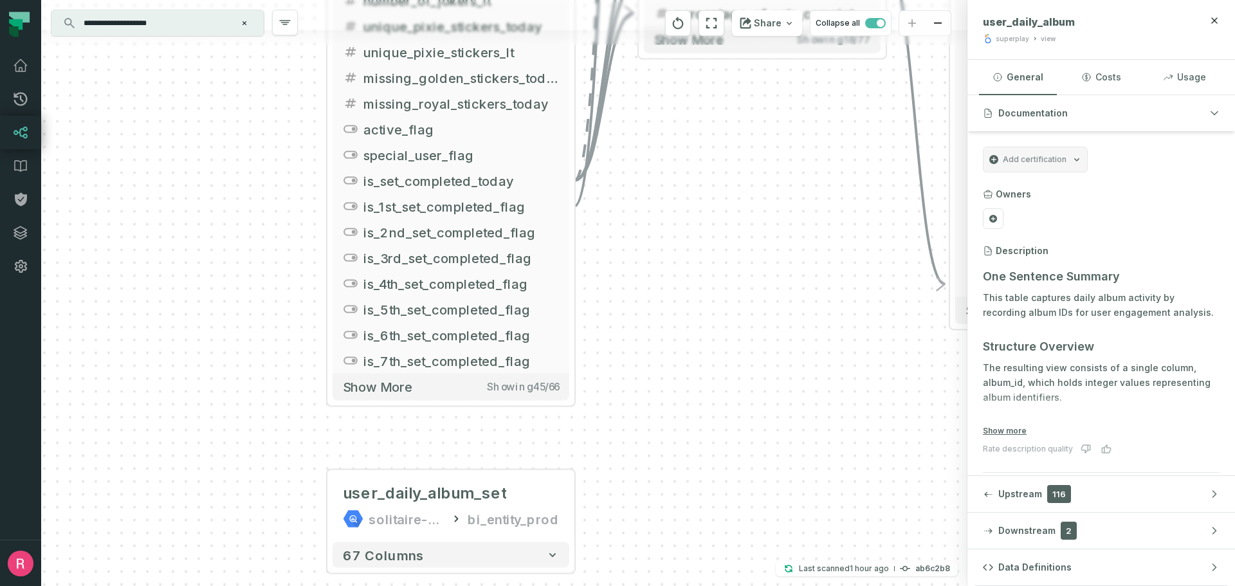
drag, startPoint x: 720, startPoint y: 338, endPoint x: 673, endPoint y: 491, distance: 160.2
click at [670, 495] on div "+ user_album_last_state superplay view + 95 columns - is_1st_set_completed_flag…" at bounding box center [504, 293] width 927 height 586
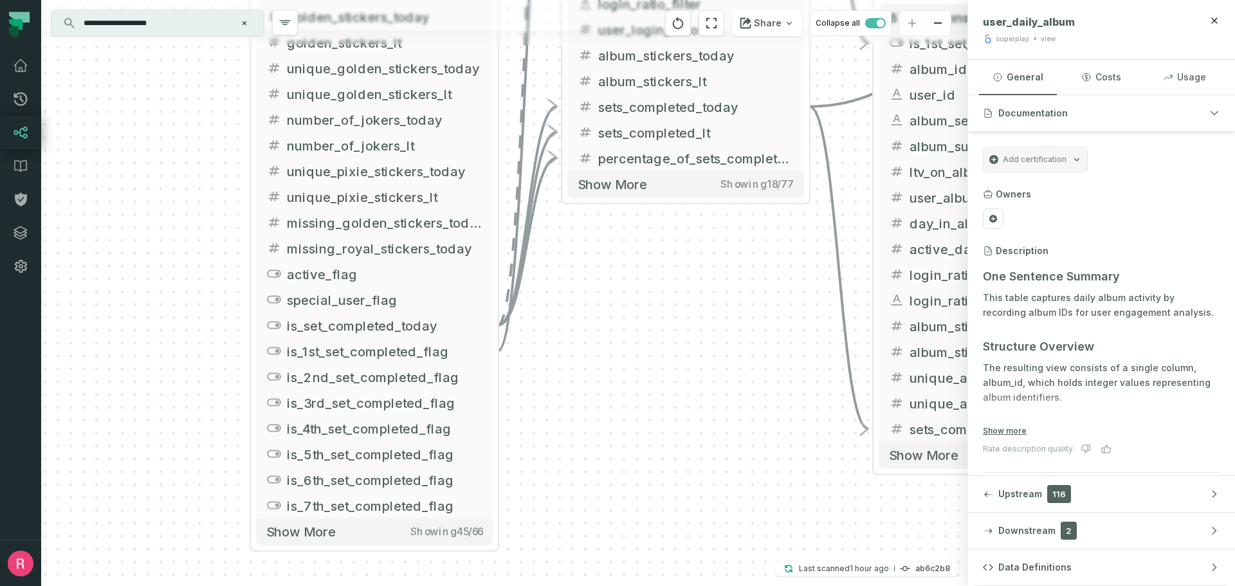
drag, startPoint x: 702, startPoint y: 362, endPoint x: 628, endPoint y: 433, distance: 102.8
click at [630, 432] on div "+ user_album_last_state superplay view + 95 columns - is_1st_set_completed_flag…" at bounding box center [504, 293] width 927 height 586
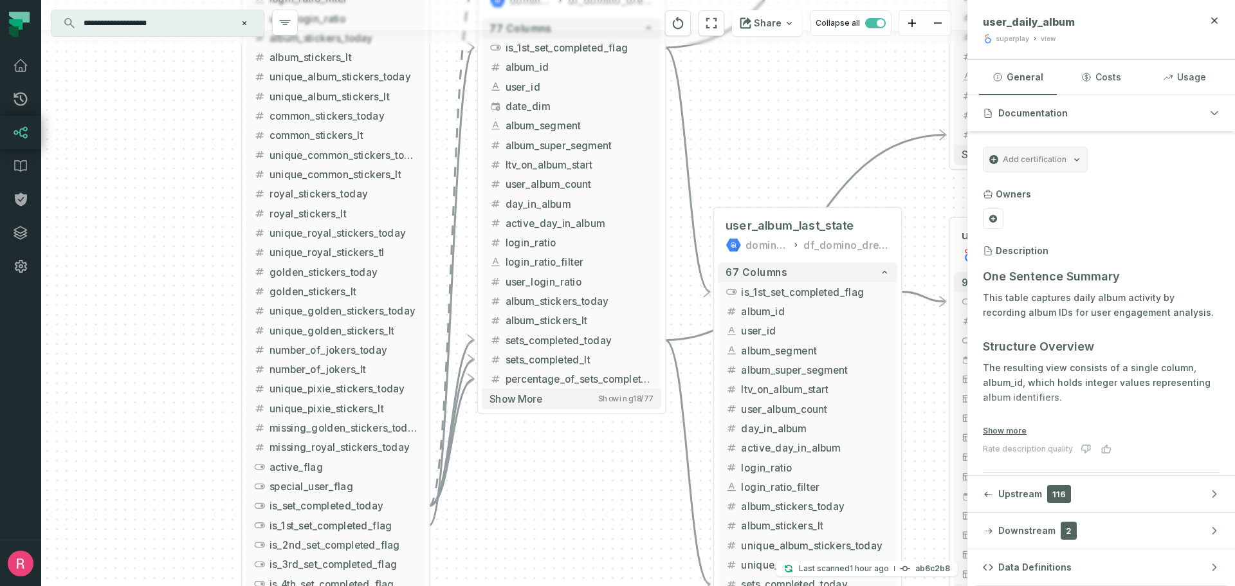
drag, startPoint x: 648, startPoint y: 397, endPoint x: 569, endPoint y: 543, distance: 165.8
click at [567, 545] on div "+ user_album_last_state superplay view + 95 columns - is_1st_set_completed_flag…" at bounding box center [504, 293] width 927 height 586
click at [677, 29] on icon "reset" at bounding box center [678, 22] width 14 height 15
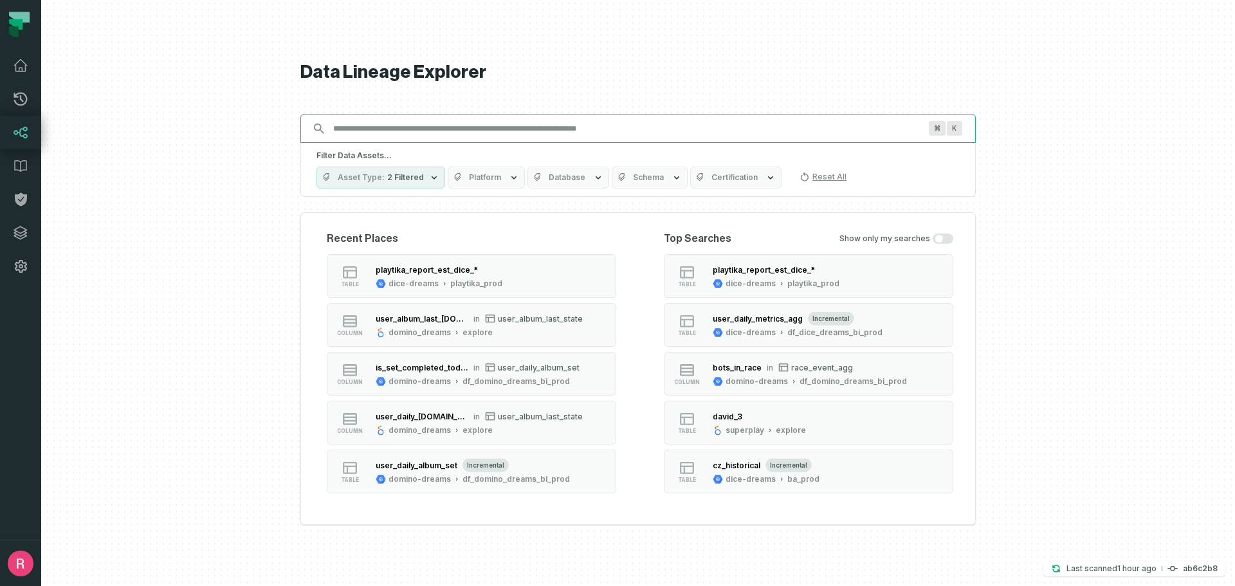
click at [458, 134] on input "Discovery Provider cmdk menu" at bounding box center [627, 128] width 602 height 21
paste input "**********"
type input "**********"
click at [431, 131] on input "Discovery Provider cmdk menu" at bounding box center [627, 128] width 602 height 21
paste input "**********"
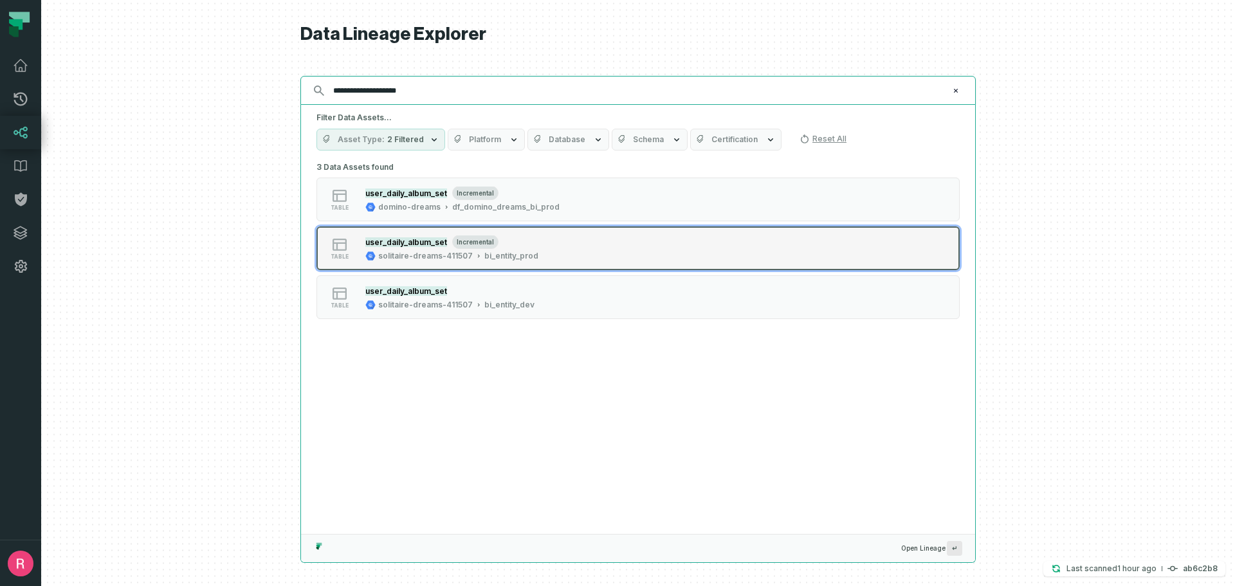
type input "**********"
click at [552, 261] on button "table user_daily_album_set incremental solitaire-dreams-411507 bi_entity_prod" at bounding box center [638, 248] width 643 height 44
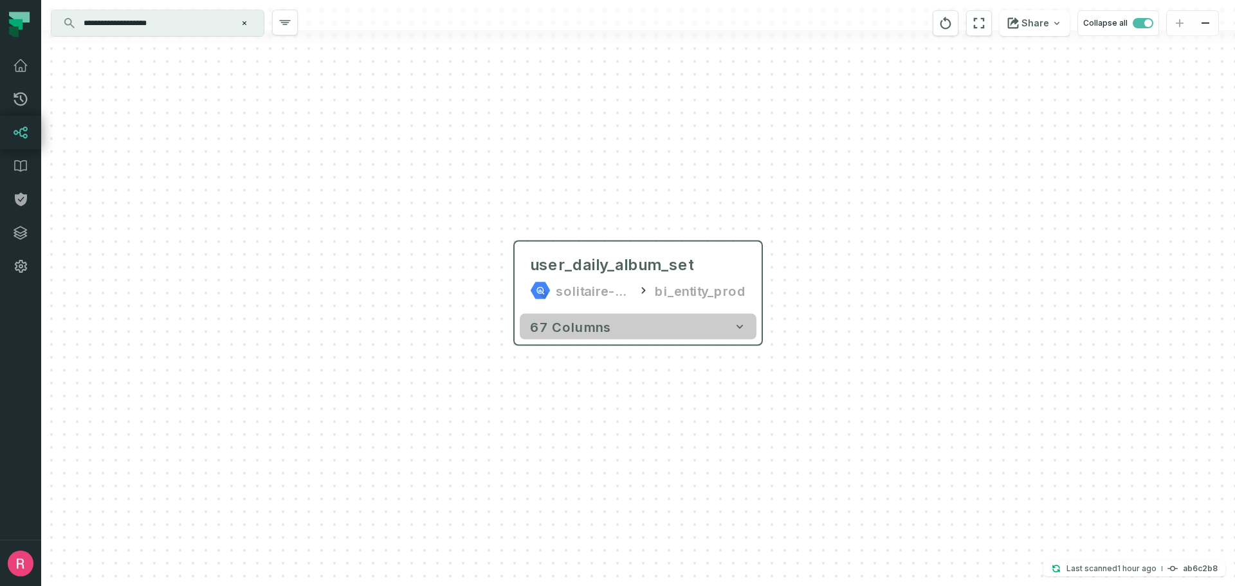
click at [725, 322] on button "67 columns" at bounding box center [638, 327] width 237 height 26
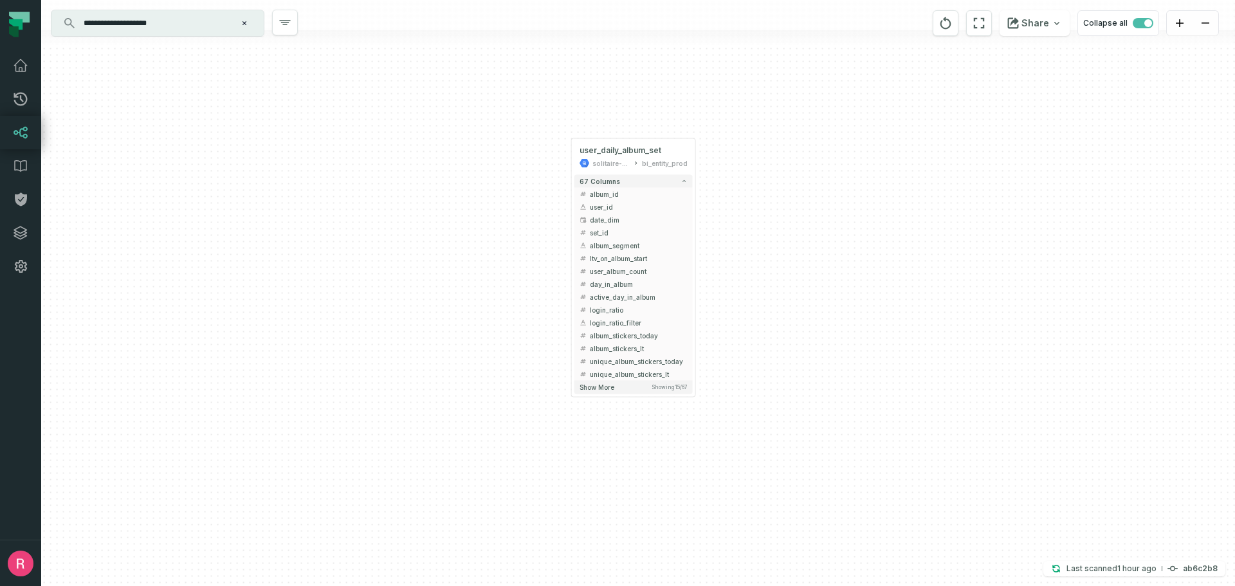
drag, startPoint x: 844, startPoint y: 527, endPoint x: 789, endPoint y: 302, distance: 231.6
click at [789, 302] on div "+ user_daily_album_set solitaire-dreams-411507 bi_entity_prod + 67 columns + al…" at bounding box center [638, 293] width 1194 height 586
click at [604, 385] on button "Show more Showing 15 / 67" at bounding box center [632, 380] width 118 height 14
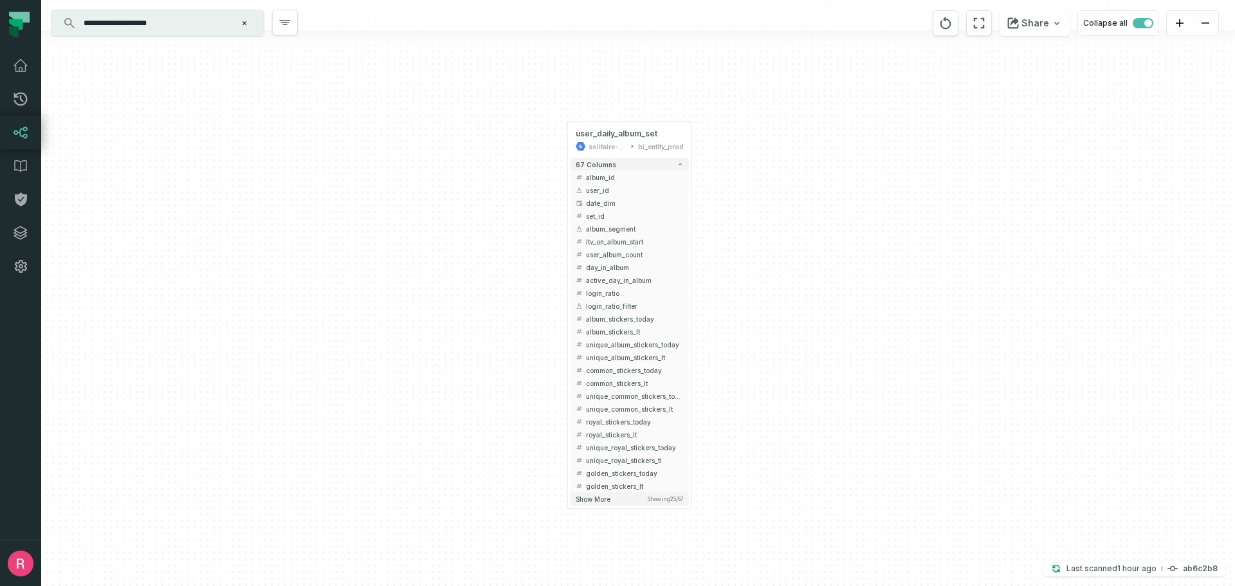
drag, startPoint x: 842, startPoint y: 463, endPoint x: 779, endPoint y: 380, distance: 103.7
click at [782, 380] on div "+ user_daily_album_set solitaire-dreams-411507 bi_entity_prod + 67 columns + al…" at bounding box center [638, 293] width 1194 height 586
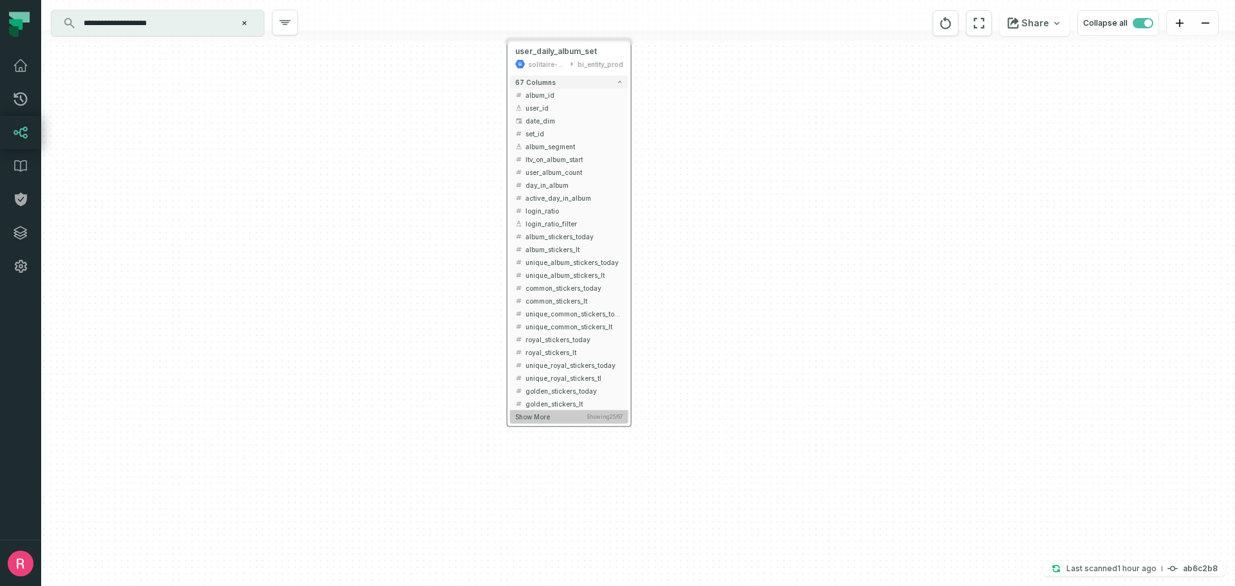
click at [555, 418] on button "Show more Showing 25 / 67" at bounding box center [569, 418] width 118 height 14
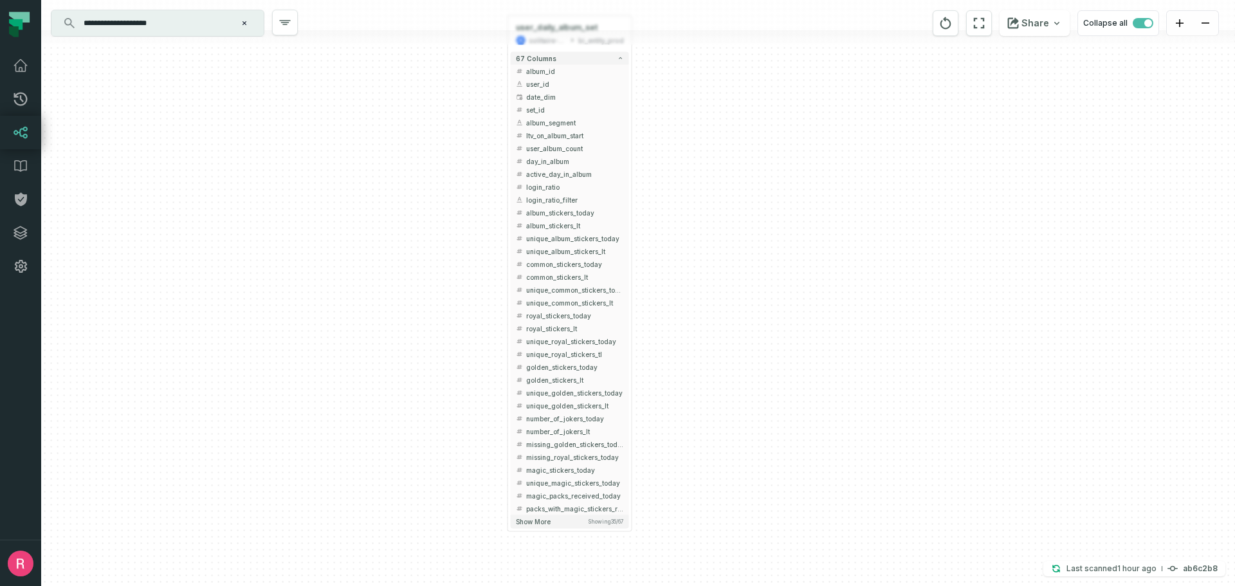
drag, startPoint x: 744, startPoint y: 447, endPoint x: 740, endPoint y: 404, distance: 43.3
click at [741, 404] on div "+ user_daily_album_set solitaire-dreams-411507 bi_entity_prod + 67 columns + al…" at bounding box center [638, 293] width 1194 height 586
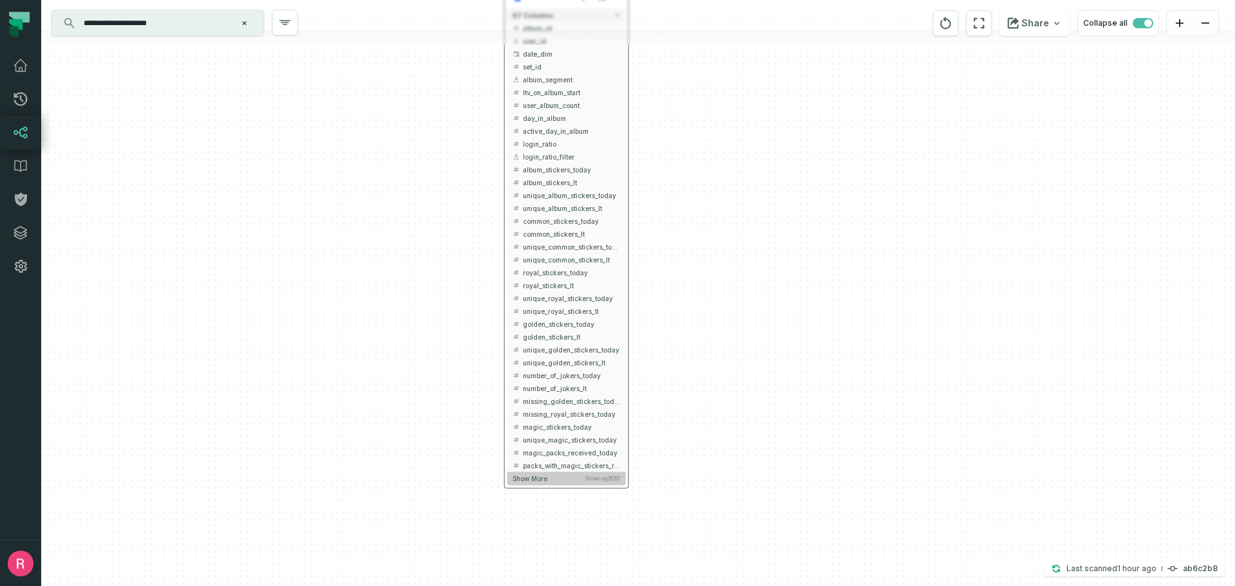
click at [544, 476] on span "Show more" at bounding box center [530, 479] width 35 height 8
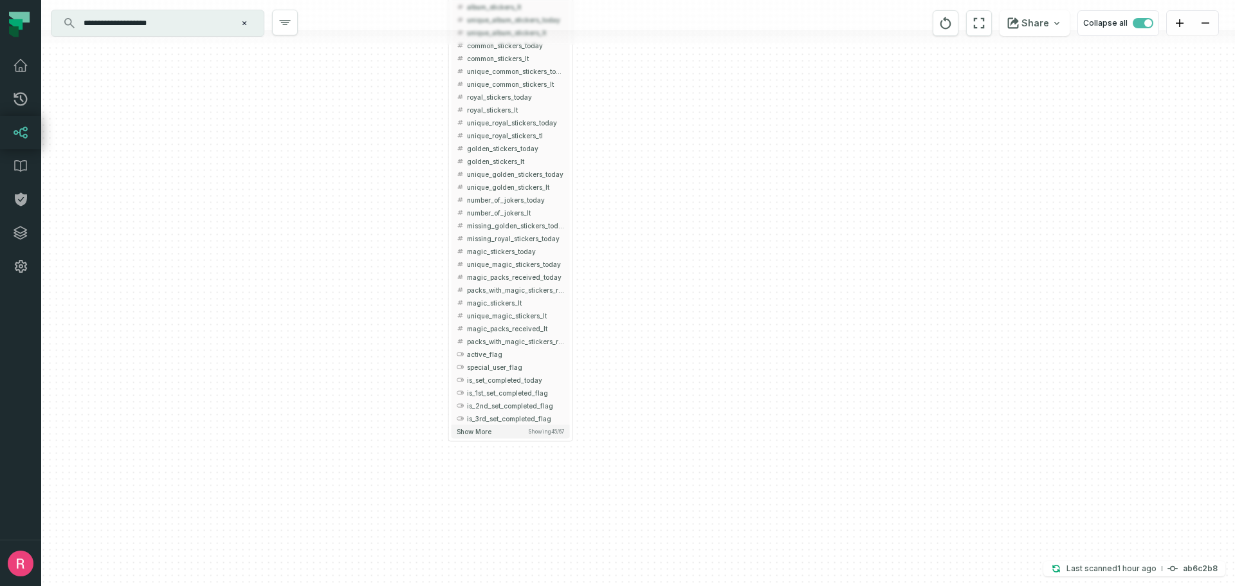
drag, startPoint x: 748, startPoint y: 418, endPoint x: 713, endPoint y: 331, distance: 93.6
click at [713, 331] on div "+ user_daily_album_set solitaire-dreams-411507 bi_entity_prod + 67 columns + al…" at bounding box center [638, 293] width 1194 height 586
click at [518, 389] on span "is_1st_set_completed_flag" at bounding box center [514, 387] width 98 height 10
click at [568, 389] on button "+" at bounding box center [571, 388] width 12 height 12
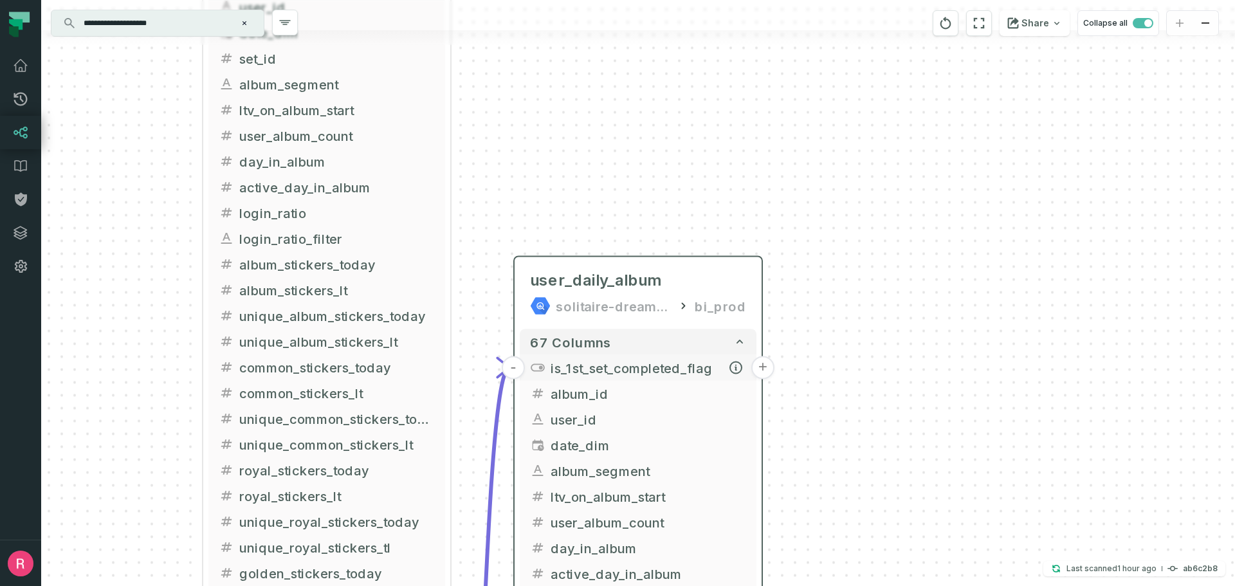
click at [764, 369] on button "+" at bounding box center [763, 367] width 23 height 23
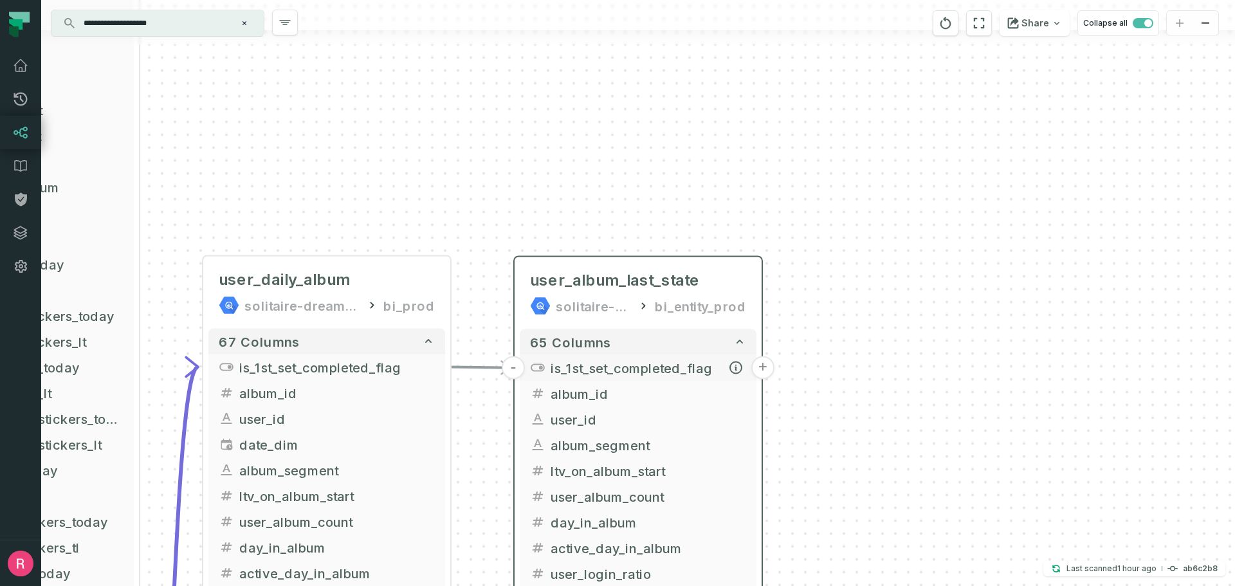
click at [764, 374] on button "+" at bounding box center [763, 367] width 23 height 23
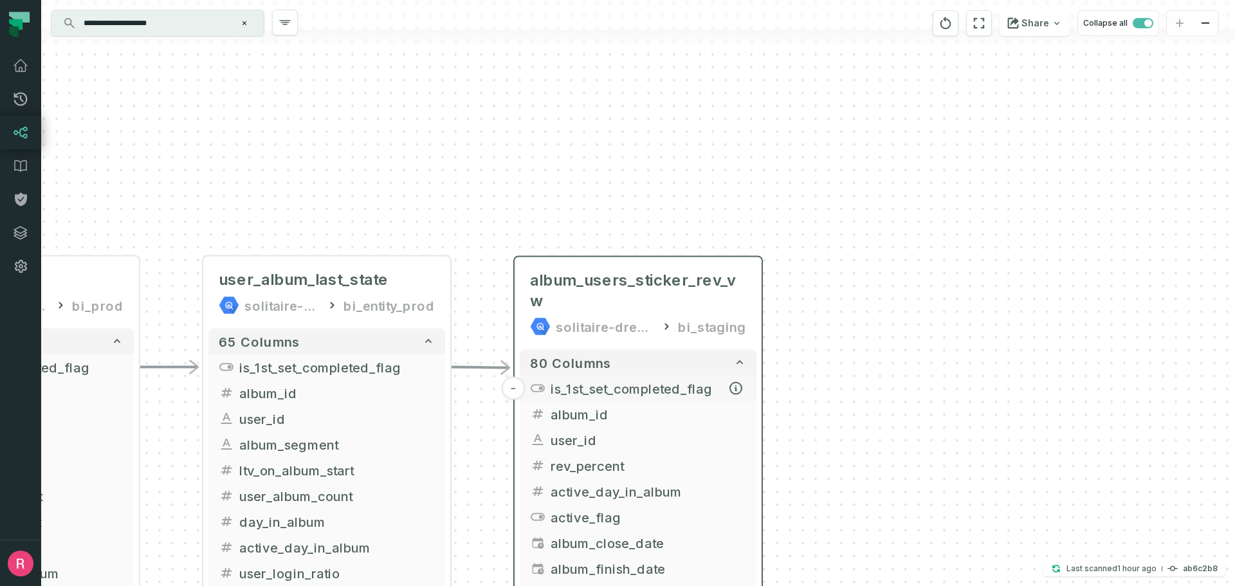
click at [700, 379] on span "is_1st_set_completed_flag" at bounding box center [649, 388] width 196 height 19
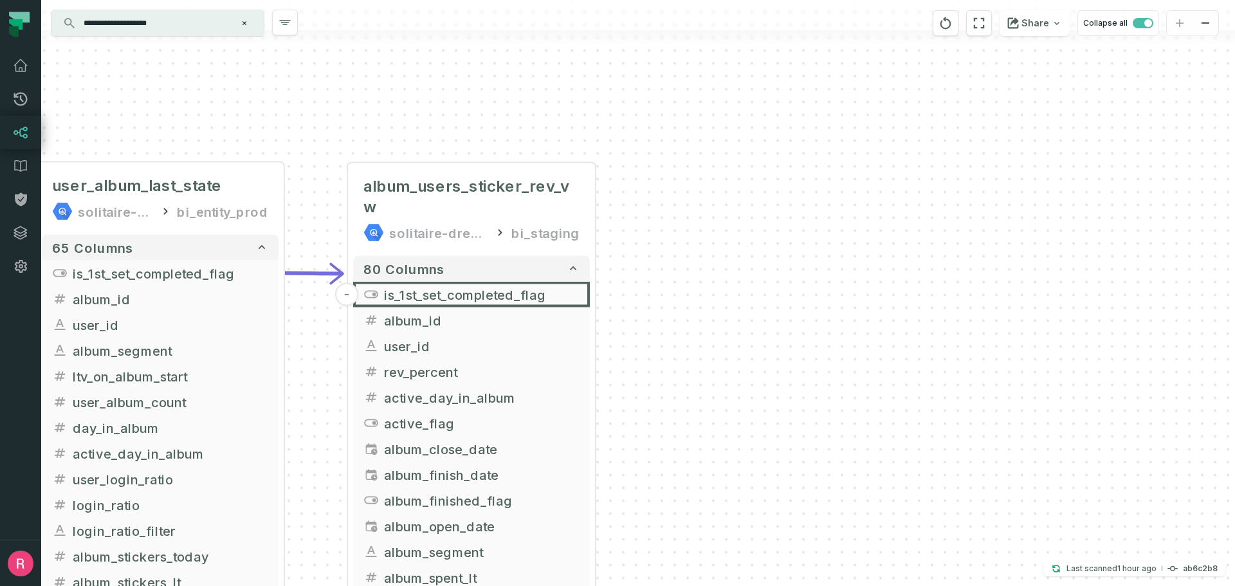
drag, startPoint x: 948, startPoint y: 403, endPoint x: 748, endPoint y: 288, distance: 230.9
click at [748, 288] on div "+ album_users_sticker_rev_vw solitaire-dreams-411507 bi_staging 80 columns - is…" at bounding box center [638, 293] width 1194 height 586
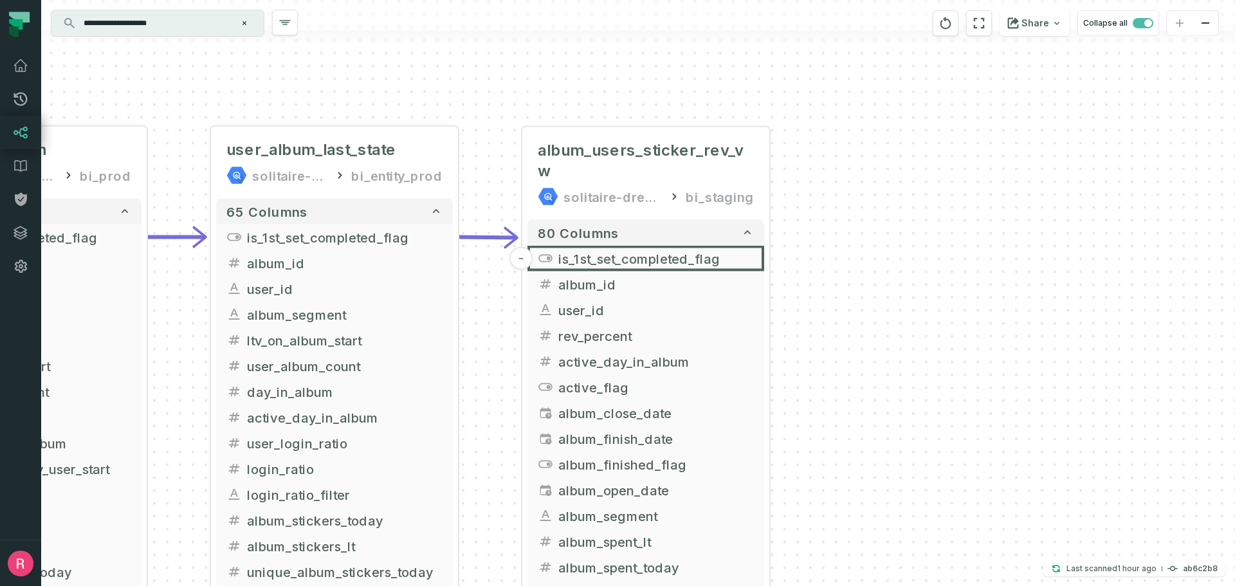
drag, startPoint x: 719, startPoint y: 293, endPoint x: 1096, endPoint y: 239, distance: 381.5
click at [1096, 239] on div "+ album_users_sticker_rev_vw solitaire-dreams-411507 bi_staging 80 columns - is…" at bounding box center [638, 293] width 1194 height 586
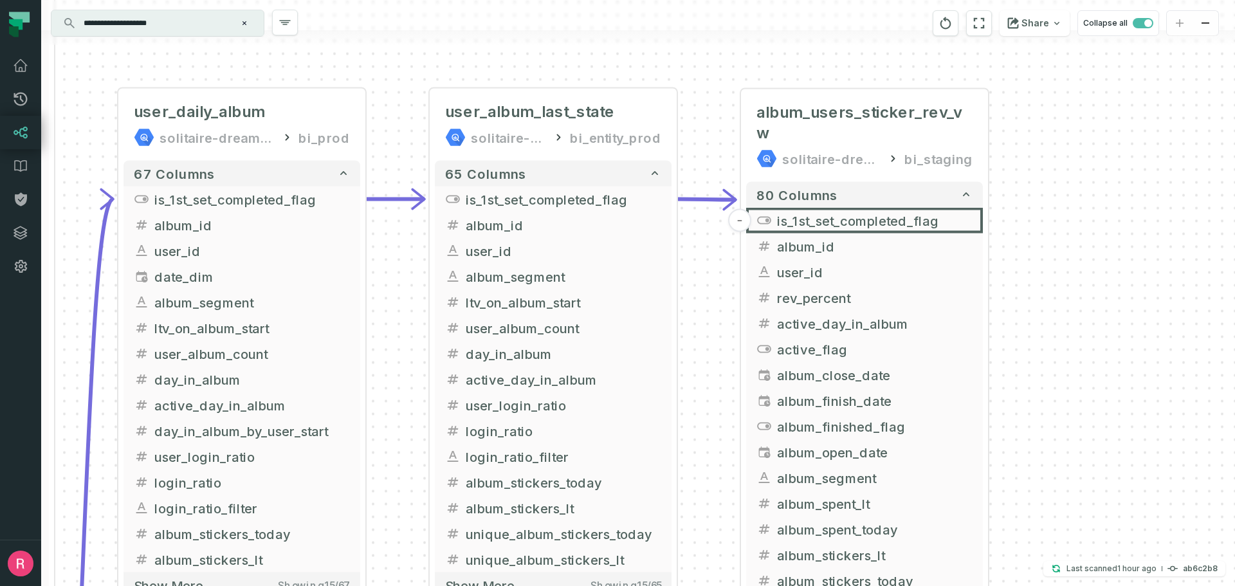
drag, startPoint x: 704, startPoint y: 283, endPoint x: 705, endPoint y: 322, distance: 38.6
click at [705, 322] on div "+ album_users_sticker_rev_vw solitaire-dreams-411507 bi_staging 80 columns - is…" at bounding box center [638, 293] width 1194 height 586
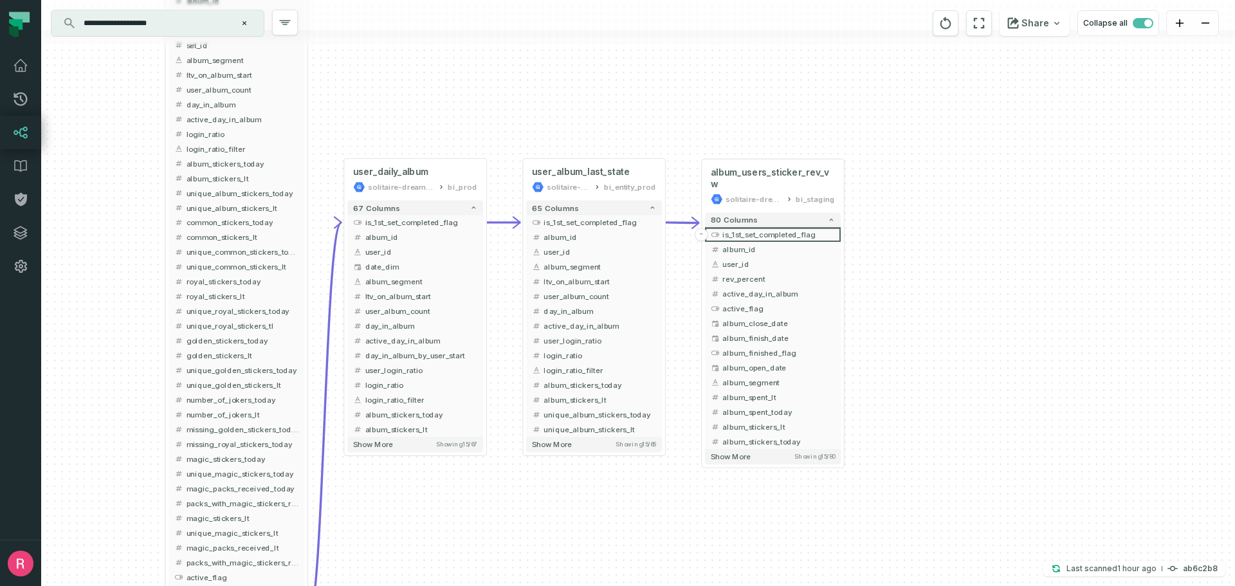
drag, startPoint x: 939, startPoint y: 398, endPoint x: 918, endPoint y: 341, distance: 61.1
click at [918, 341] on div "+ album_users_sticker_rev_vw solitaire-dreams-411507 bi_staging 80 columns - is…" at bounding box center [638, 293] width 1194 height 586
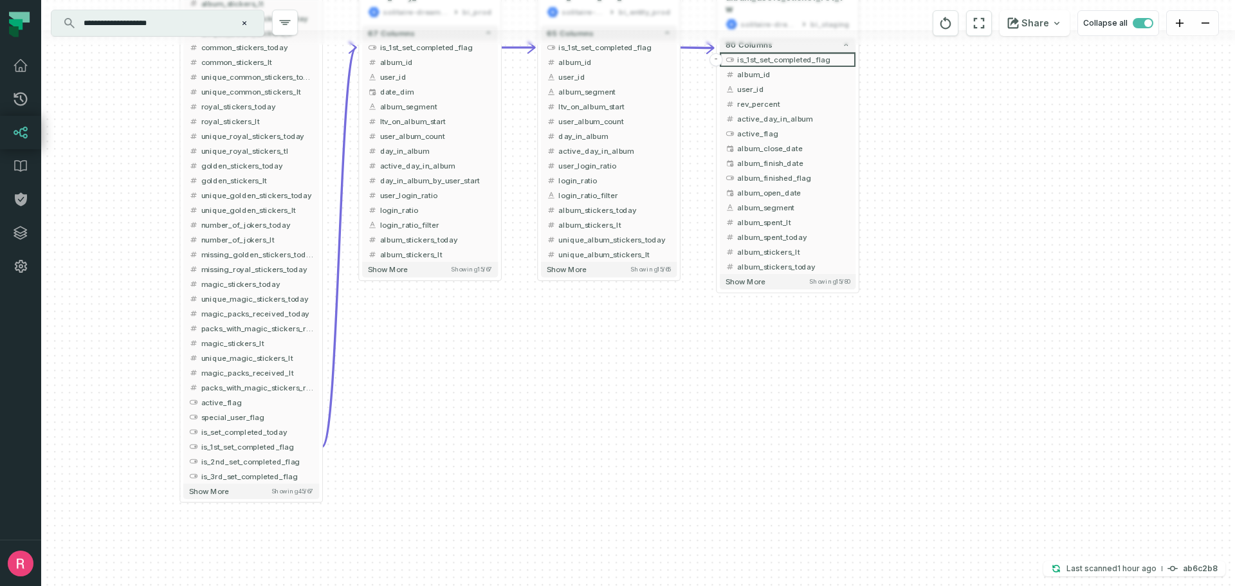
drag, startPoint x: 542, startPoint y: 416, endPoint x: 546, endPoint y: 316, distance: 99.8
click at [546, 316] on div "+ album_users_sticker_rev_vw solitaire-dreams-411507 bi_staging 80 columns - is…" at bounding box center [638, 293] width 1194 height 586
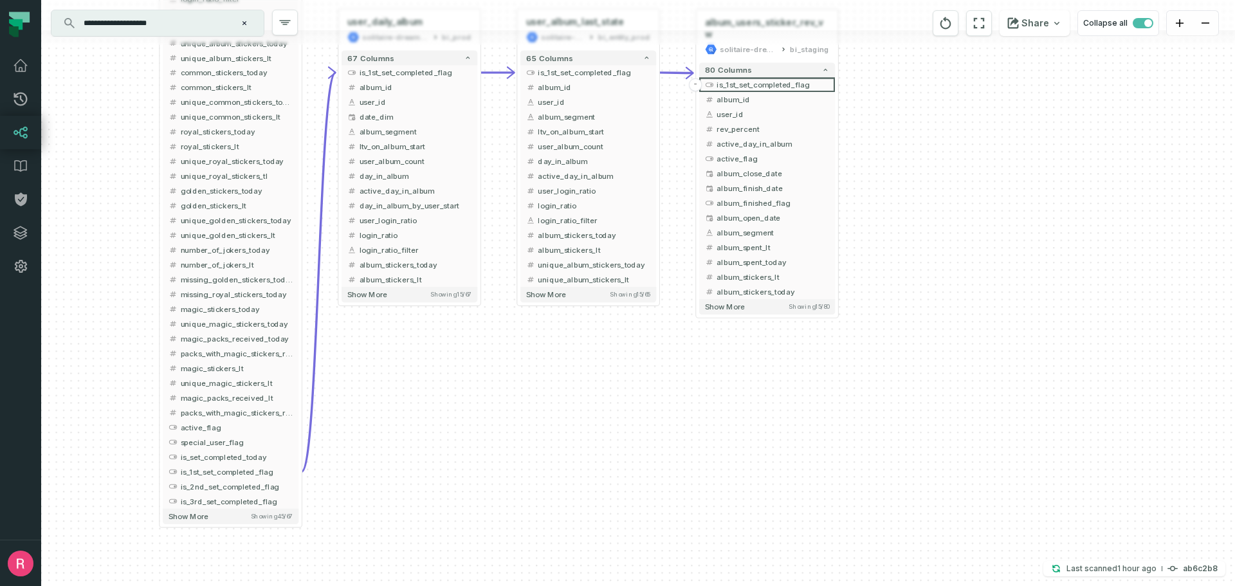
drag, startPoint x: 512, startPoint y: 340, endPoint x: 429, endPoint y: 419, distance: 115.2
click at [429, 419] on div "+ album_users_sticker_rev_vw solitaire-dreams-411507 bi_staging 80 columns - is…" at bounding box center [638, 293] width 1194 height 586
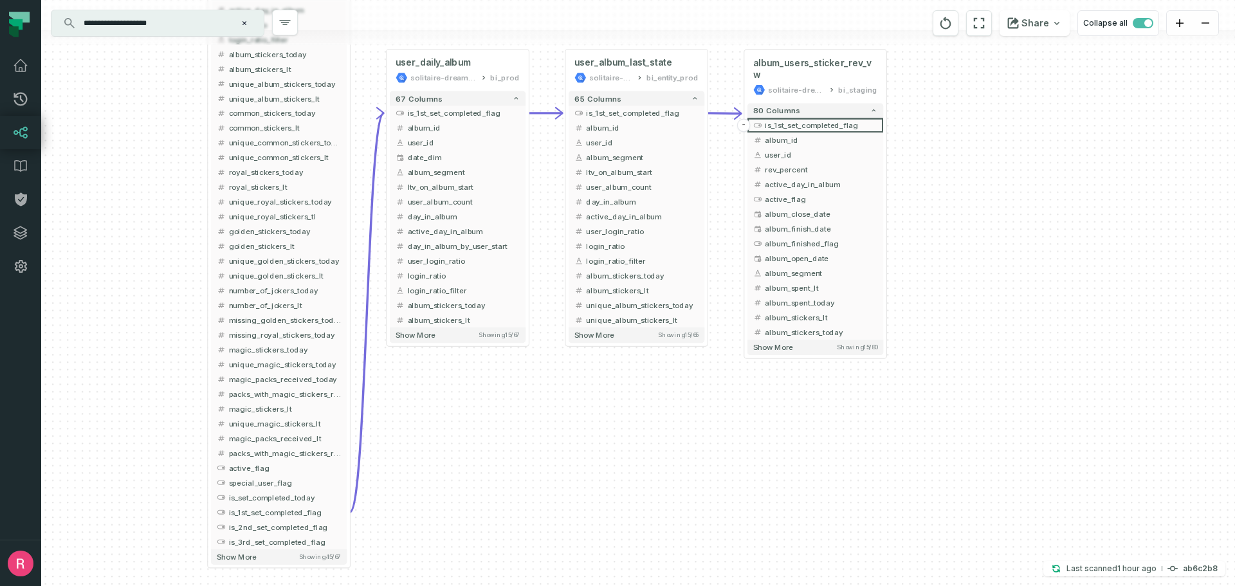
drag, startPoint x: 398, startPoint y: 463, endPoint x: 513, endPoint y: 443, distance: 117.5
click at [513, 443] on div "+ album_users_sticker_rev_vw solitaire-dreams-411507 bi_staging 80 columns - is…" at bounding box center [638, 293] width 1194 height 586
click at [289, 500] on span "is_set_completed_today" at bounding box center [285, 497] width 113 height 11
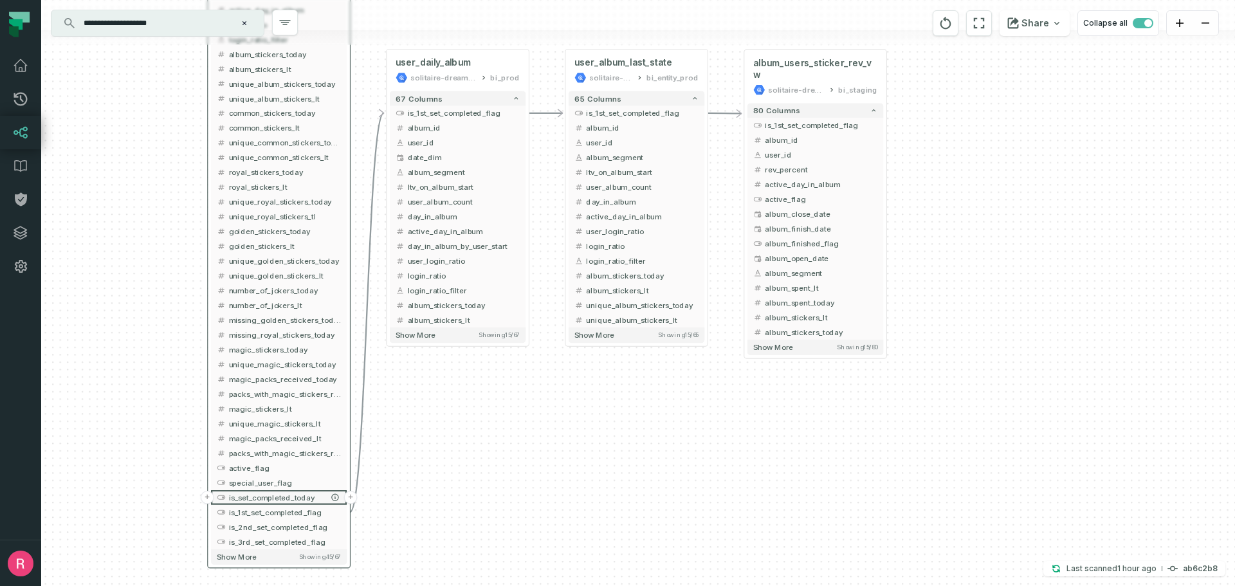
click at [351, 498] on button "+" at bounding box center [351, 498] width 14 height 14
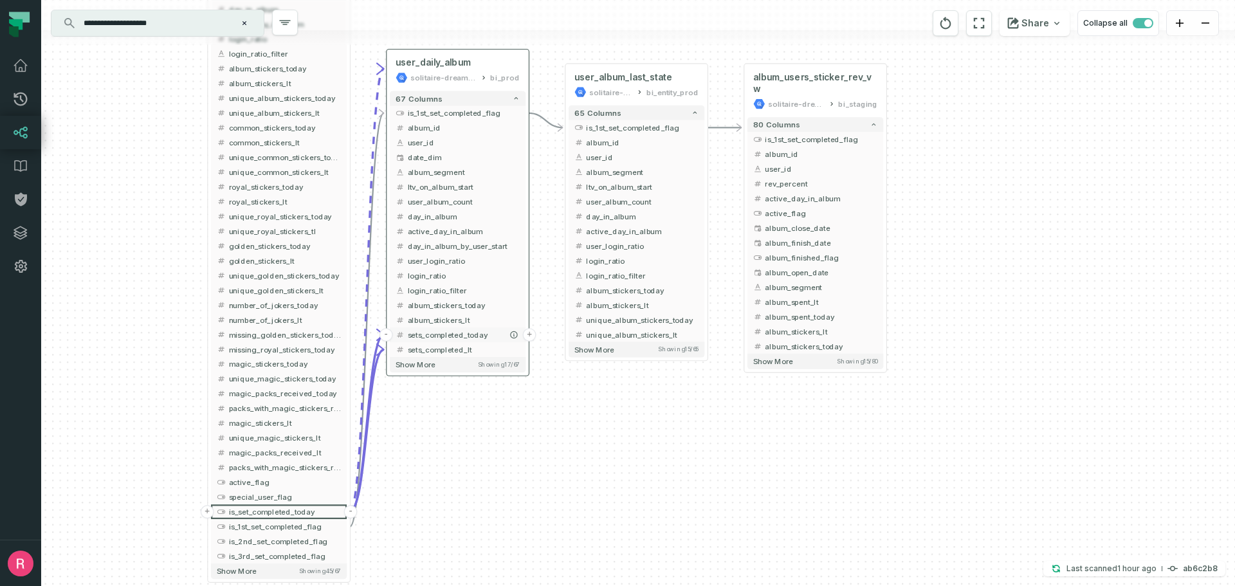
click at [530, 336] on button "+" at bounding box center [530, 335] width 14 height 14
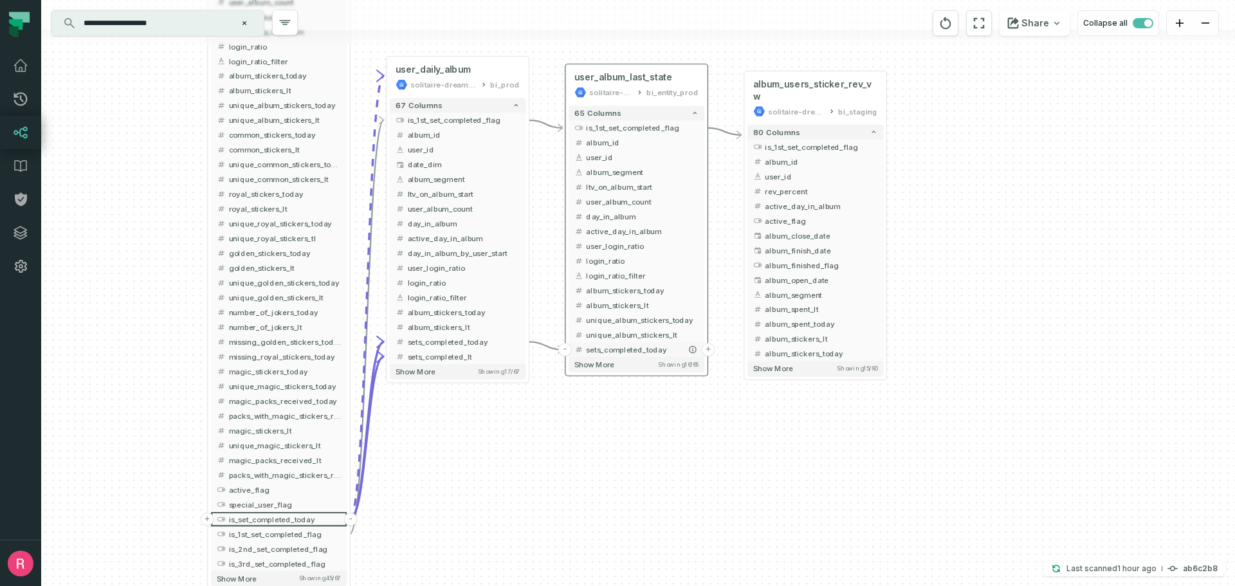
click at [709, 350] on button "+" at bounding box center [709, 350] width 14 height 14
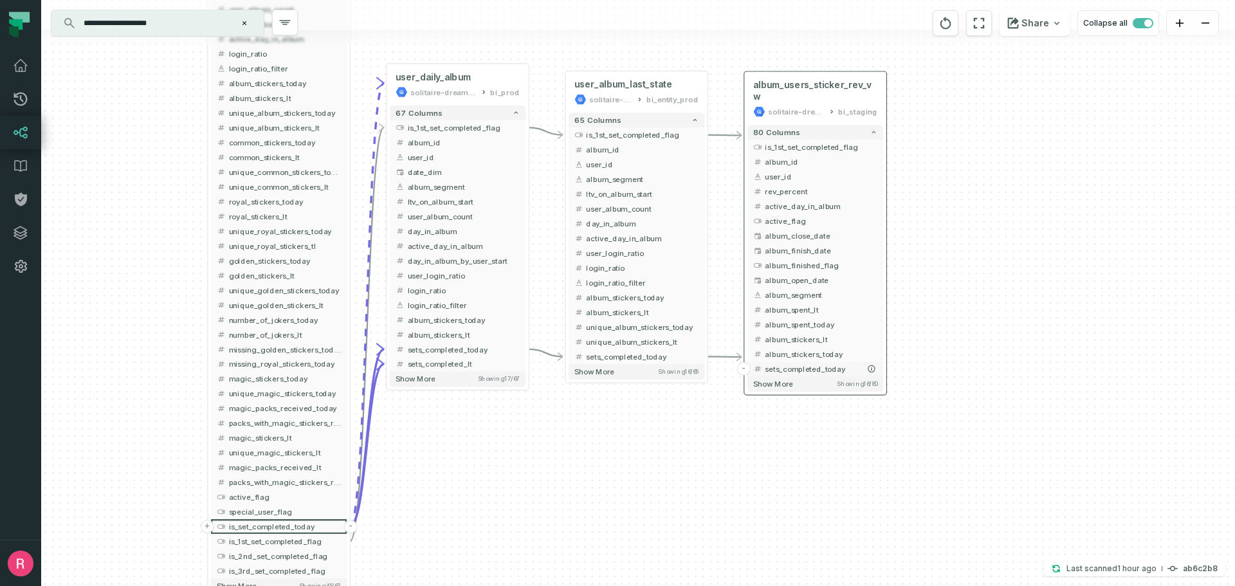
click at [818, 364] on span "sets_completed_today" at bounding box center [821, 369] width 113 height 11
click at [531, 365] on button "+" at bounding box center [530, 365] width 14 height 14
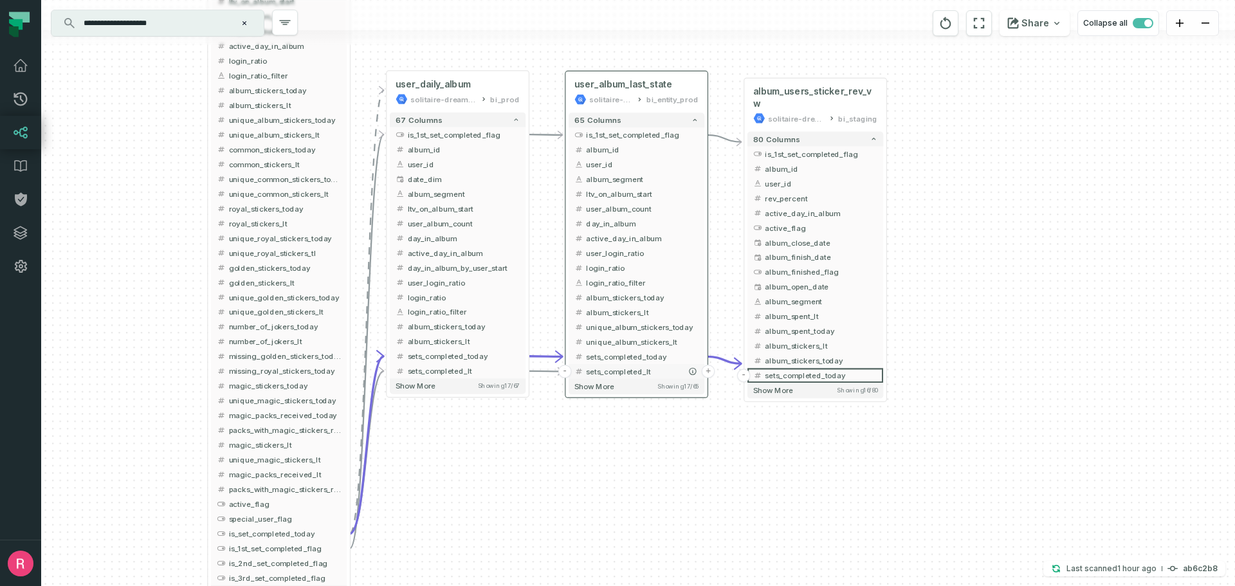
click at [705, 374] on button "+" at bounding box center [709, 372] width 14 height 14
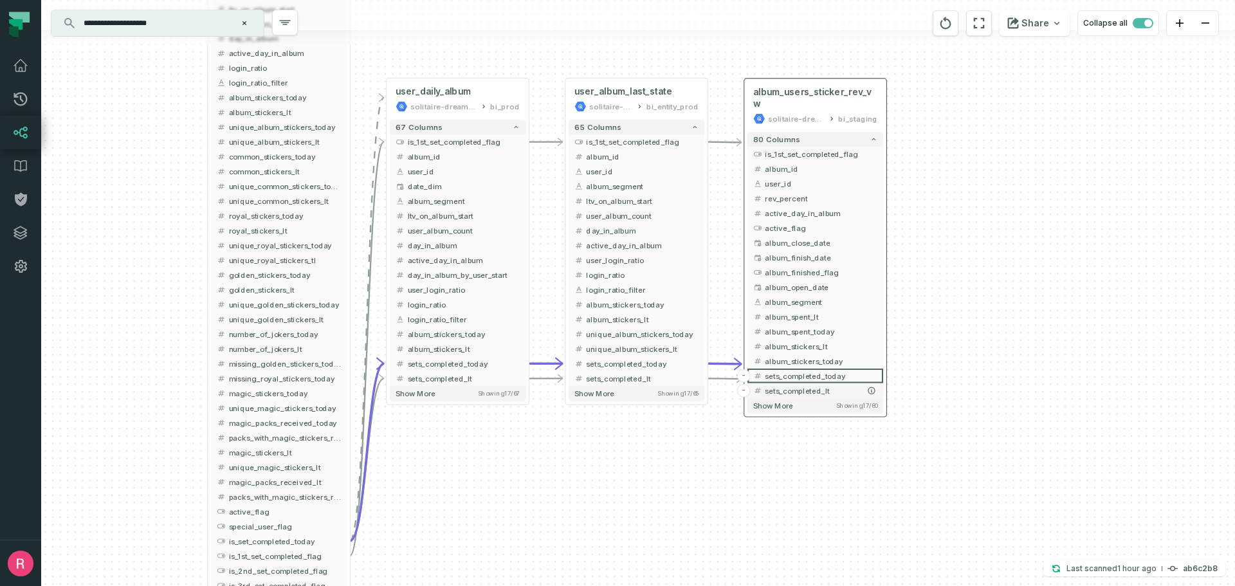
click at [860, 385] on span "sets_completed_lt" at bounding box center [821, 390] width 113 height 11
click at [790, 371] on span "sets_completed_today" at bounding box center [821, 376] width 113 height 11
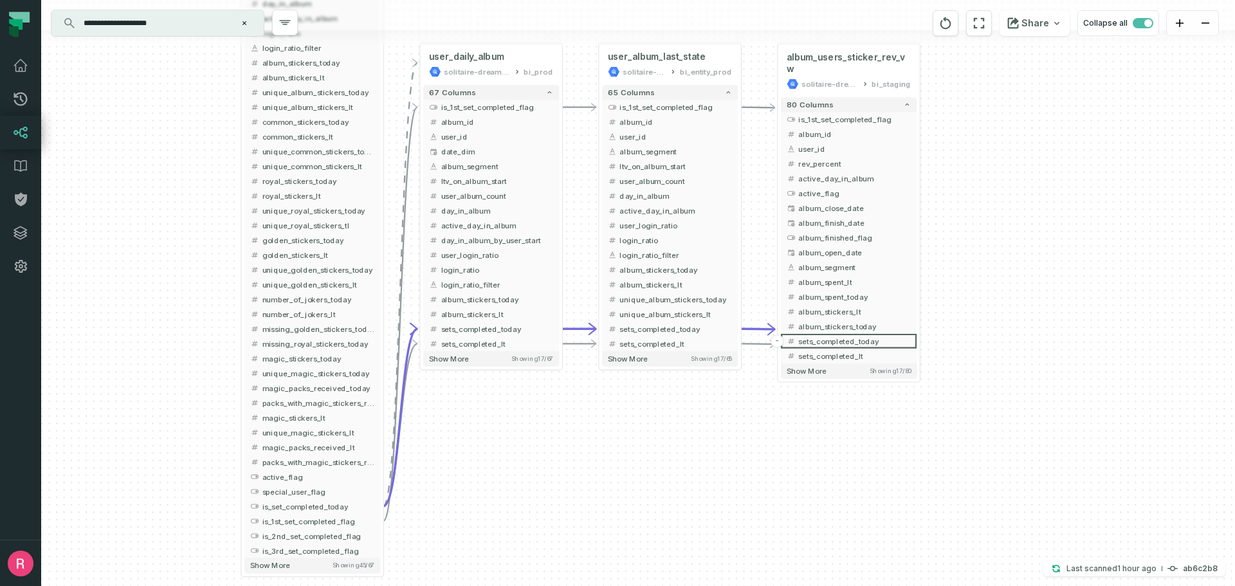
drag, startPoint x: 597, startPoint y: 465, endPoint x: 631, endPoint y: 430, distance: 48.2
click at [631, 430] on div "+ album_users_sticker_rev_vw solitaire-dreams-411507 bi_staging 80 columns - is…" at bounding box center [638, 293] width 1194 height 586
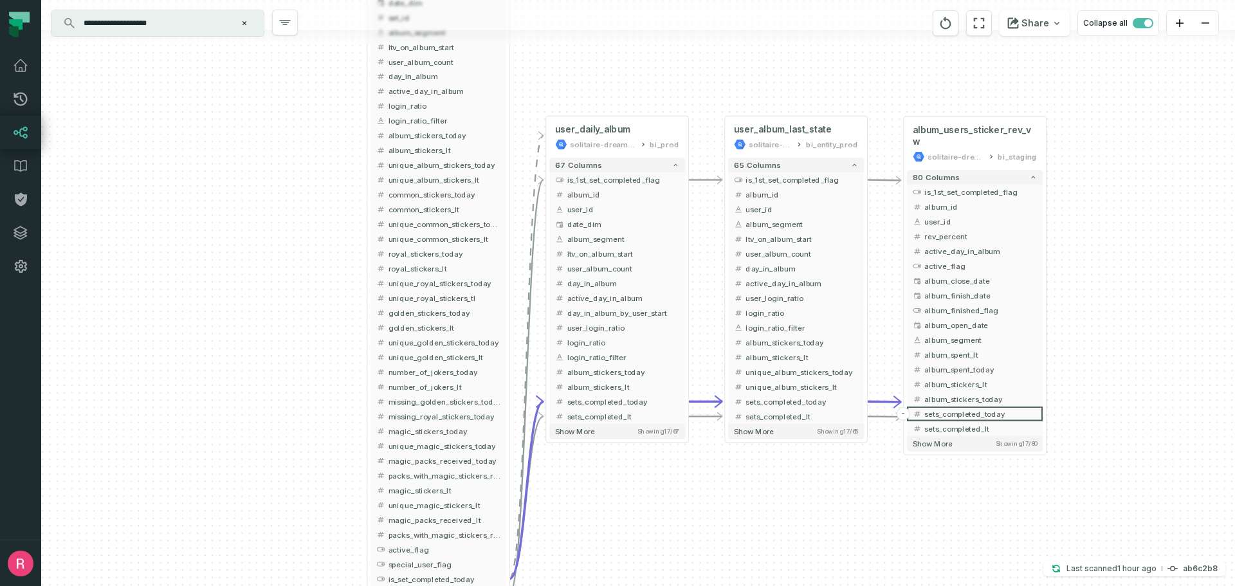
drag, startPoint x: 610, startPoint y: 478, endPoint x: 736, endPoint y: 551, distance: 145.6
click at [736, 551] on div "+ album_users_sticker_rev_vw solitaire-dreams-411507 bi_staging 80 columns - is…" at bounding box center [638, 293] width 1194 height 586
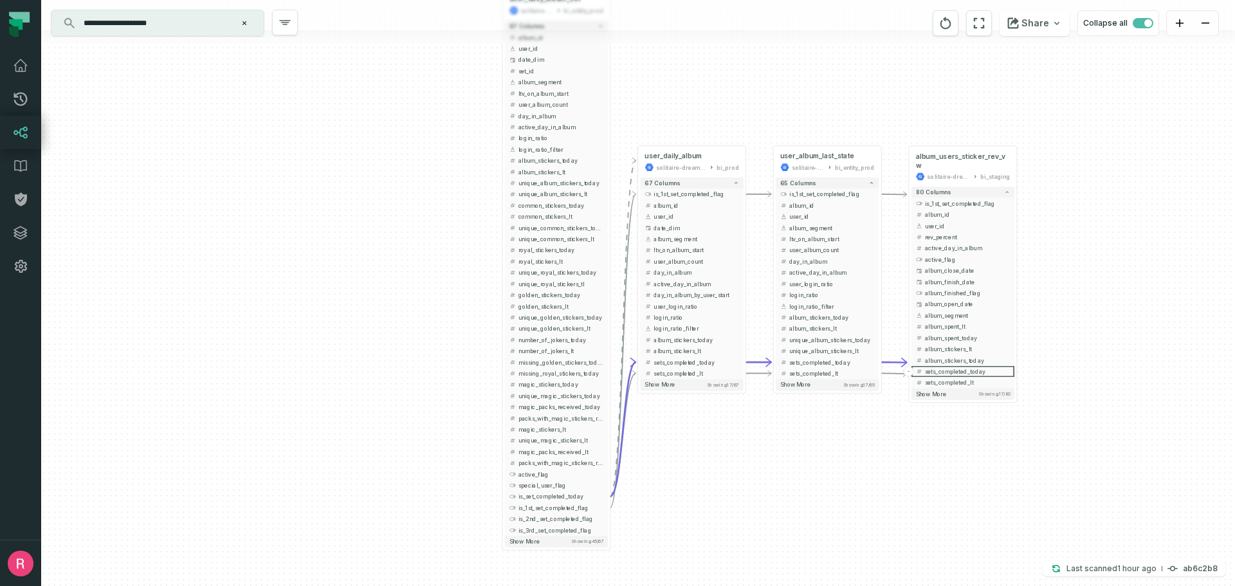
drag, startPoint x: 706, startPoint y: 522, endPoint x: 773, endPoint y: 457, distance: 93.3
click at [773, 457] on div "+ album_users_sticker_rev_vw solitaire-dreams-411507 bi_staging 80 columns - is…" at bounding box center [638, 293] width 1194 height 586
drag, startPoint x: 821, startPoint y: 251, endPoint x: 992, endPoint y: 374, distance: 210.2
